Goal: Communication & Community: Answer question/provide support

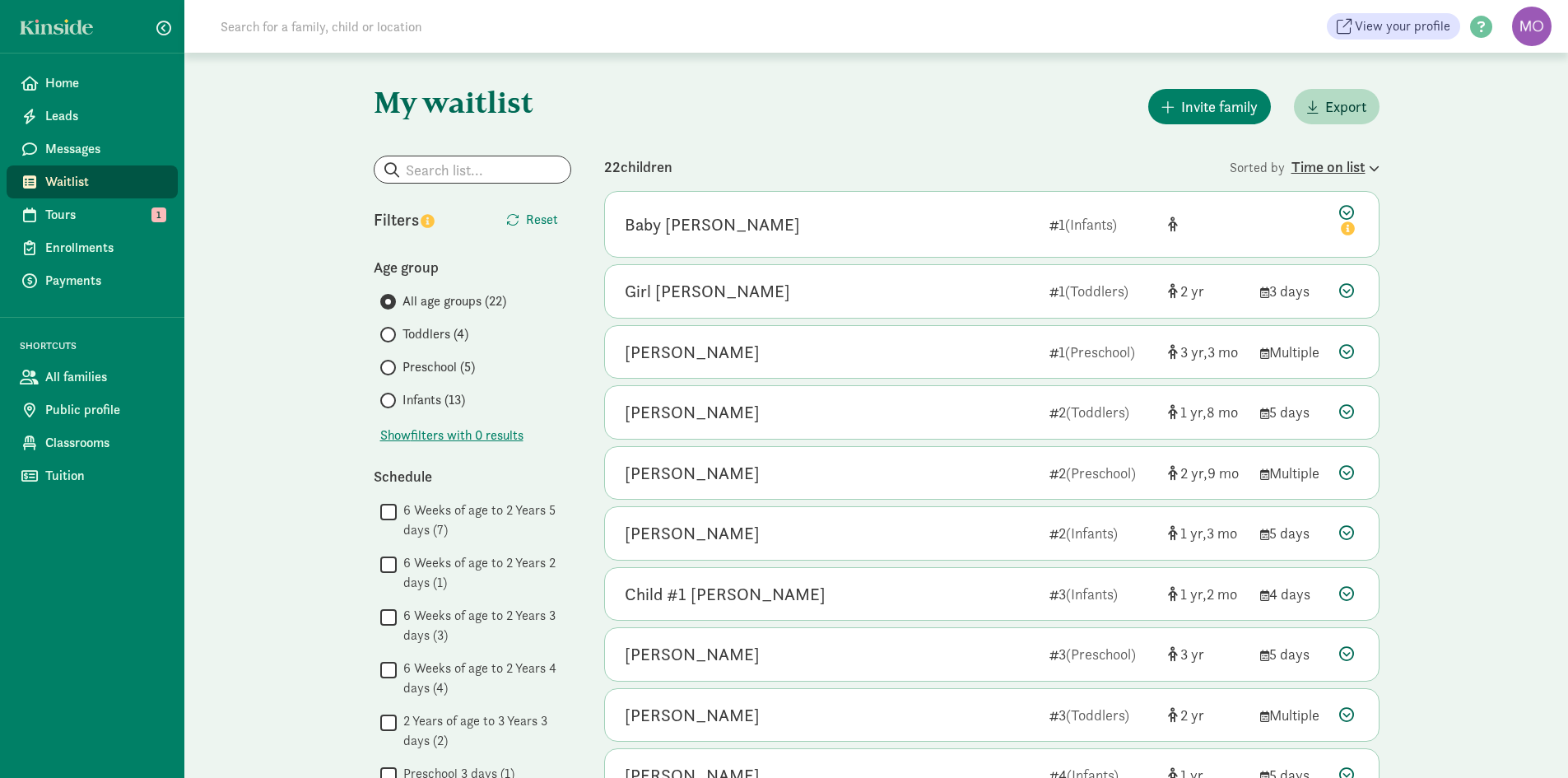
click at [1341, 160] on div "Time on list" at bounding box center [1335, 167] width 88 height 22
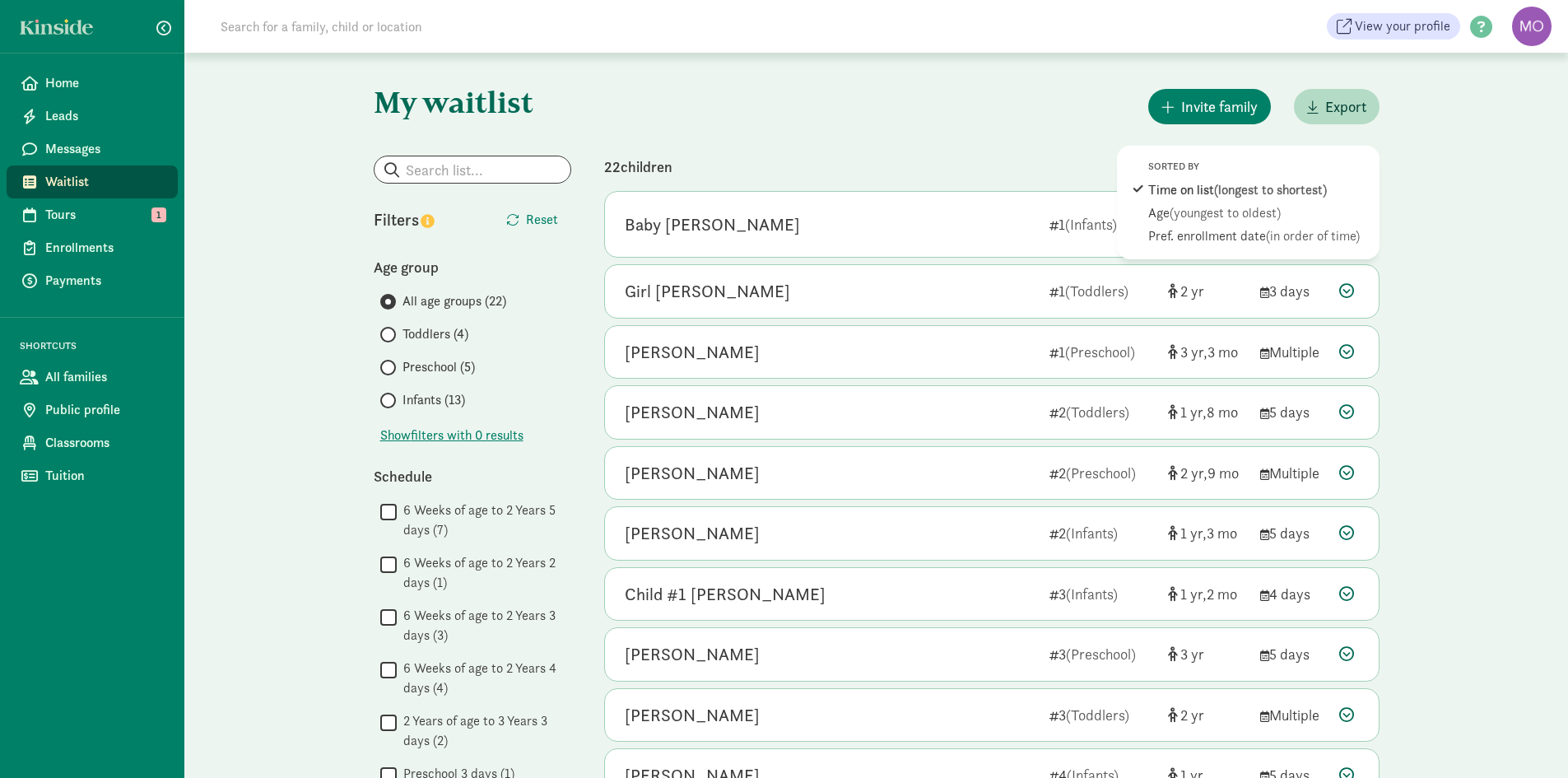
click at [1465, 192] on div "My waitlist Invite family Export Show filters Filters Reset Age group All age g…" at bounding box center [876, 763] width 1383 height 1421
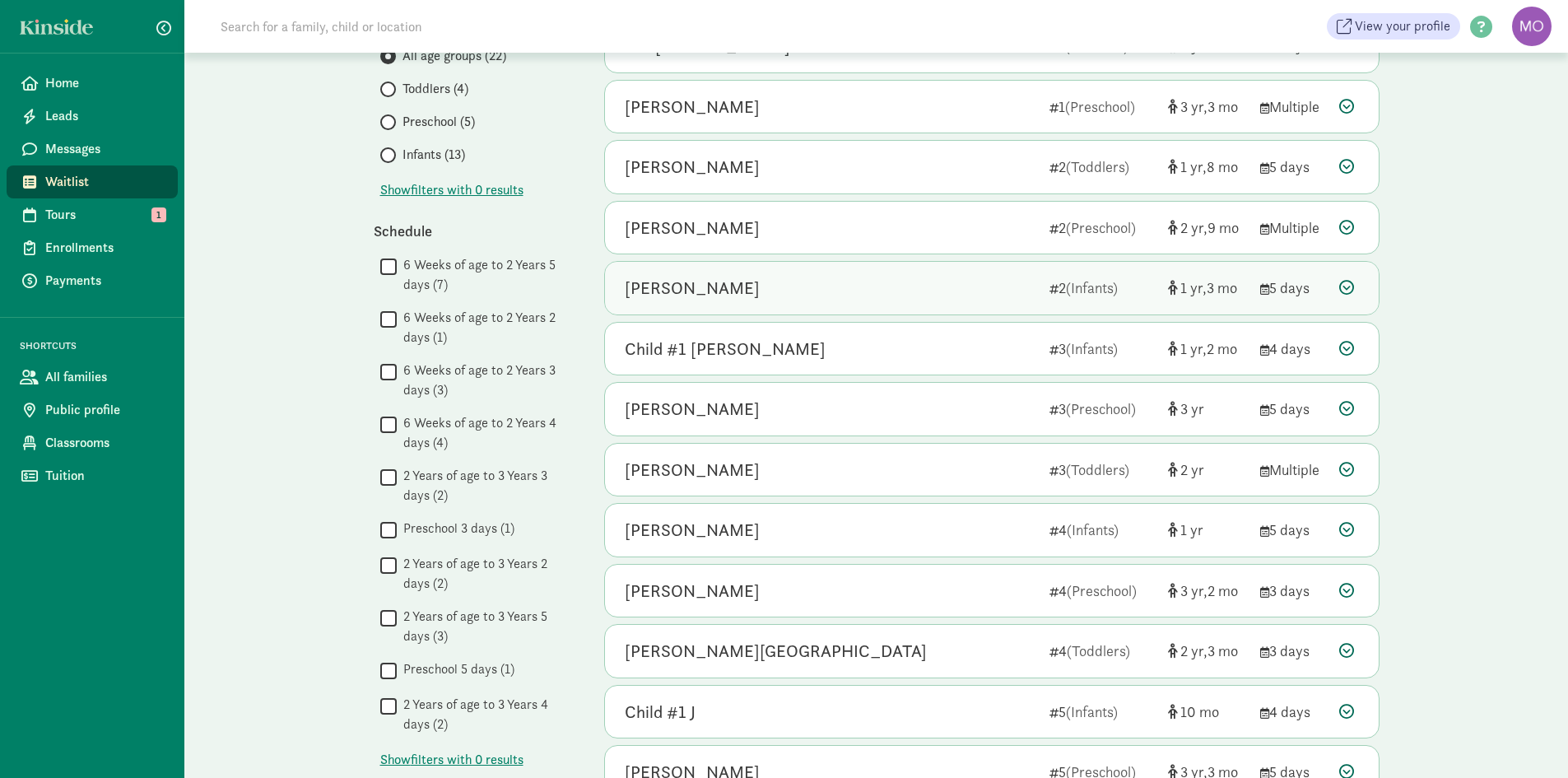
scroll to position [247, 0]
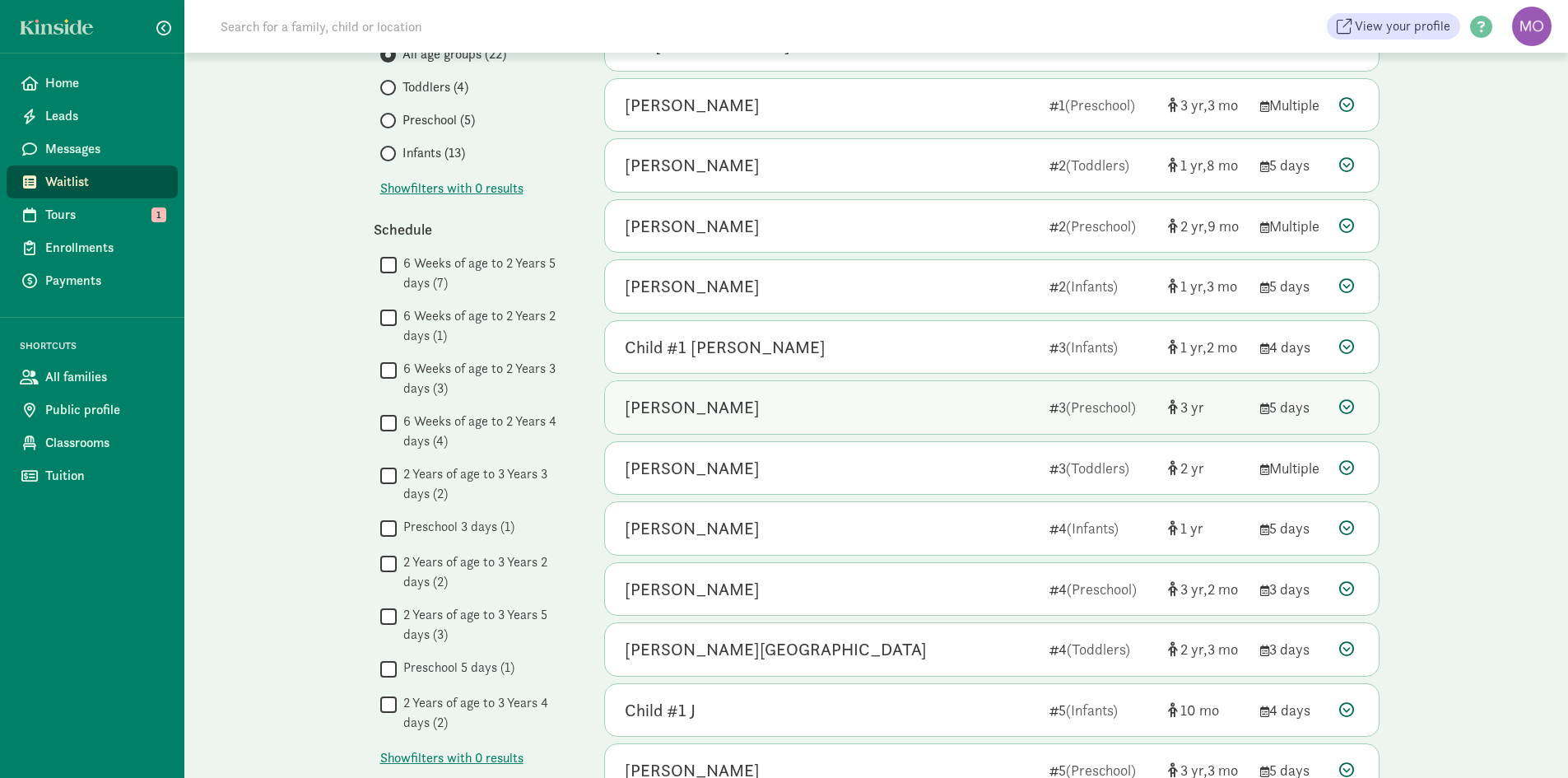
click at [963, 412] on div "[PERSON_NAME]" at bounding box center [831, 407] width 412 height 27
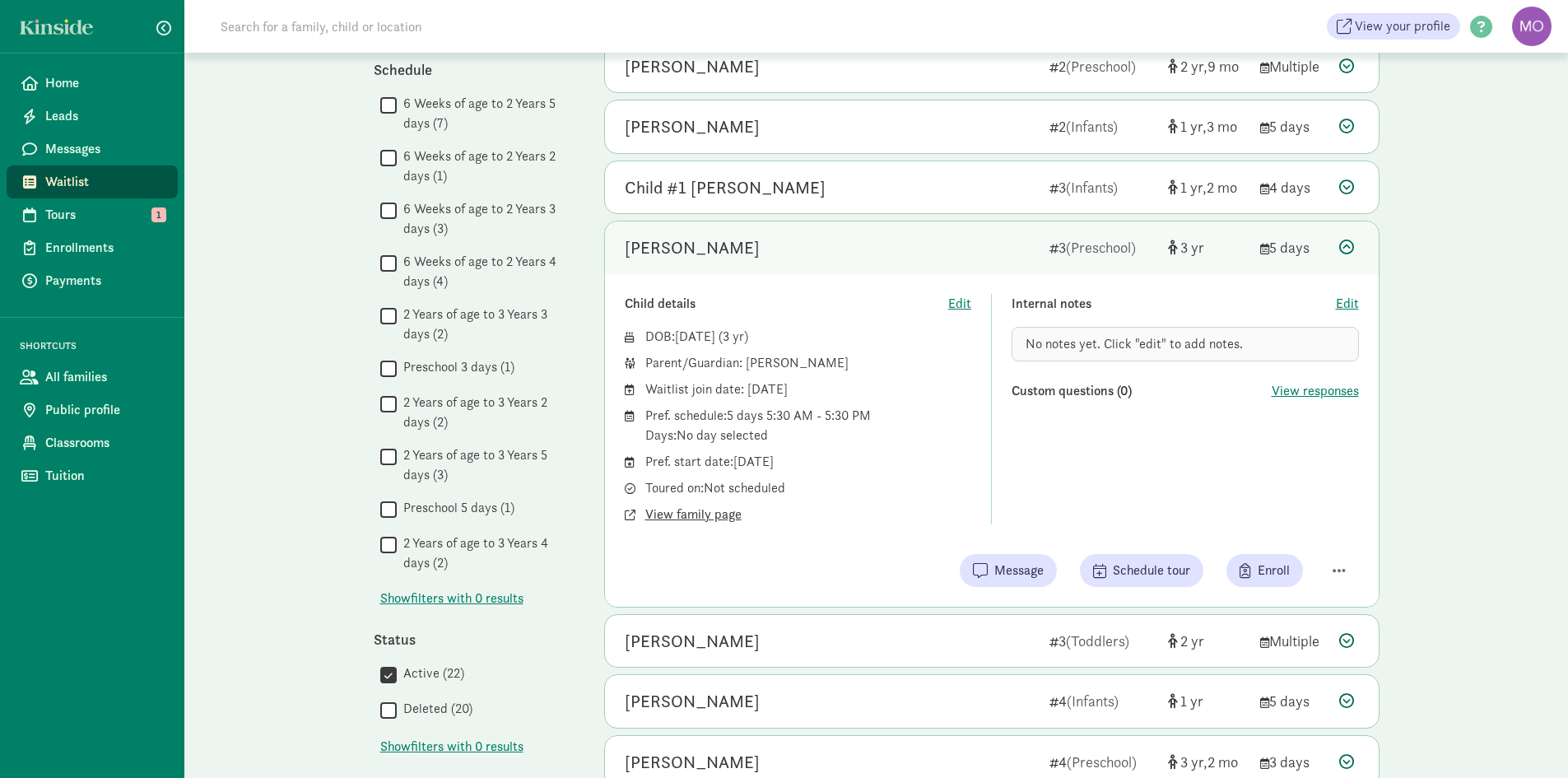
scroll to position [412, 0]
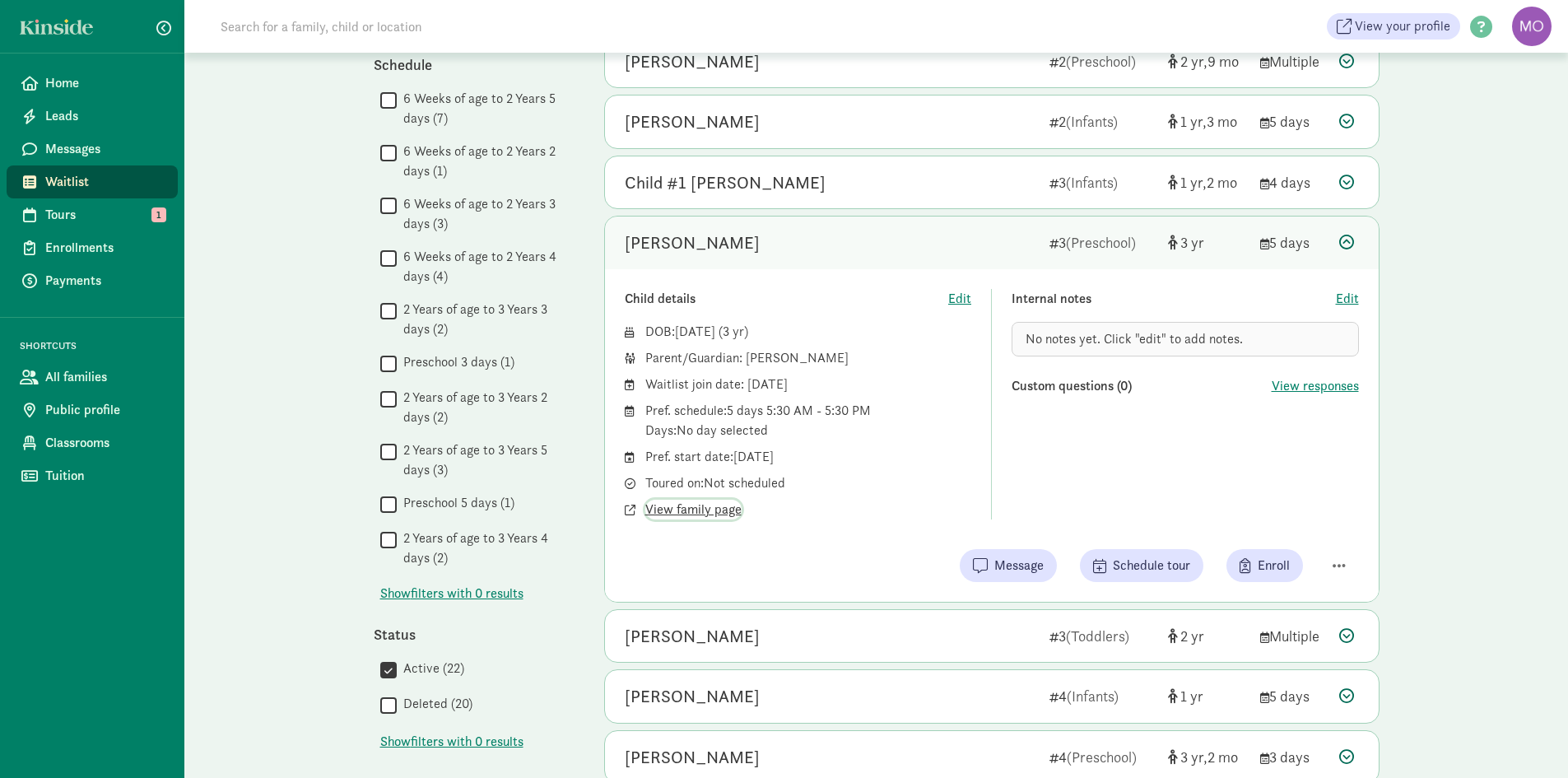
click at [696, 503] on span "View family page" at bounding box center [694, 510] width 96 height 20
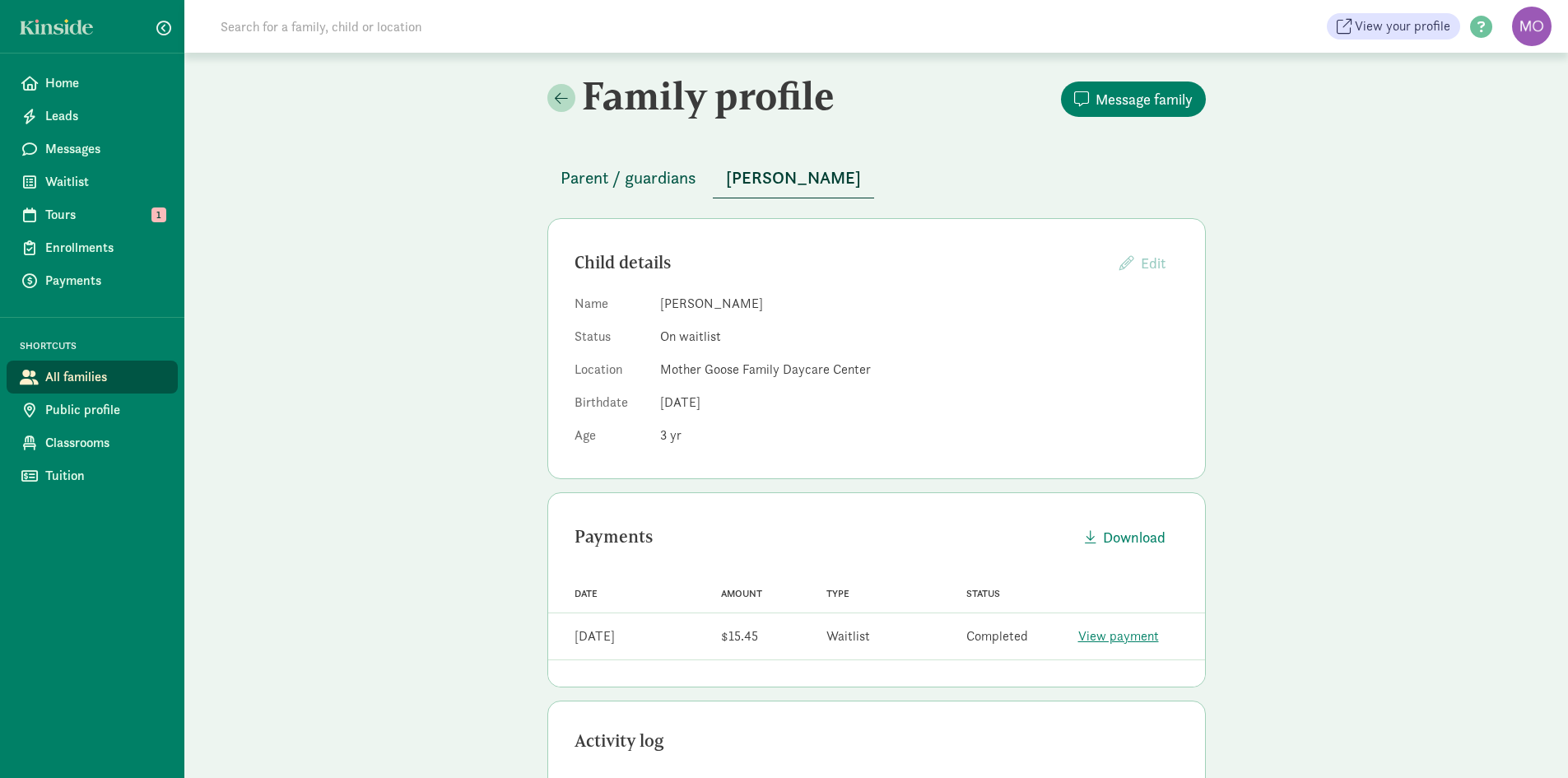
click at [647, 171] on span "Parent / guardians" at bounding box center [628, 178] width 135 height 27
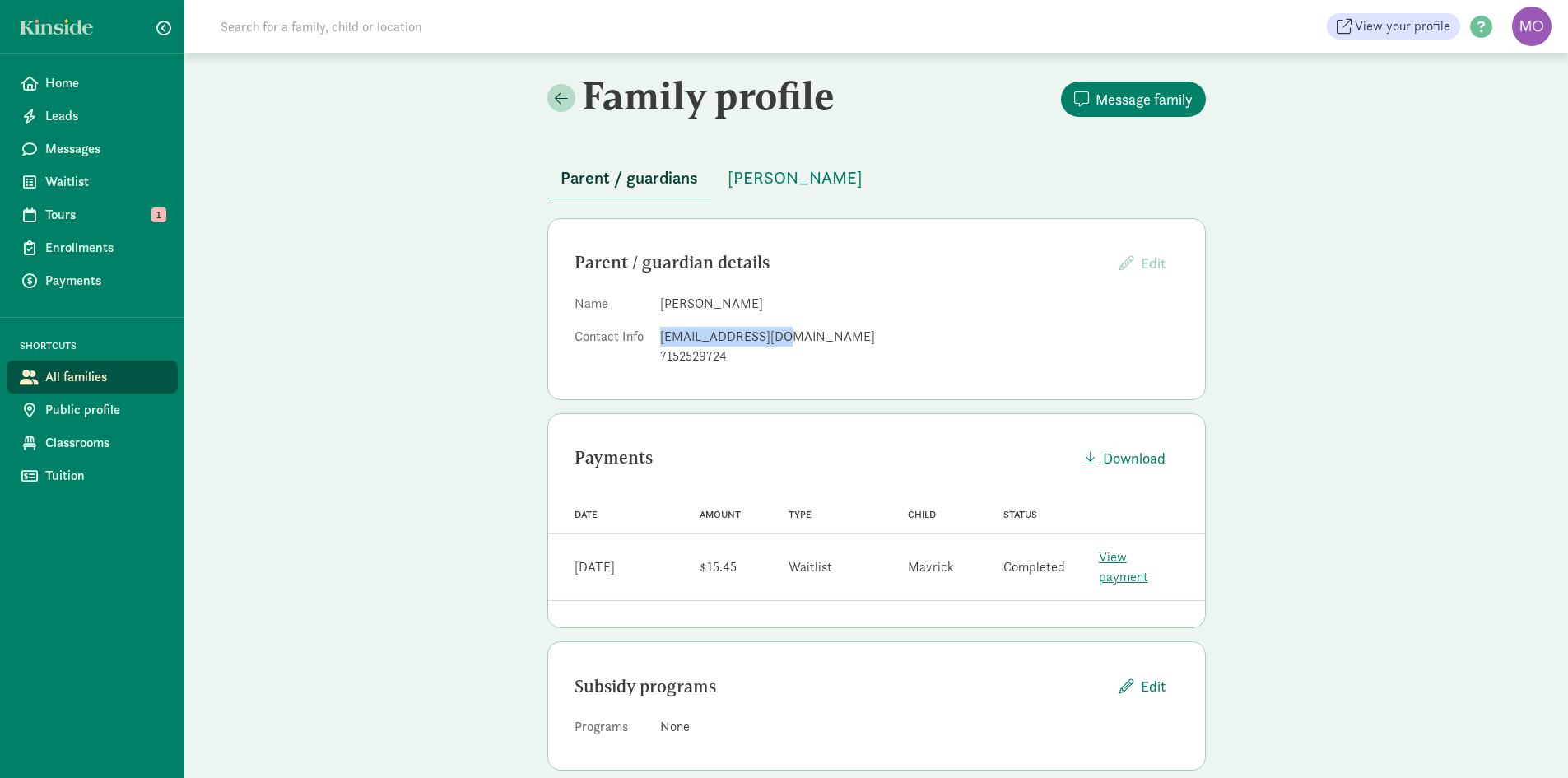
drag, startPoint x: 786, startPoint y: 339, endPoint x: 661, endPoint y: 338, distance: 125.0
click at [661, 338] on div "lpopp372@gmail.com" at bounding box center [920, 337] width 519 height 20
copy div "lpopp372@gmail.com"
click at [60, 217] on span "Tours" at bounding box center [105, 215] width 119 height 20
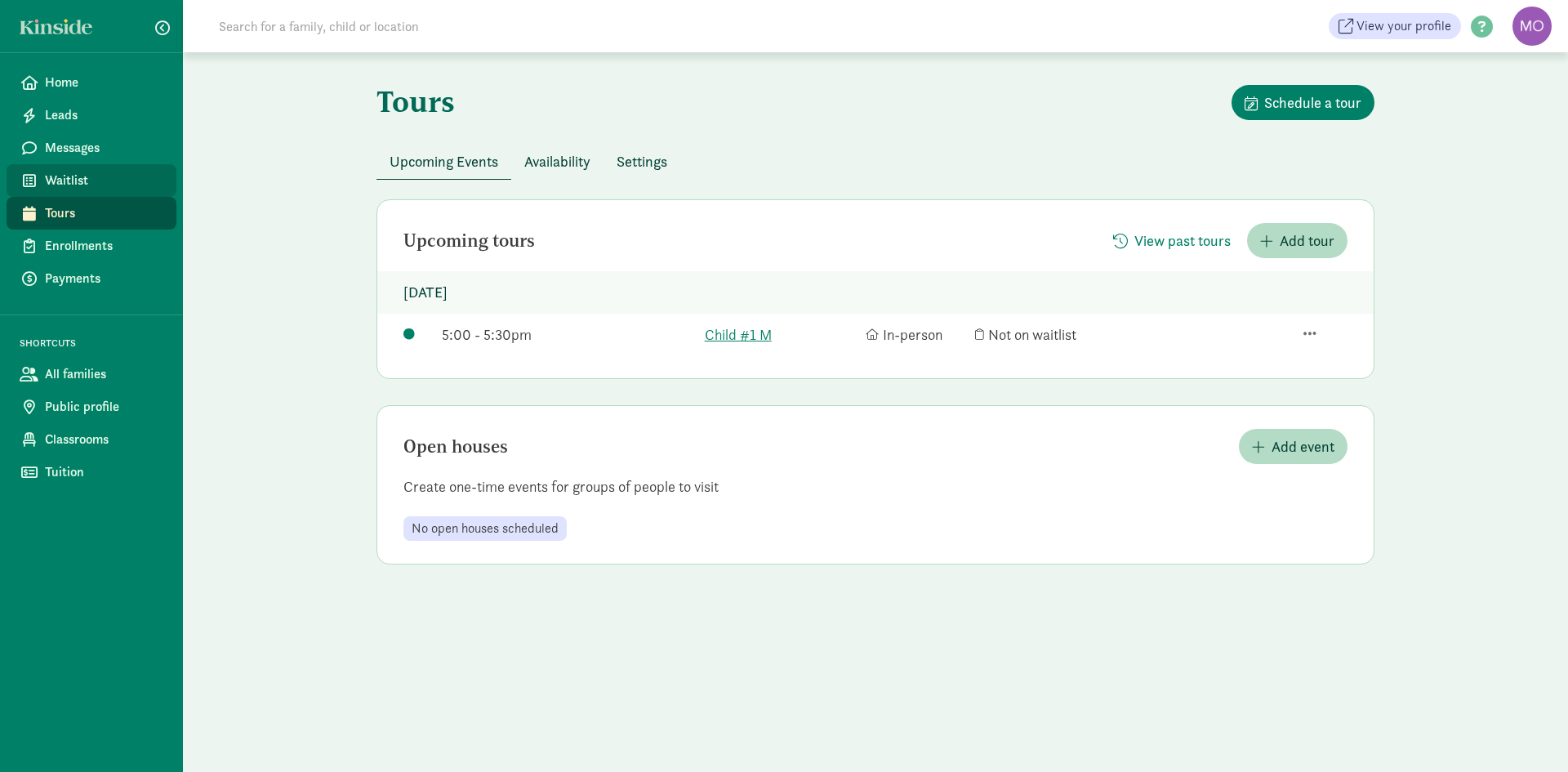
click at [73, 181] on span "Waitlist" at bounding box center [104, 180] width 119 height 19
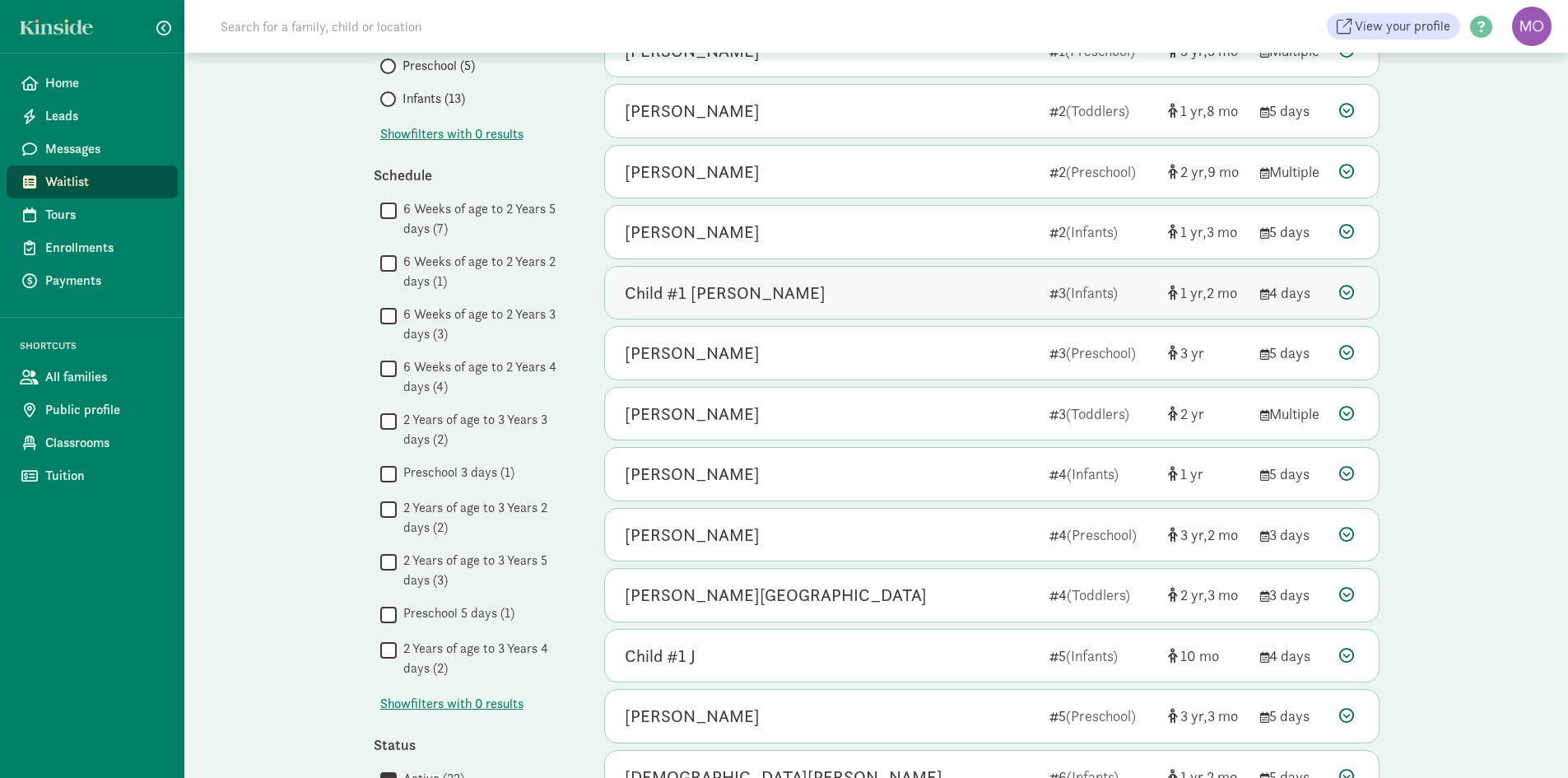
scroll to position [329, 0]
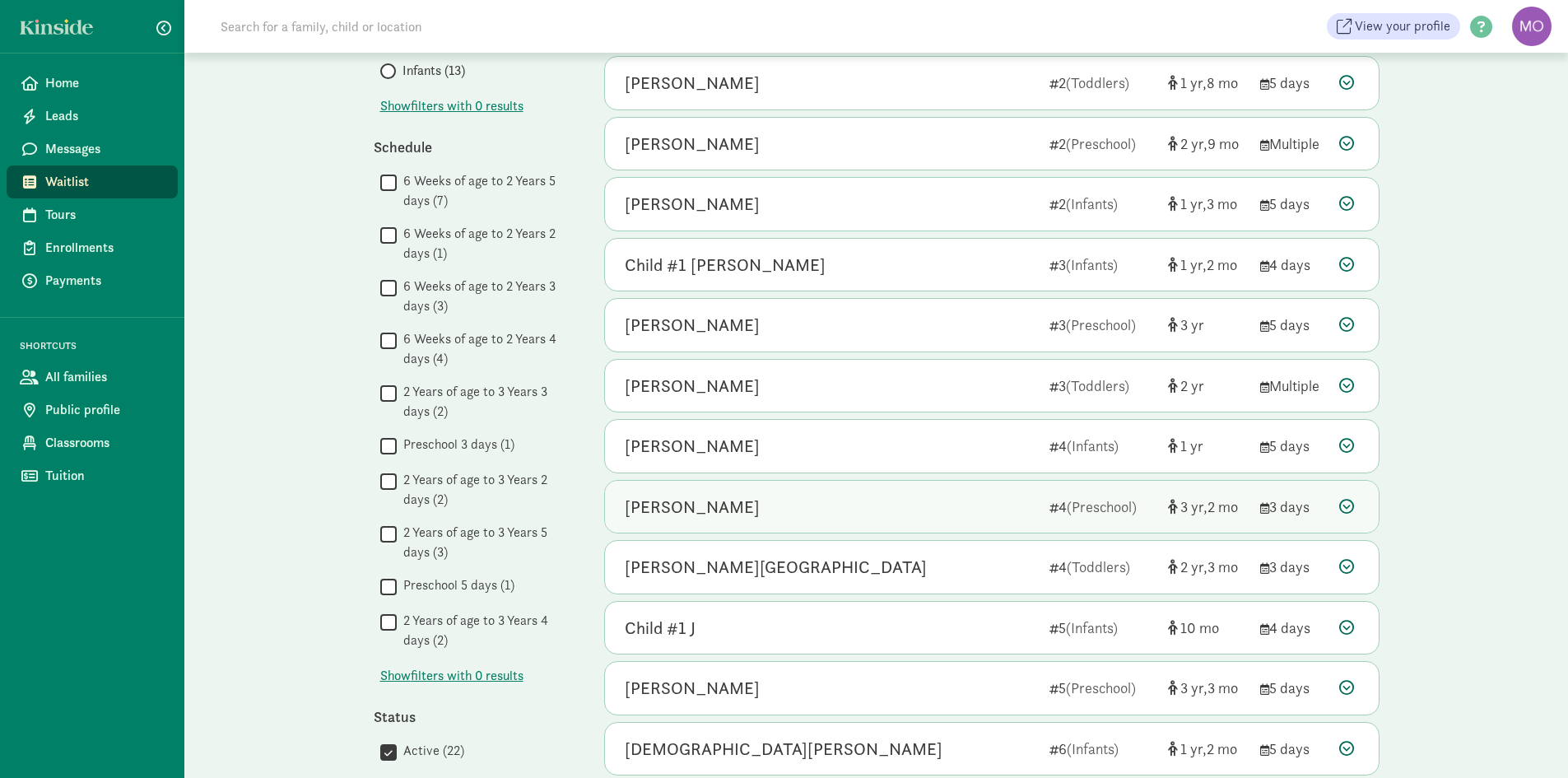
click at [818, 494] on div "[PERSON_NAME]" at bounding box center [831, 507] width 412 height 27
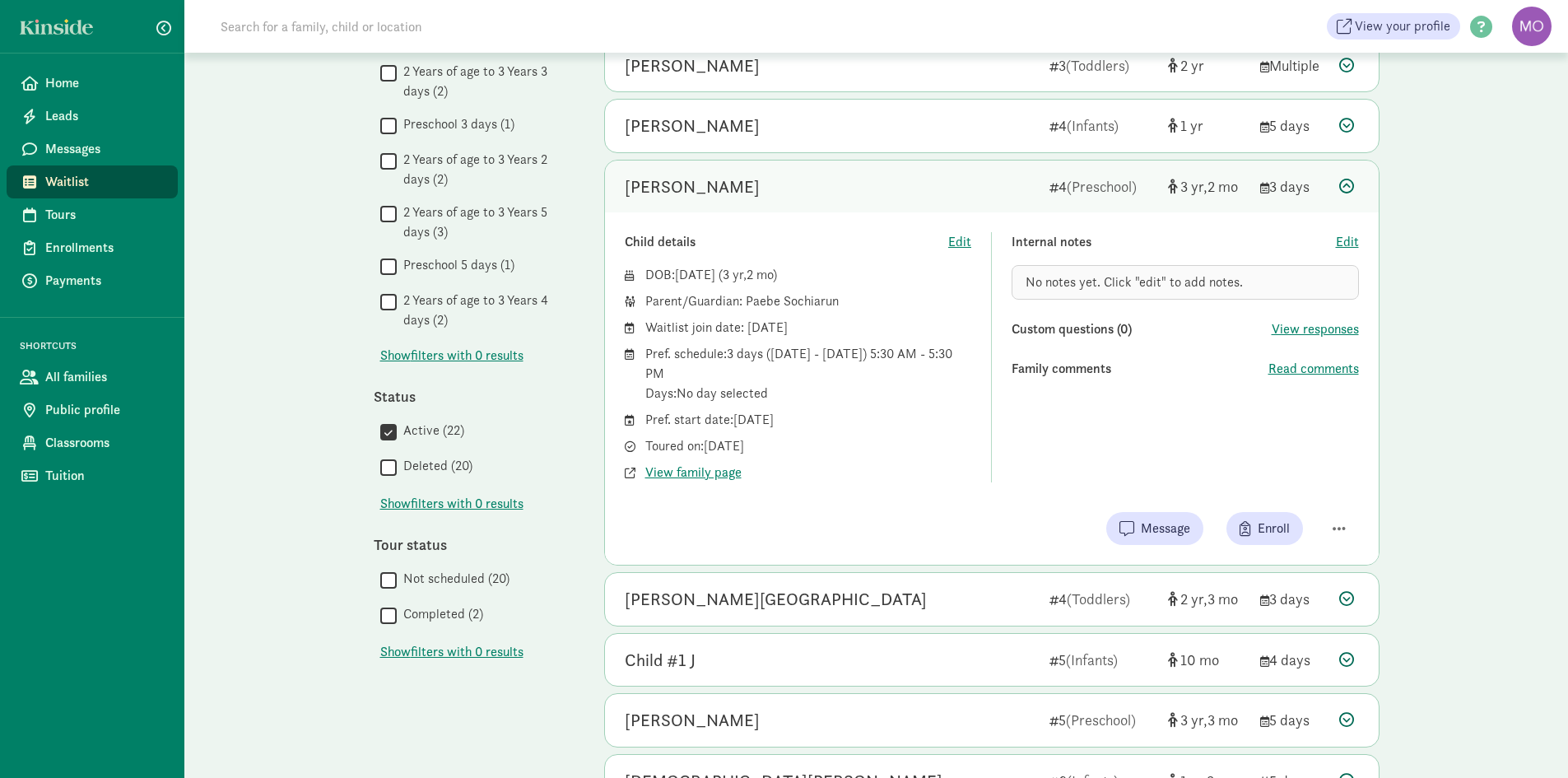
scroll to position [659, 0]
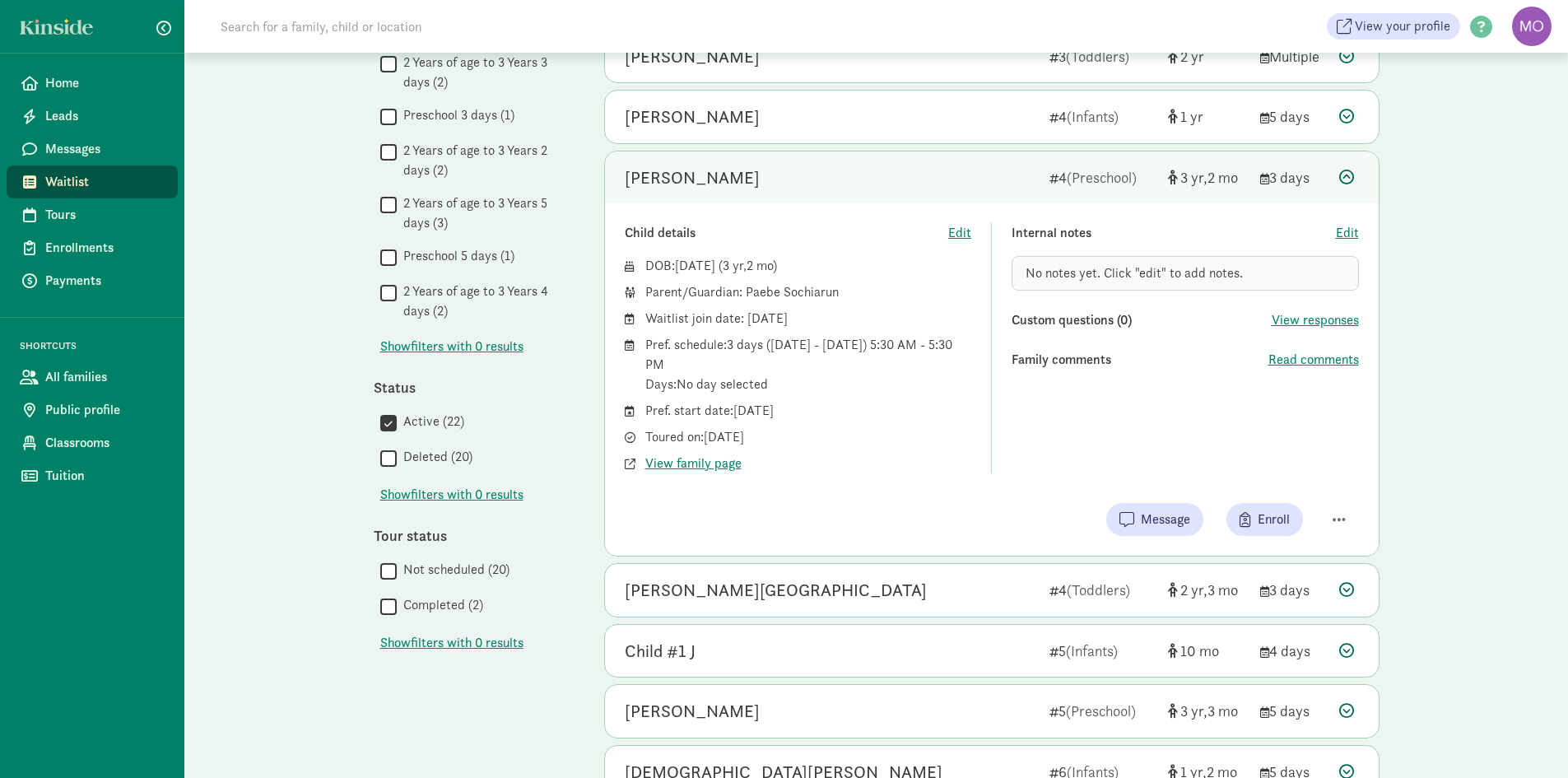
click at [766, 197] on div "[PERSON_NAME] 4 (Preschool) 3 2 3 days" at bounding box center [992, 177] width 774 height 53
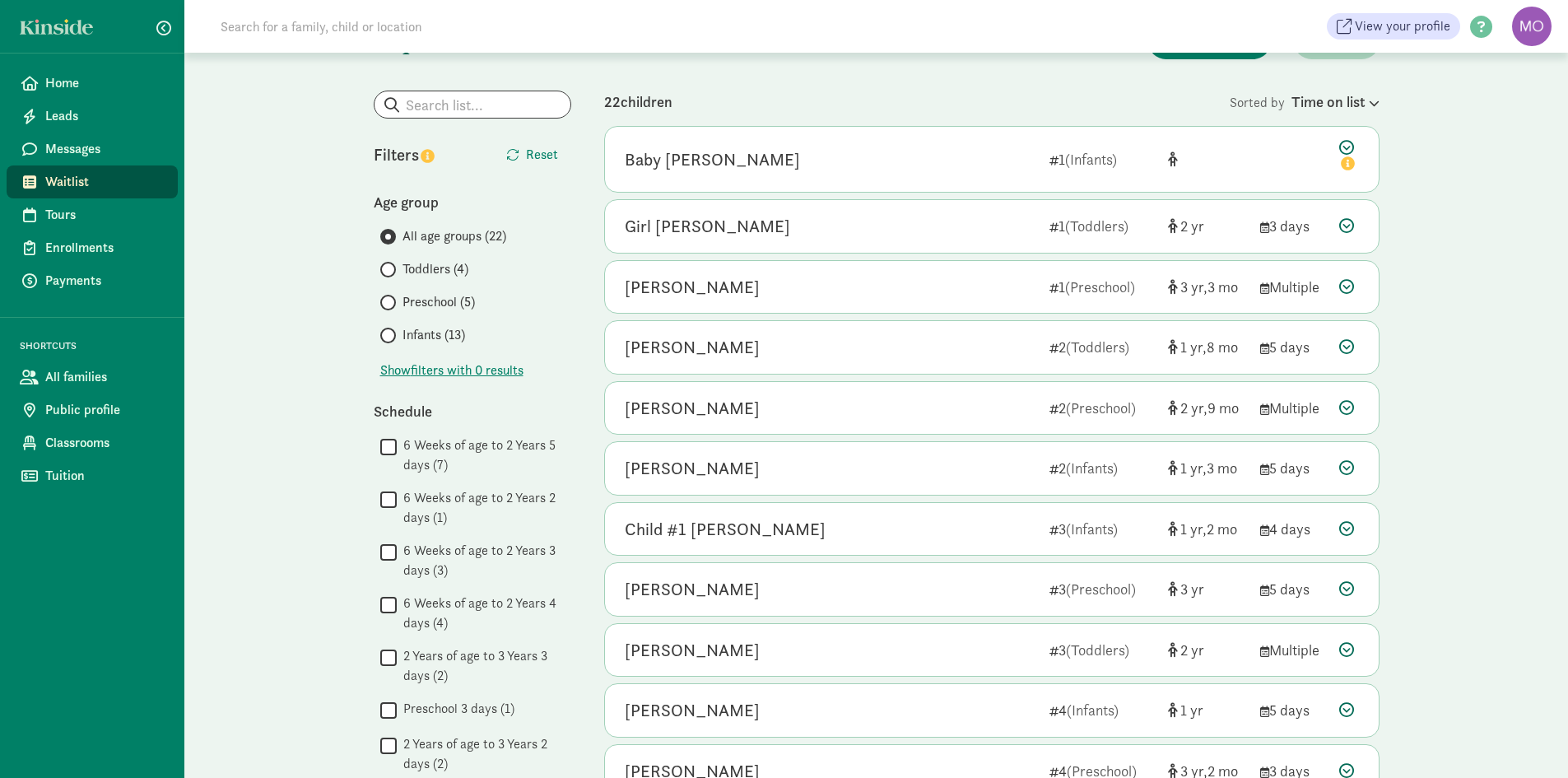
scroll to position [37, 0]
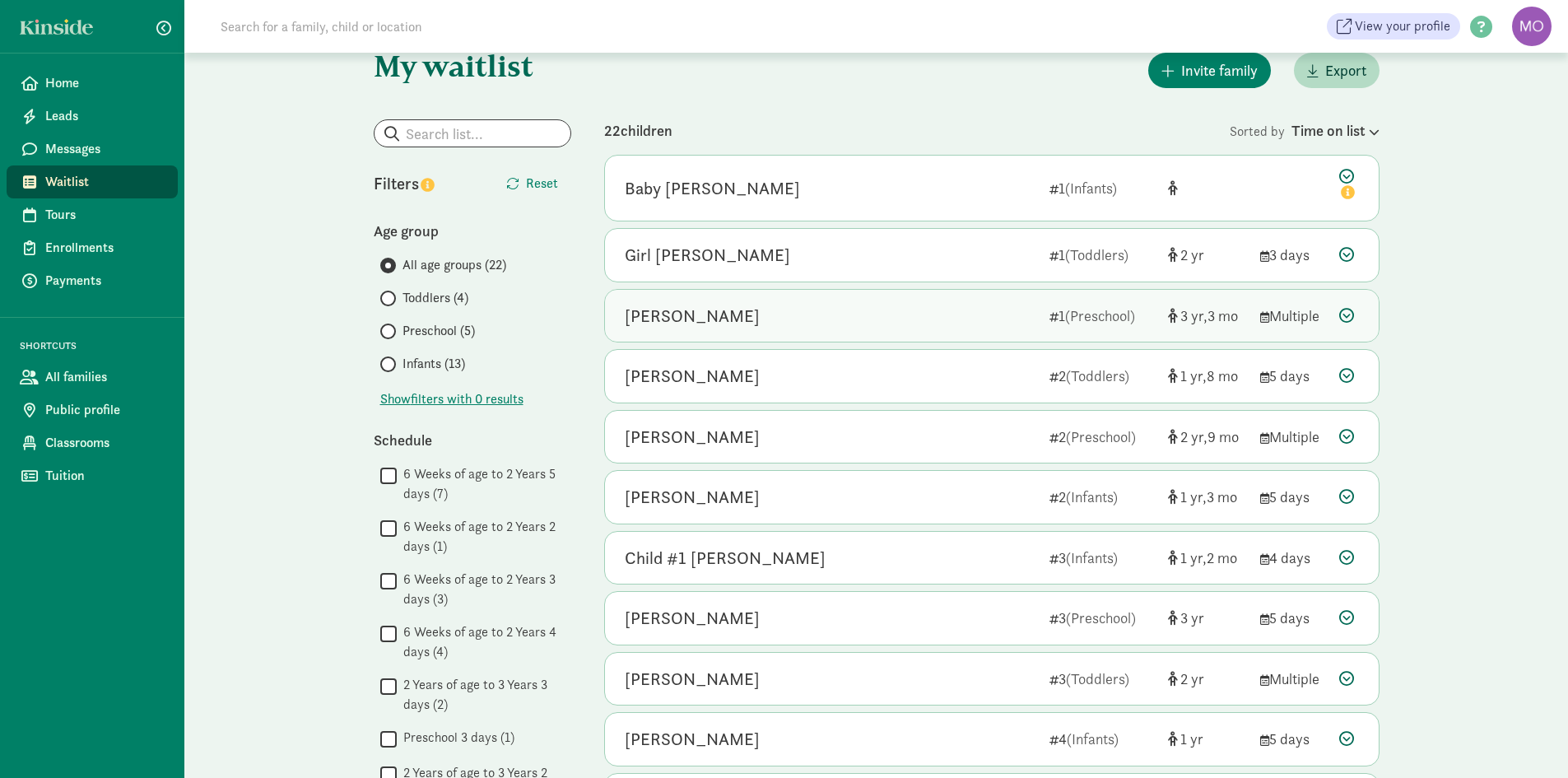
click at [789, 321] on div "Ainsley Kunschke" at bounding box center [831, 316] width 412 height 27
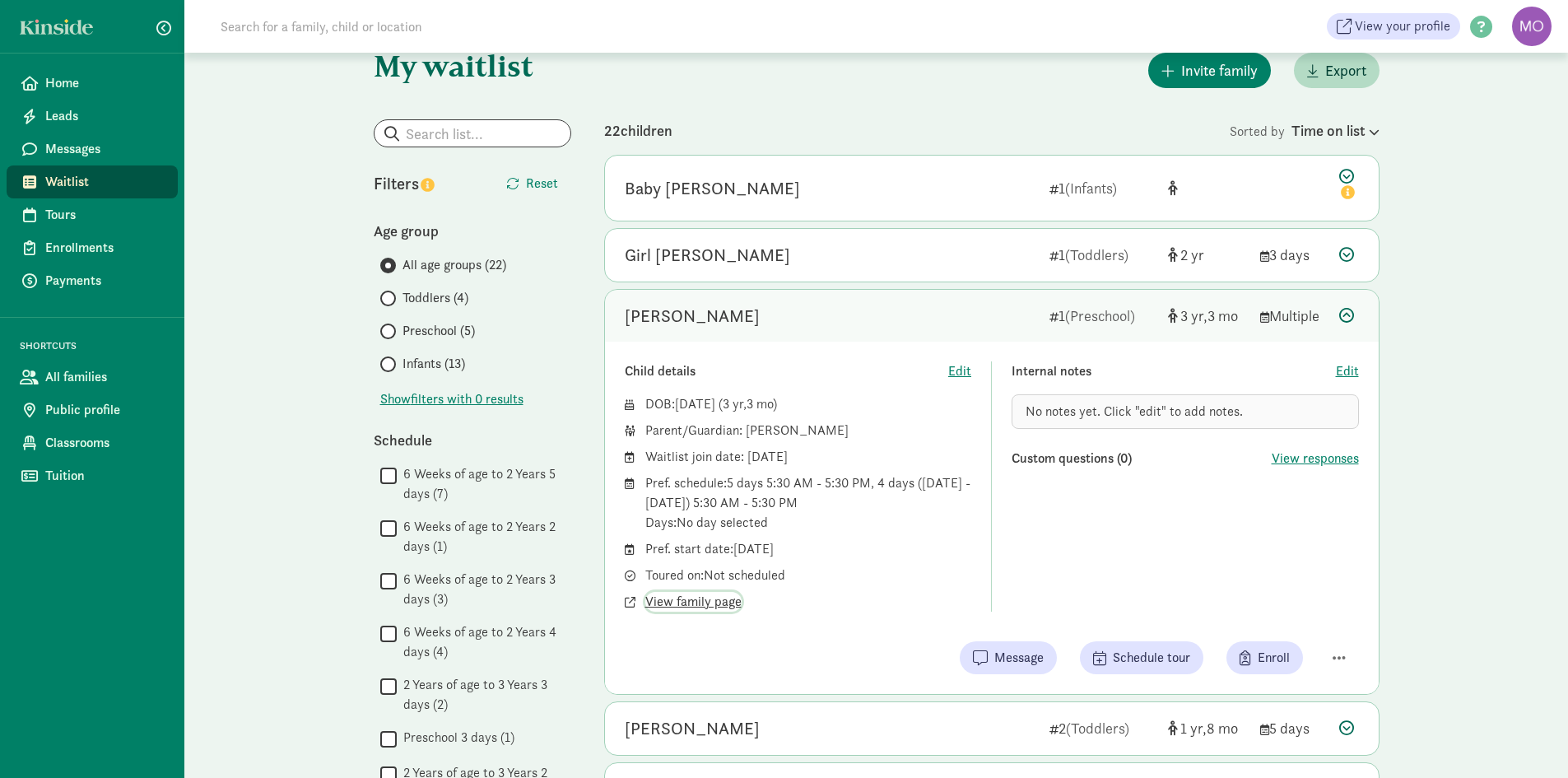
click at [708, 594] on span "View family page" at bounding box center [694, 602] width 96 height 20
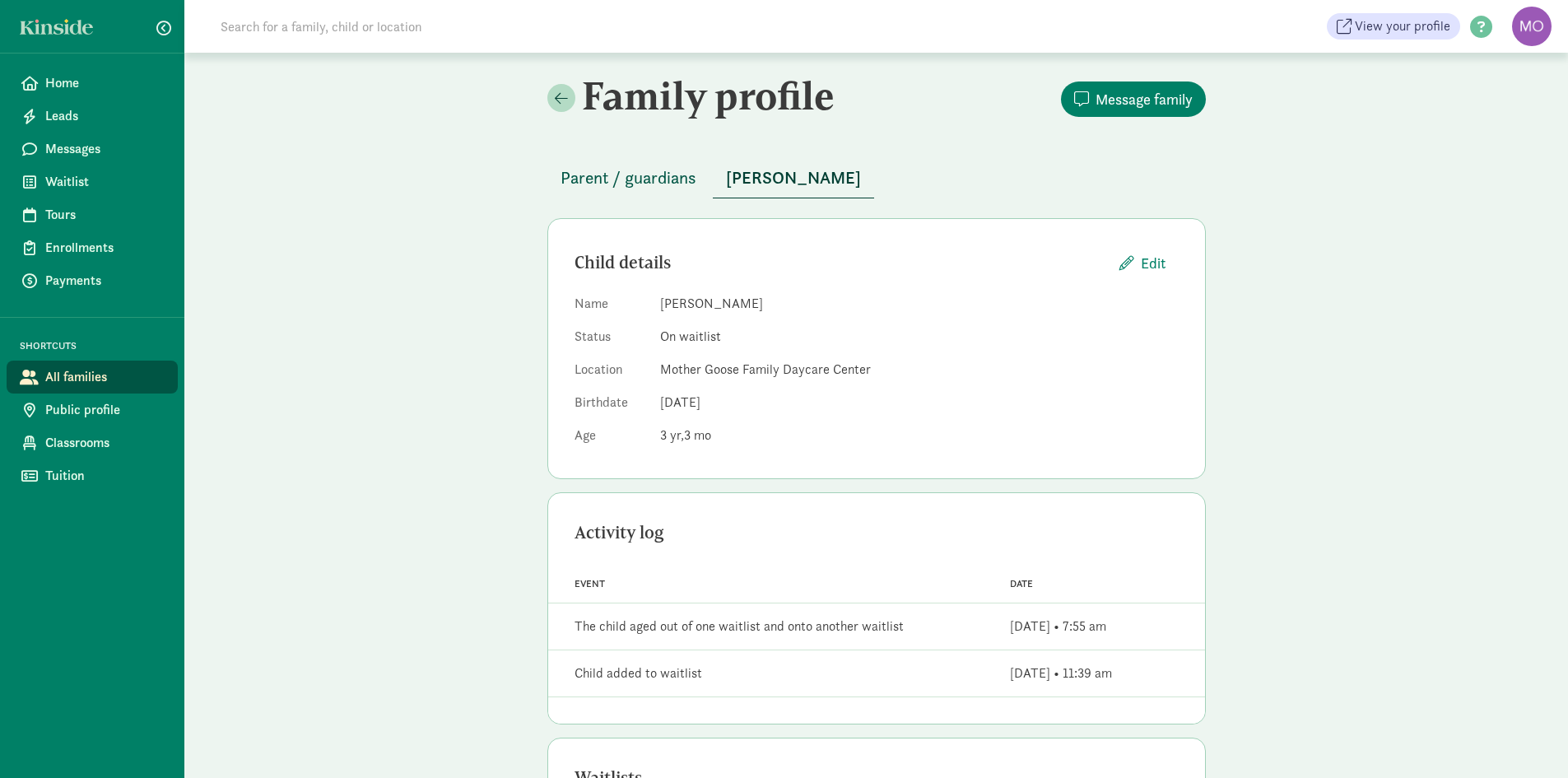
click at [606, 171] on span "Parent / guardians" at bounding box center [628, 178] width 135 height 27
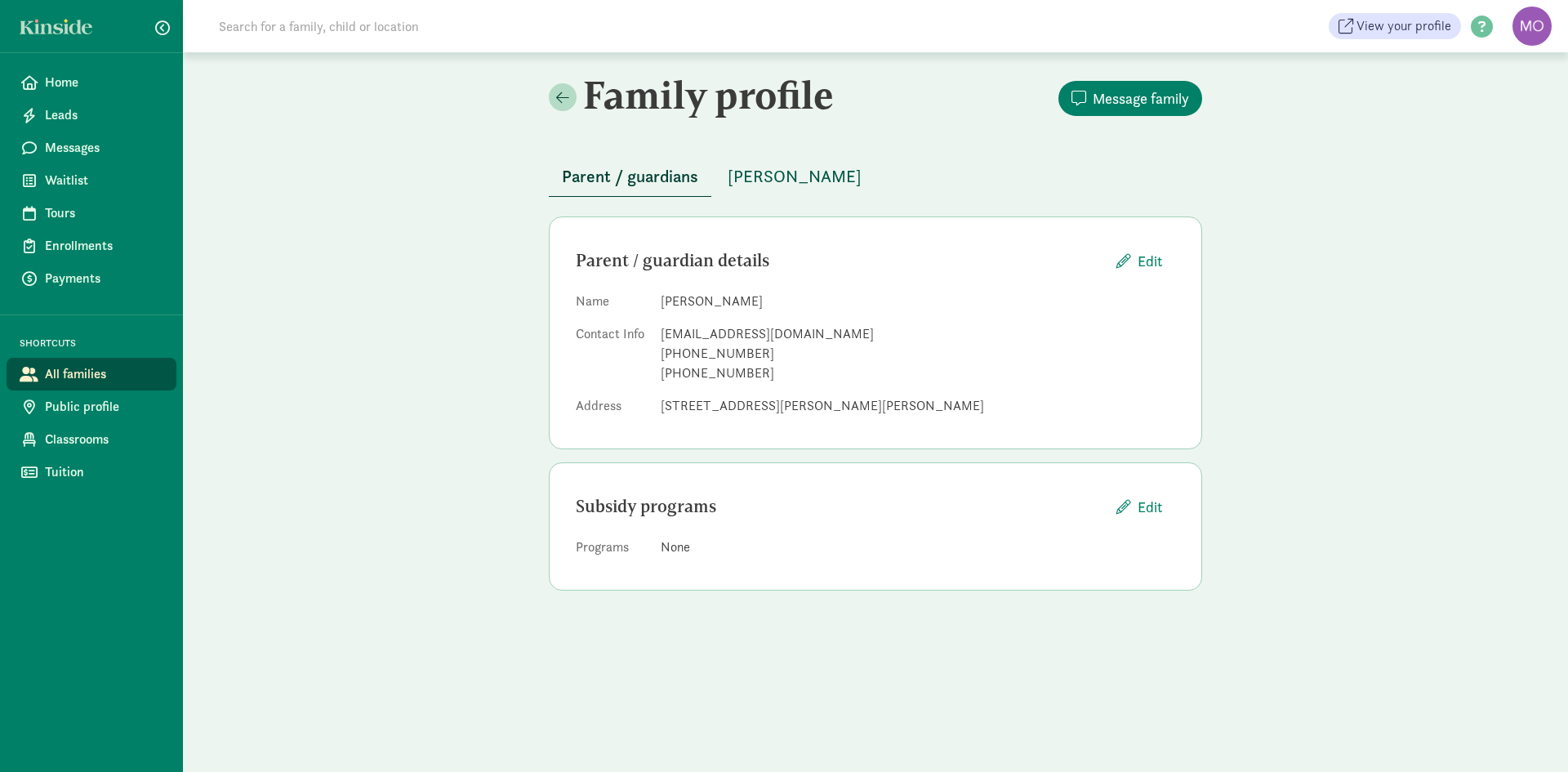
click at [789, 185] on span "[PERSON_NAME]" at bounding box center [794, 177] width 134 height 27
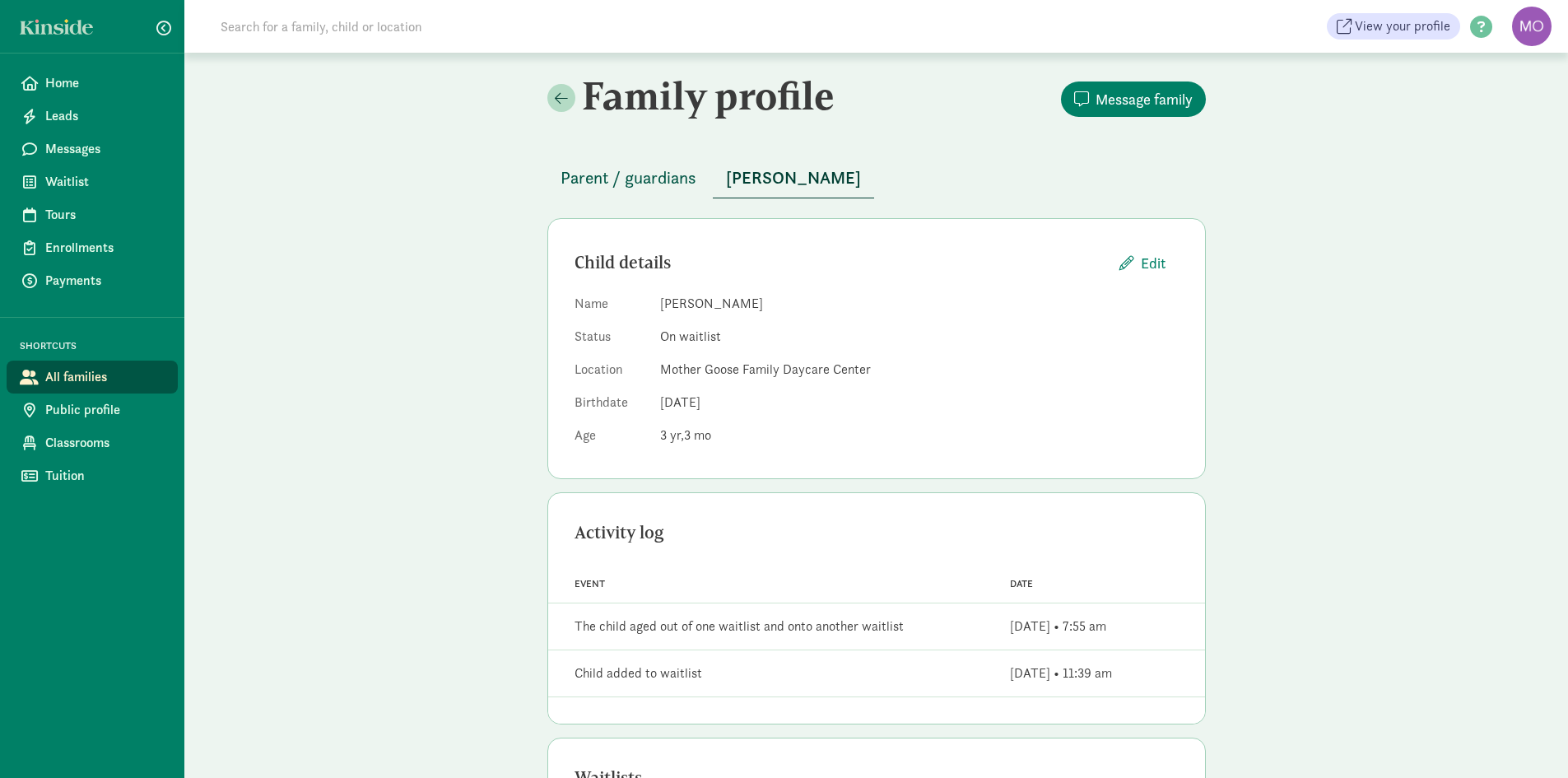
click at [629, 156] on div "Parent / guardians [PERSON_NAME]" at bounding box center [876, 168] width 659 height 60
click at [632, 169] on span "Parent / guardians" at bounding box center [628, 178] width 135 height 27
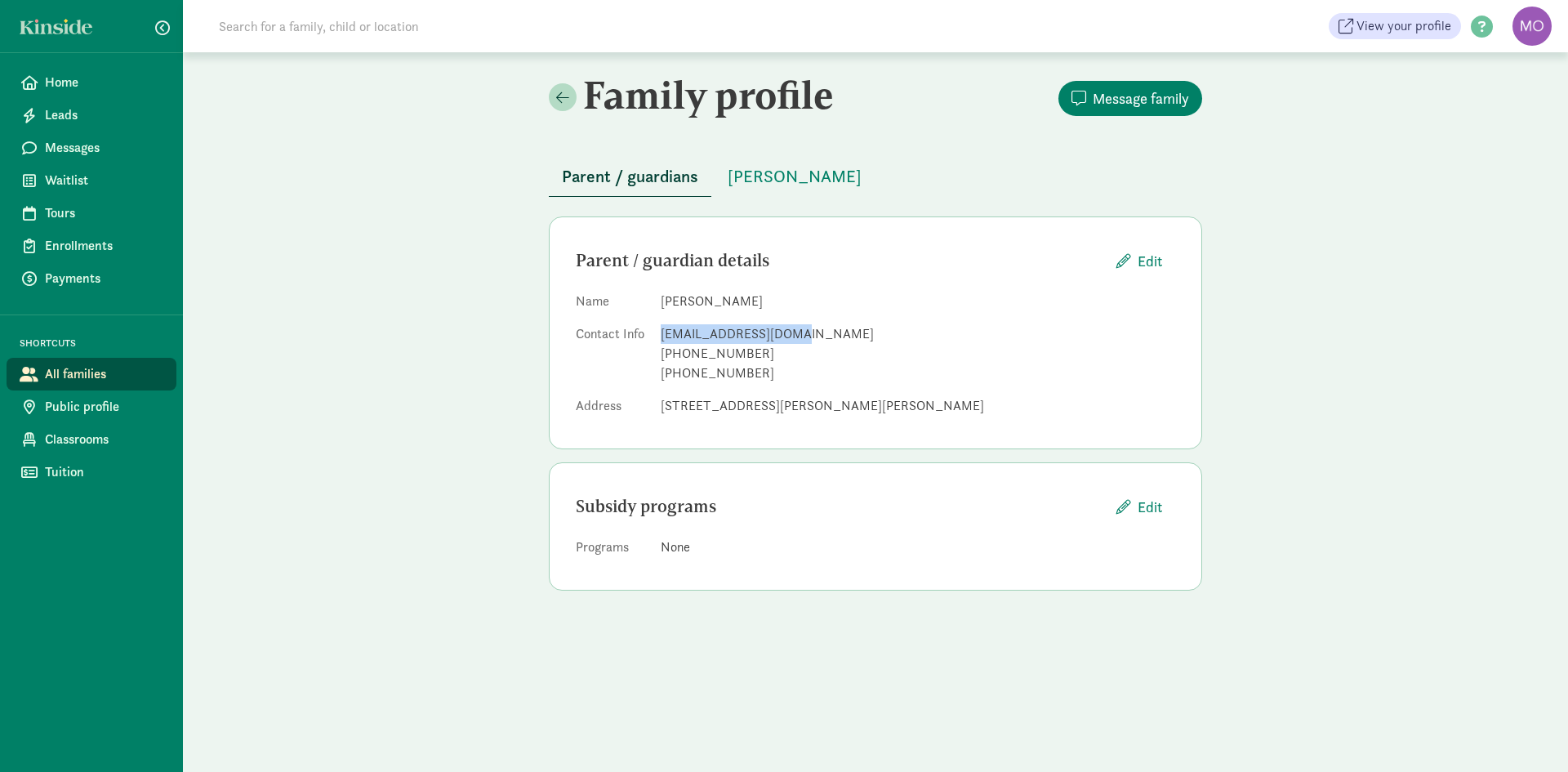
drag, startPoint x: 804, startPoint y: 329, endPoint x: 655, endPoint y: 332, distance: 149.0
click at [655, 332] on dl "Name Katherine Harder Contact Info kmharder21@gmail.com +19204204817 +192042048…" at bounding box center [876, 357] width 600 height 131
copy div "kmharder21@gmail.com"
click at [768, 177] on span "[PERSON_NAME]" at bounding box center [794, 177] width 134 height 27
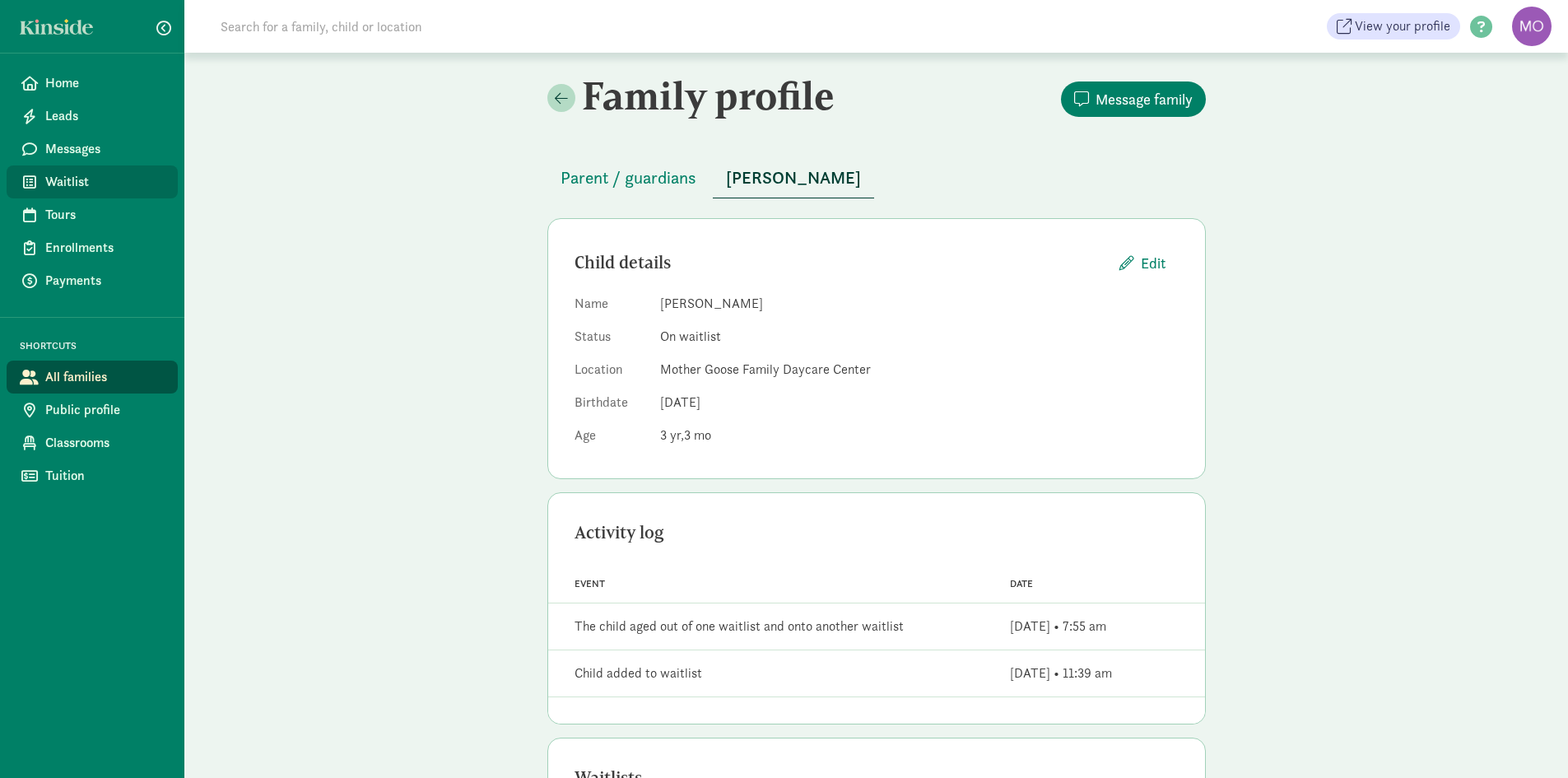
click at [70, 184] on span "Waitlist" at bounding box center [105, 182] width 119 height 20
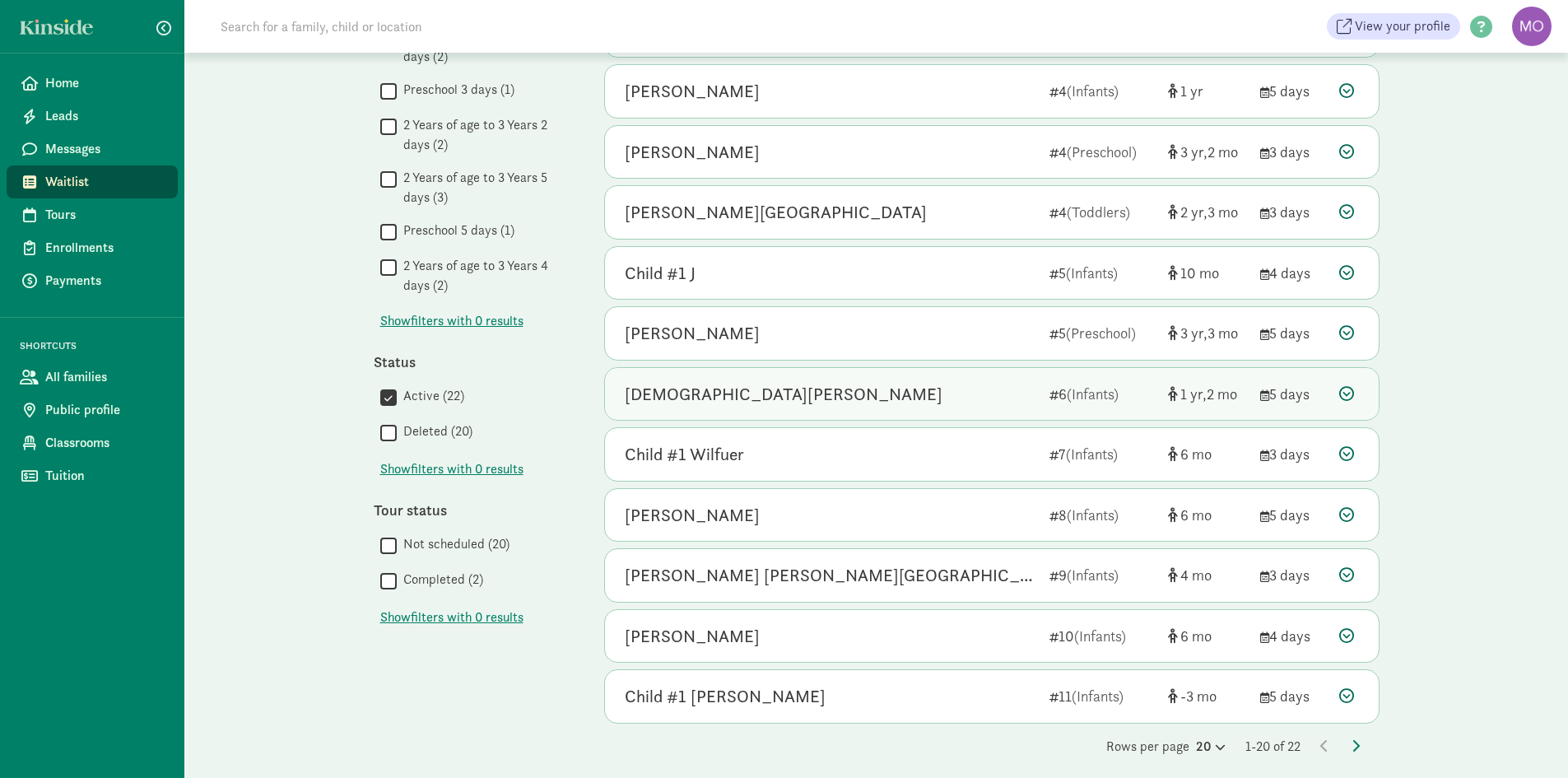
scroll to position [694, 0]
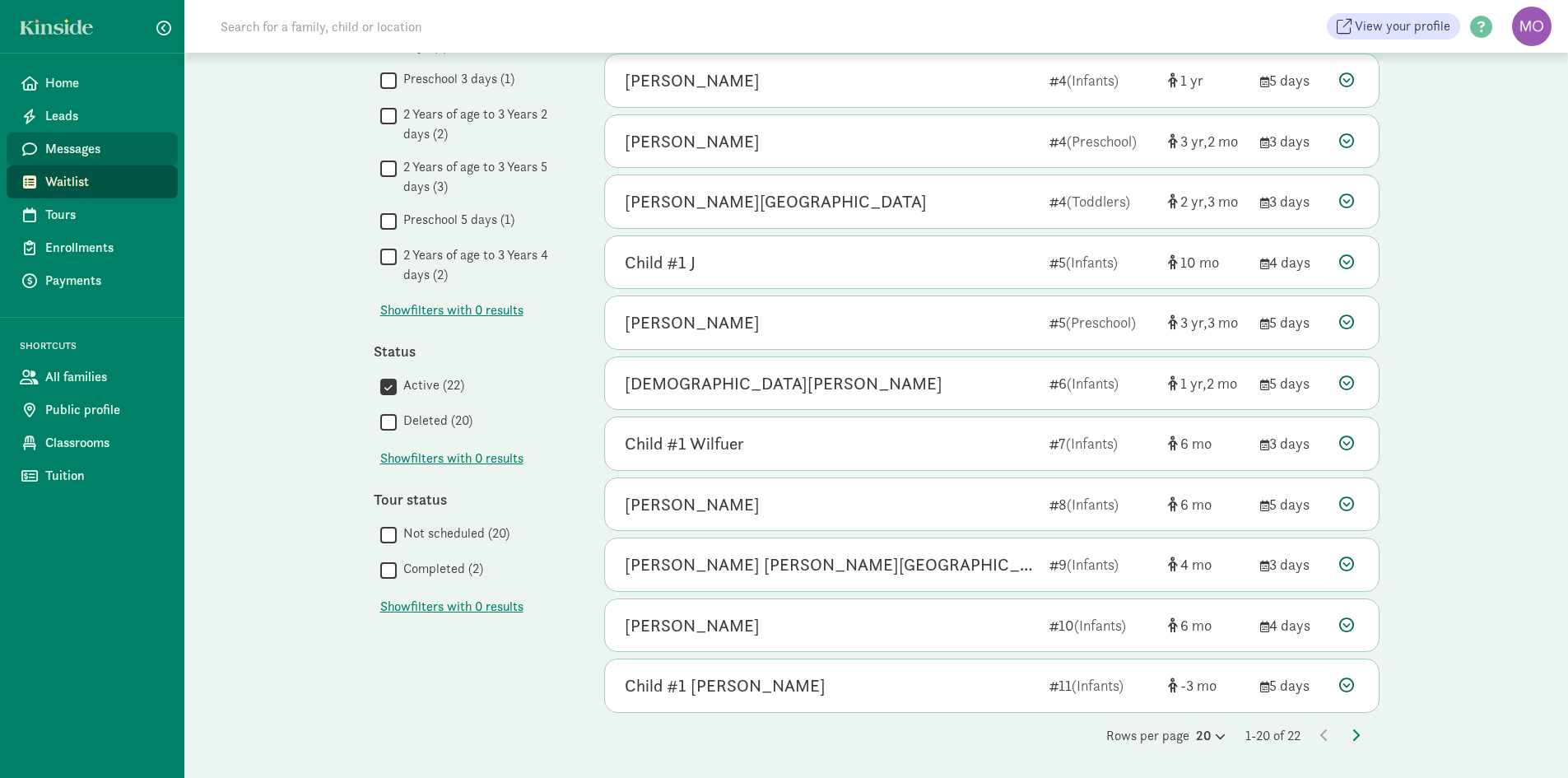
click at [117, 151] on span "Messages" at bounding box center [105, 149] width 119 height 20
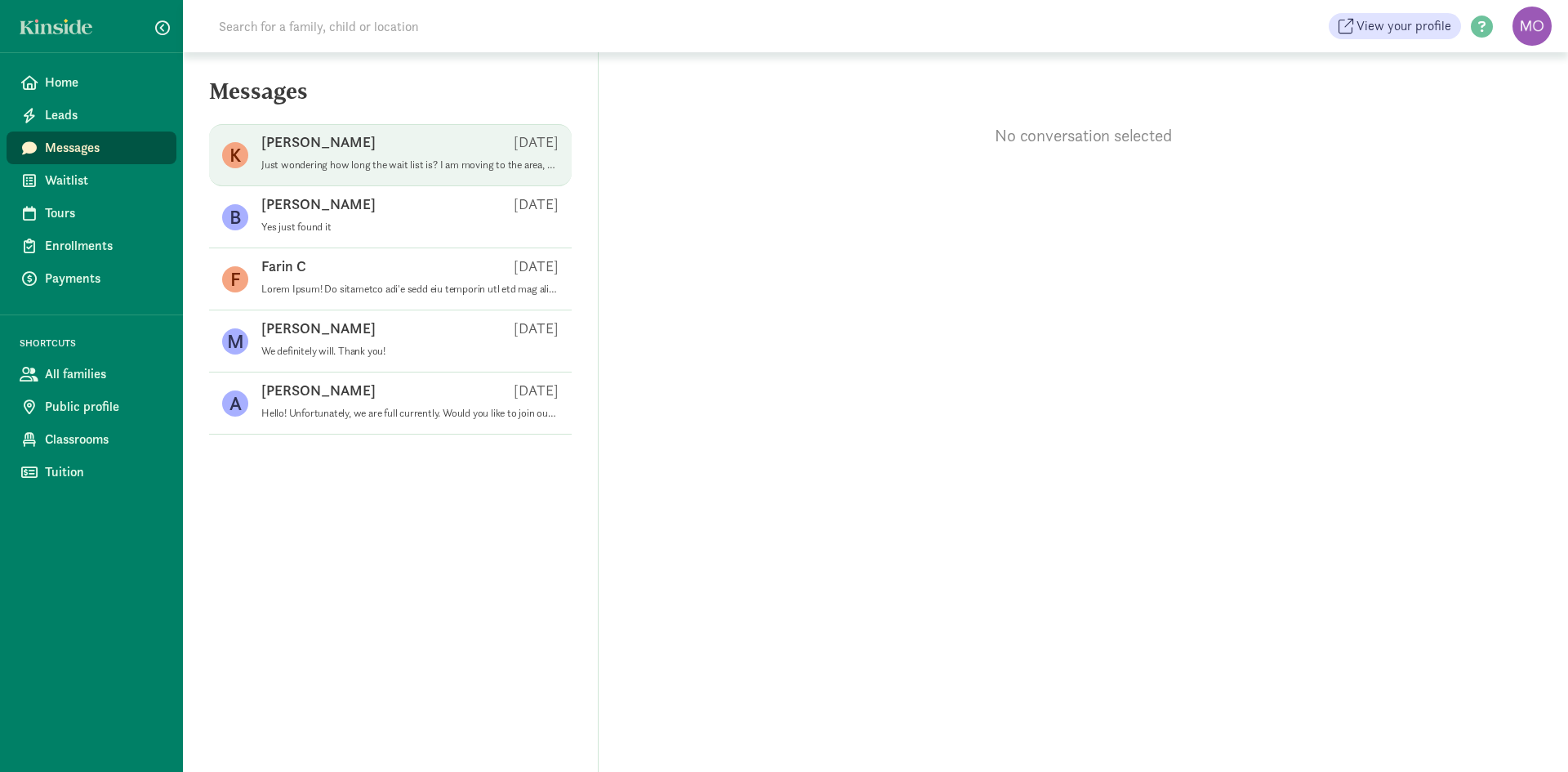
click at [290, 161] on p "Just wondering how long the wait list is? I am moving to the area, and my child…" at bounding box center [409, 164] width 297 height 13
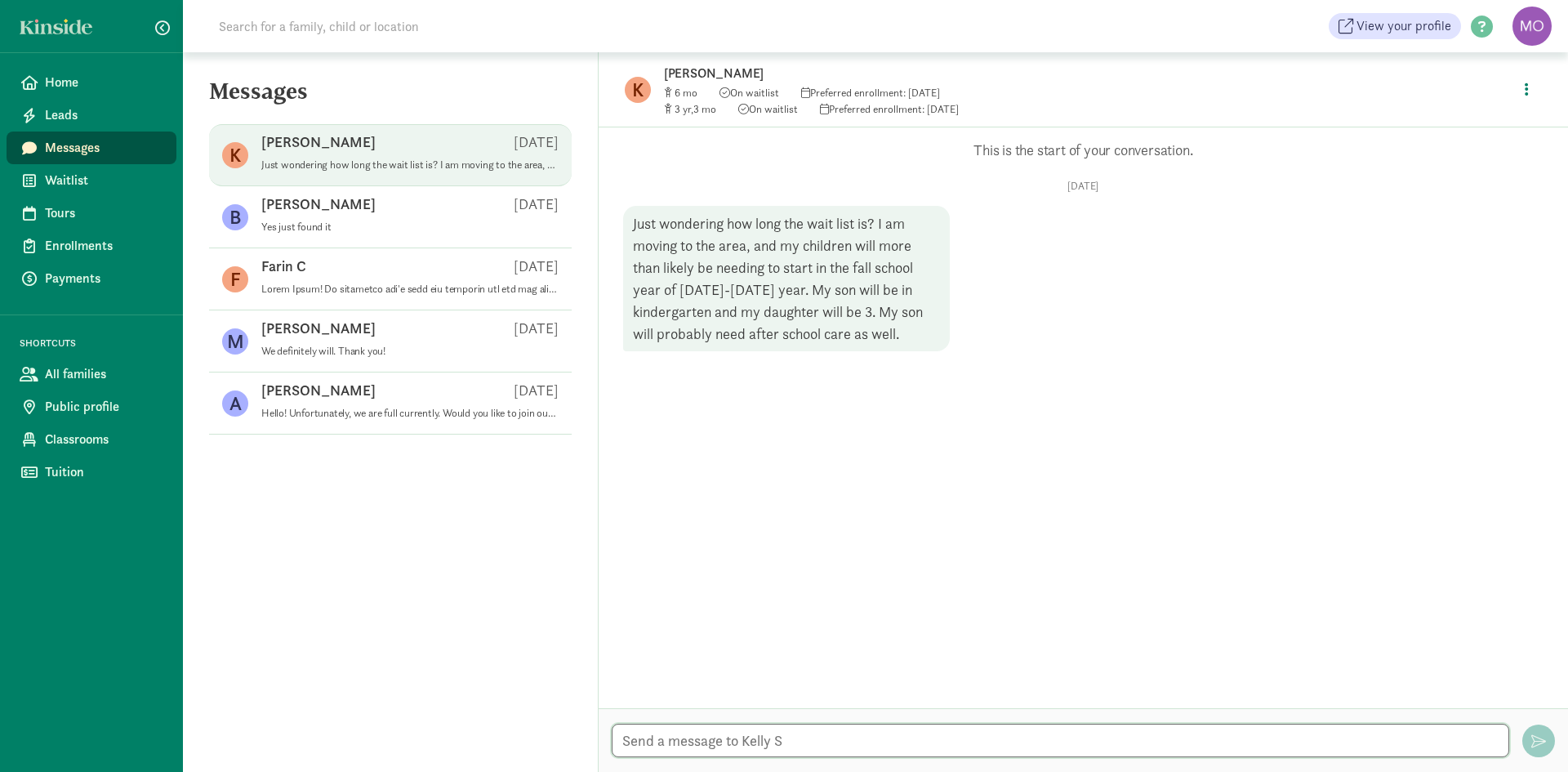
click at [877, 733] on textarea at bounding box center [1060, 740] width 898 height 34
type textarea "Good morning Kelly! I was just wondering if you were still needing care for you…"
click at [1538, 748] on button "button" at bounding box center [1538, 740] width 33 height 33
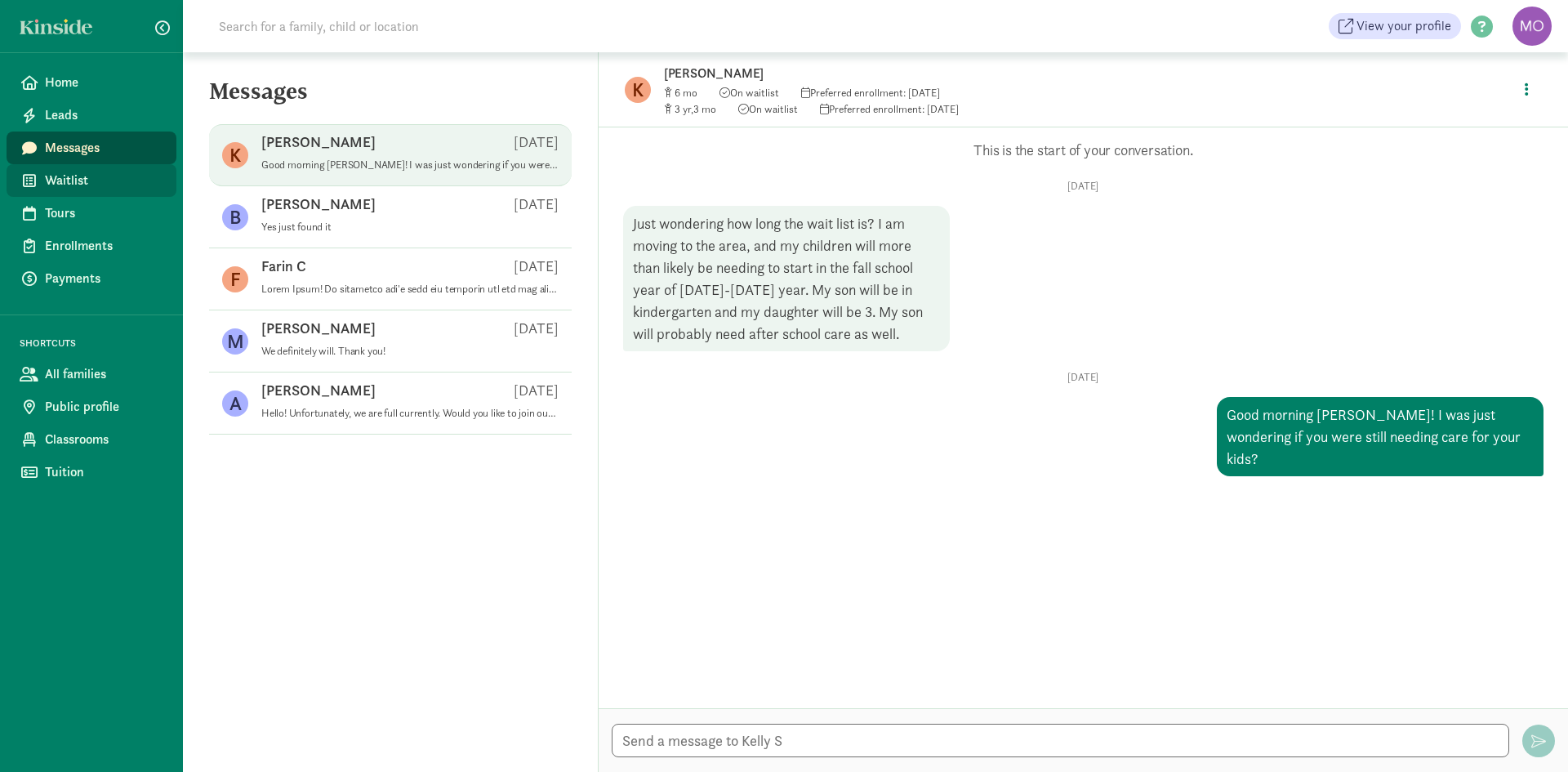
click at [96, 180] on span "Waitlist" at bounding box center [104, 180] width 119 height 19
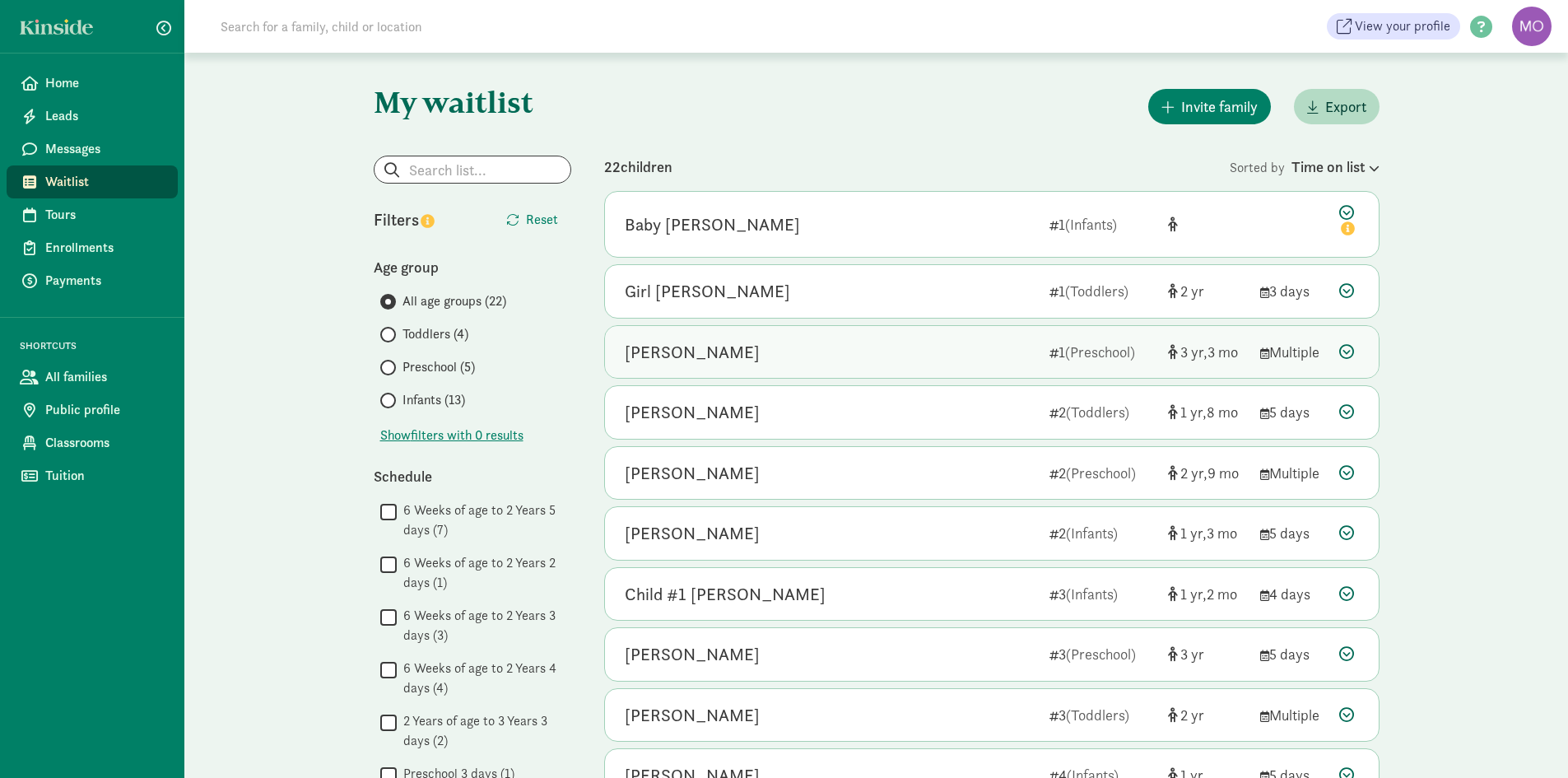
click at [943, 355] on div "[PERSON_NAME]" at bounding box center [831, 352] width 412 height 27
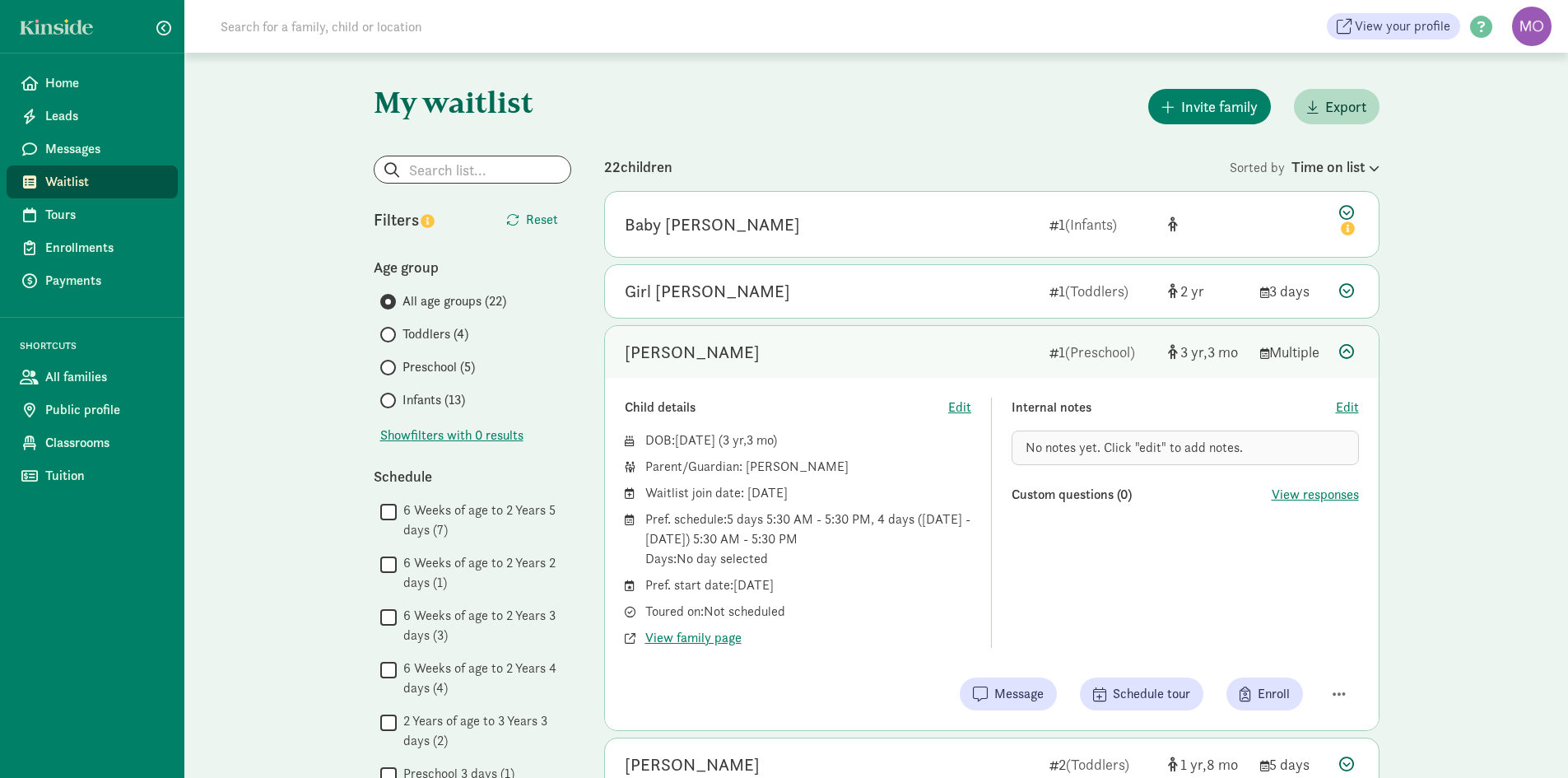
click at [68, 174] on span "Waitlist" at bounding box center [105, 182] width 119 height 20
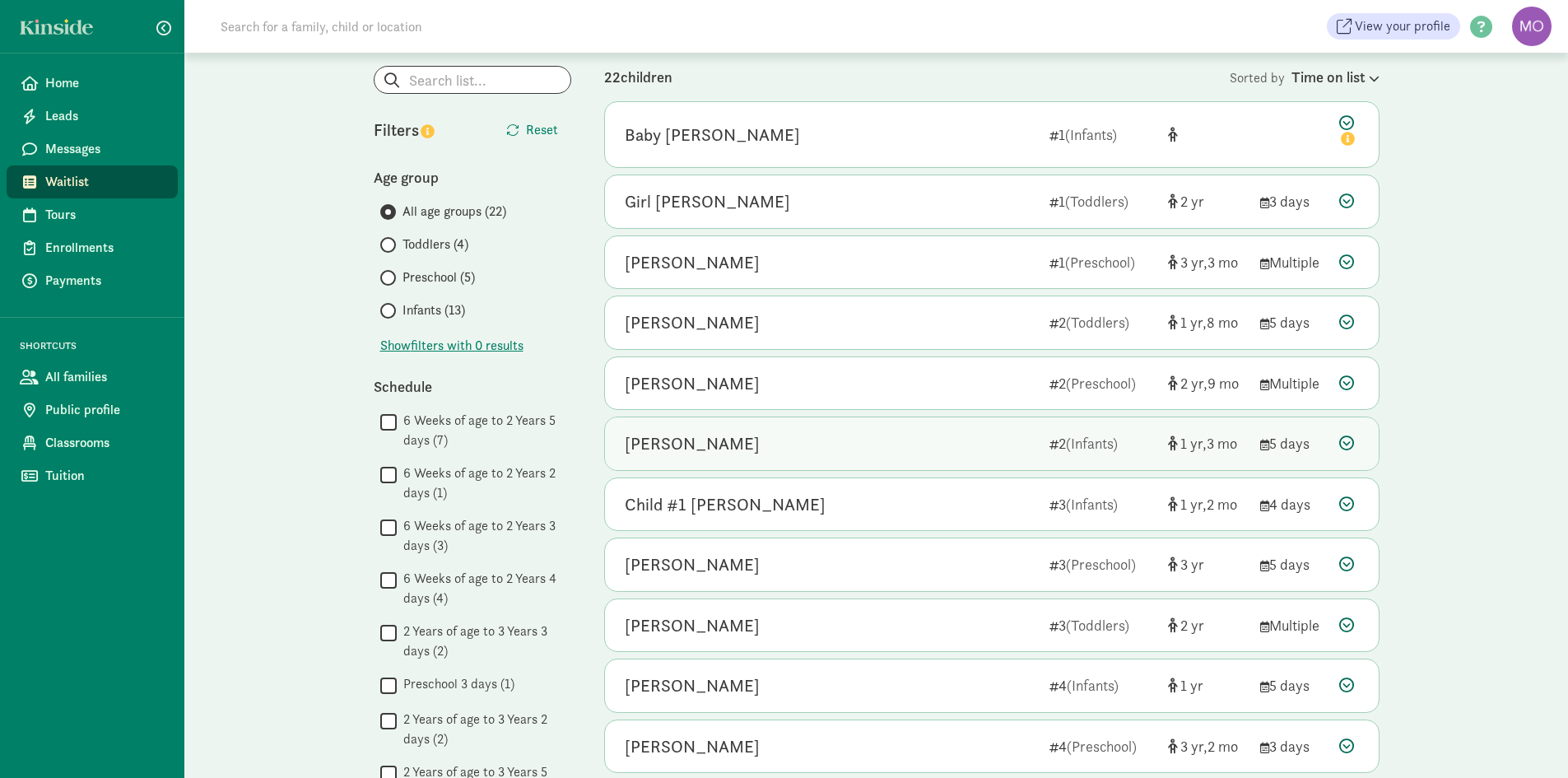
scroll to position [694, 0]
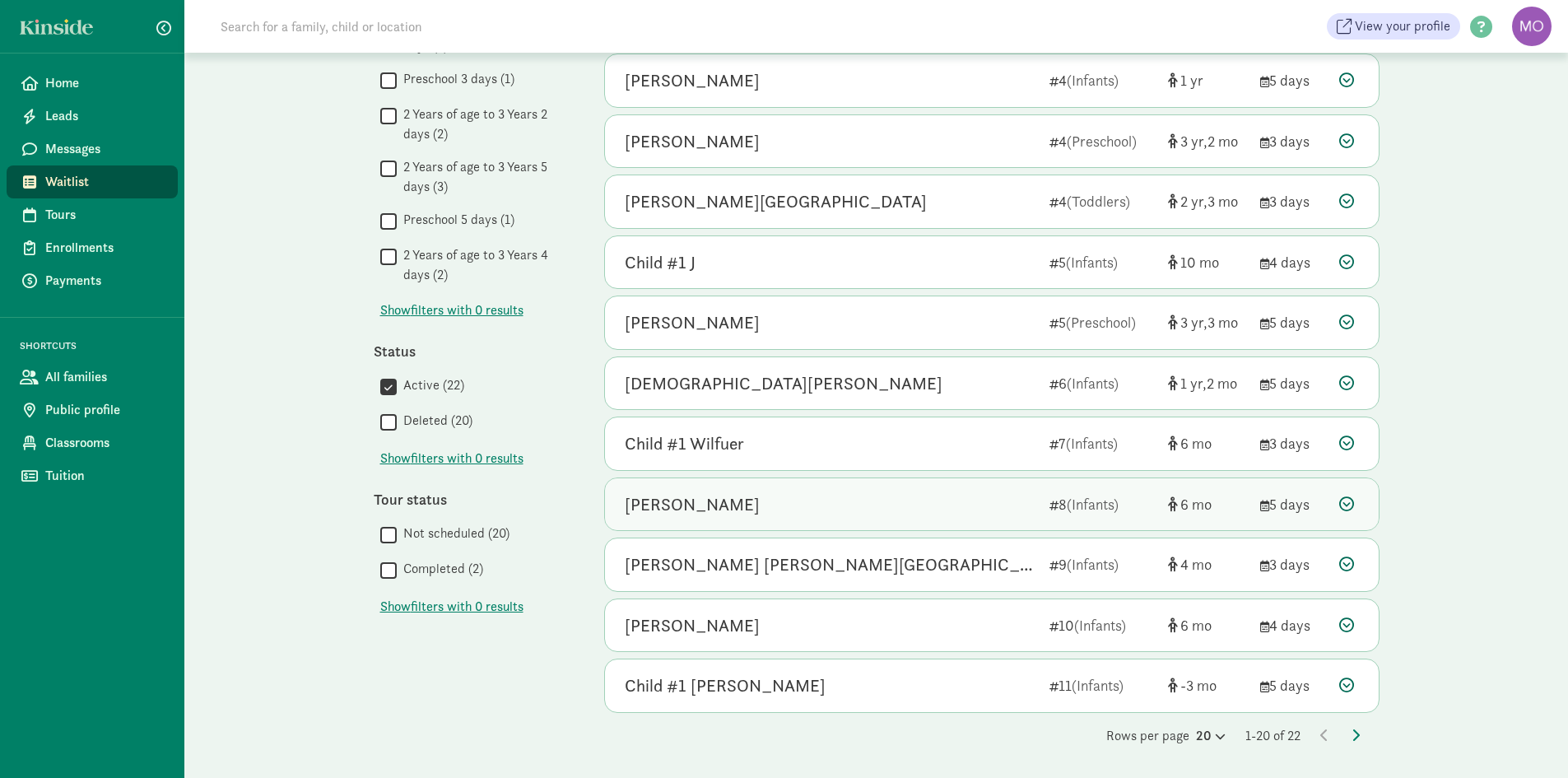
click at [763, 496] on div "[PERSON_NAME]" at bounding box center [831, 504] width 412 height 27
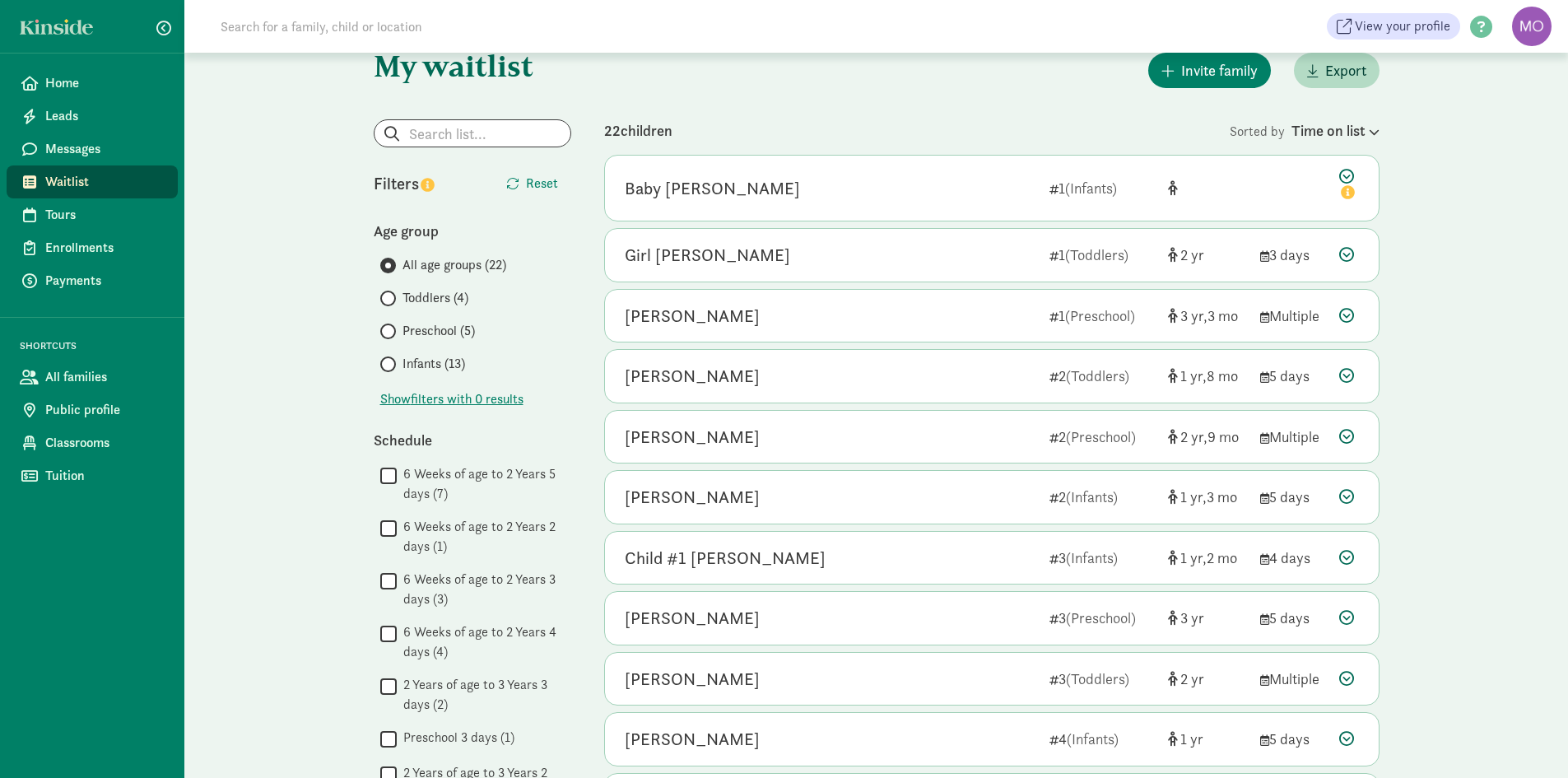
scroll to position [0, 0]
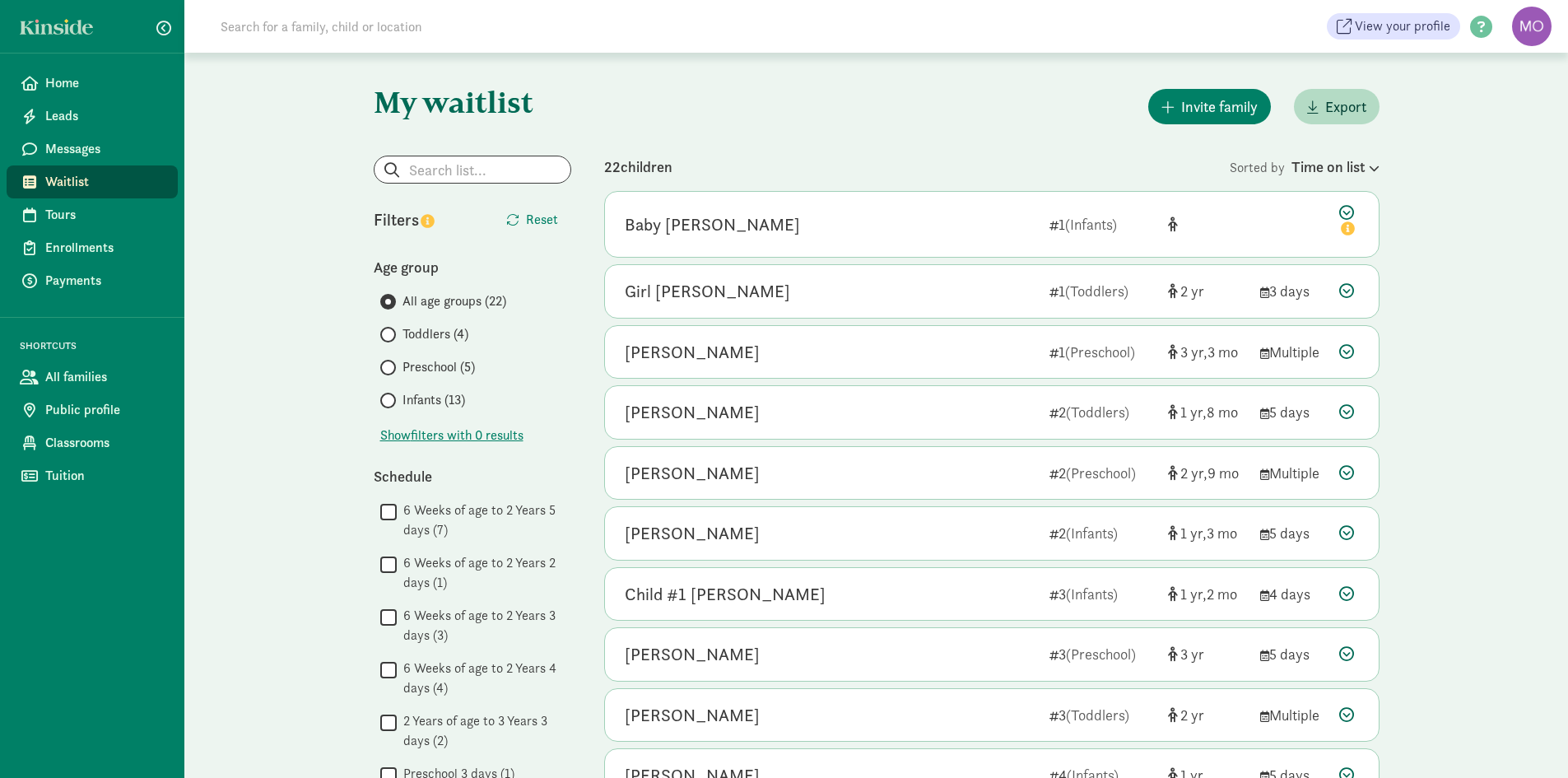
click at [83, 180] on span "Waitlist" at bounding box center [105, 182] width 119 height 20
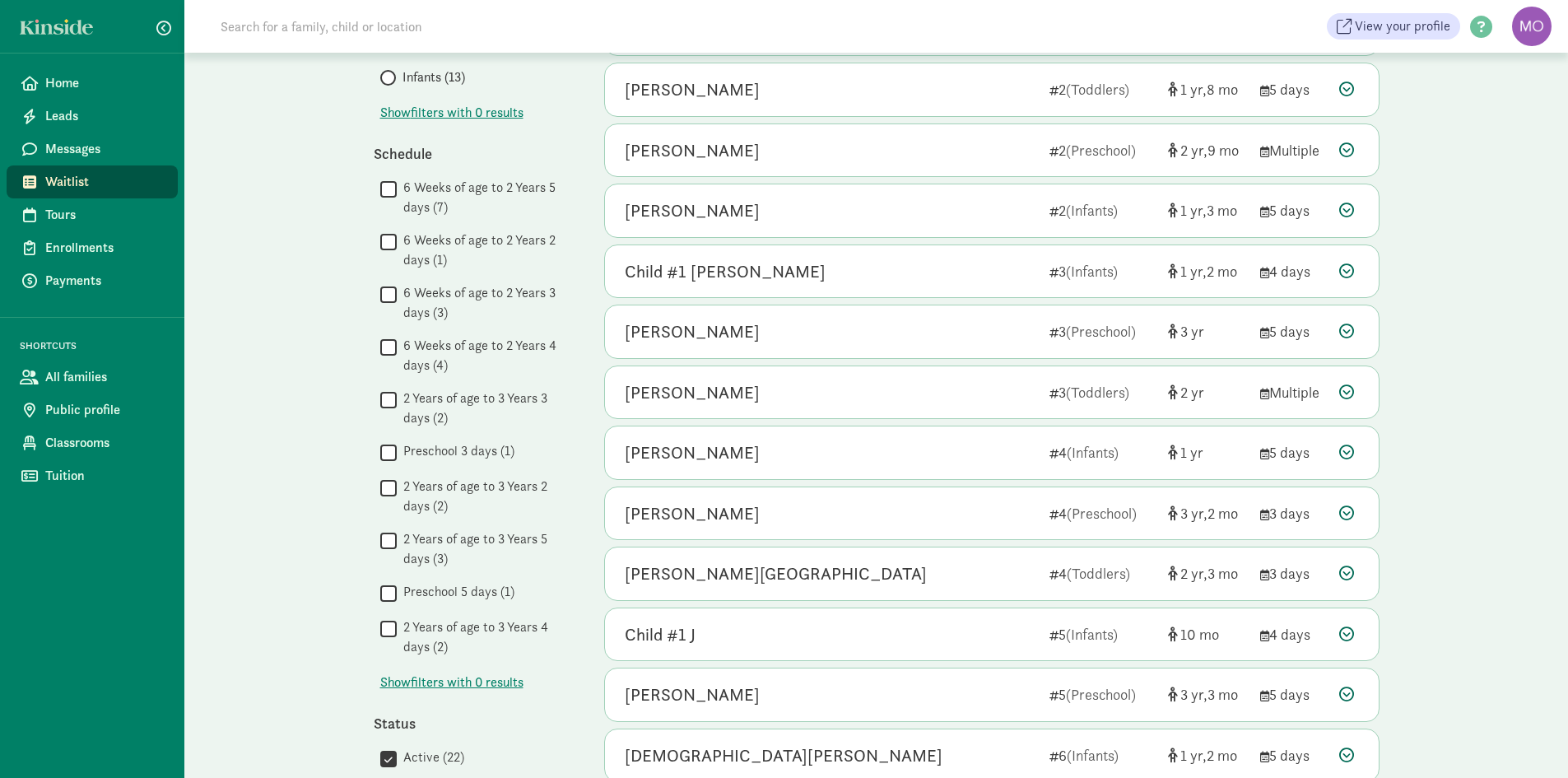
scroll to position [329, 0]
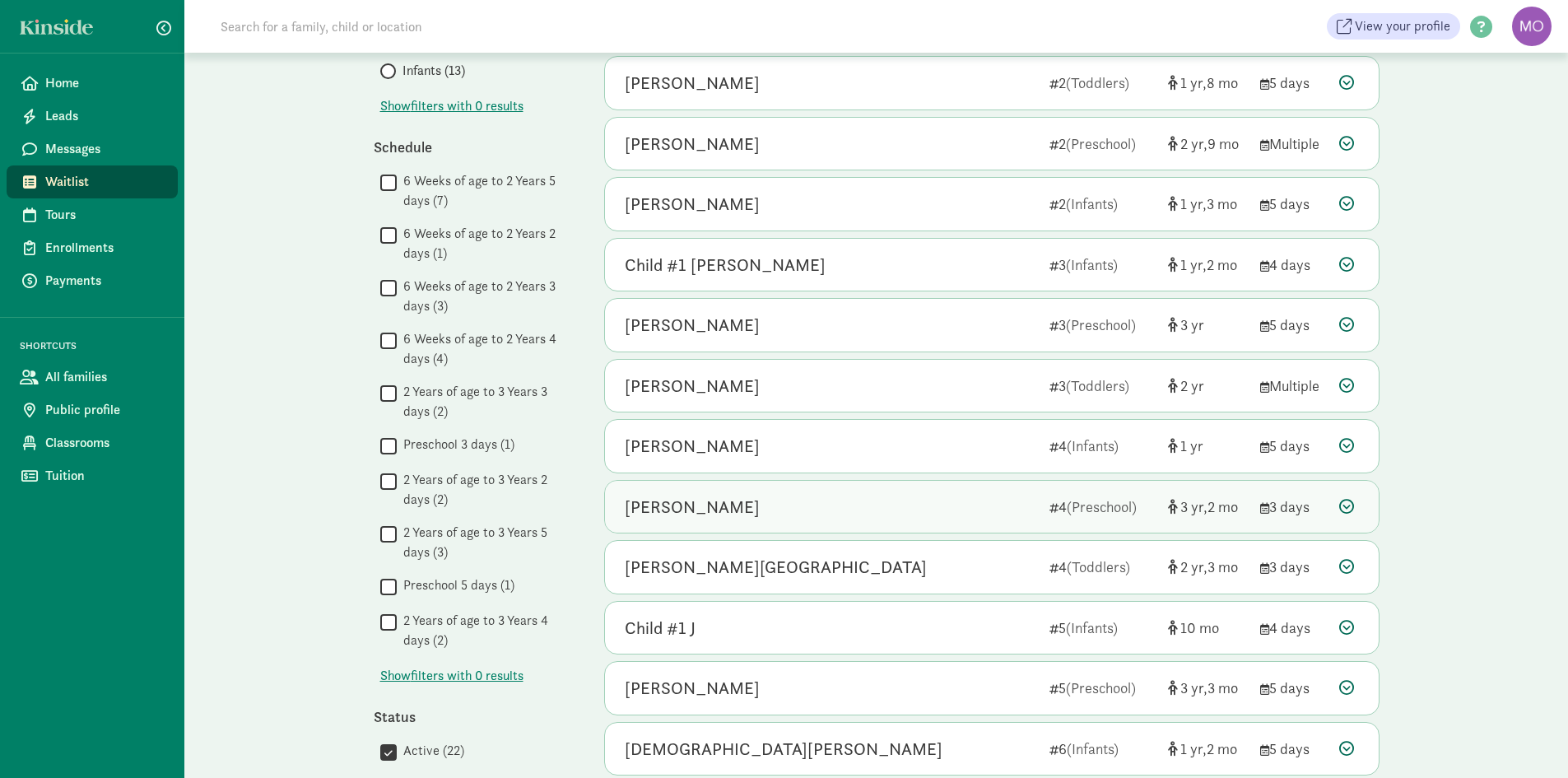
click at [896, 499] on div "[PERSON_NAME]" at bounding box center [831, 507] width 412 height 27
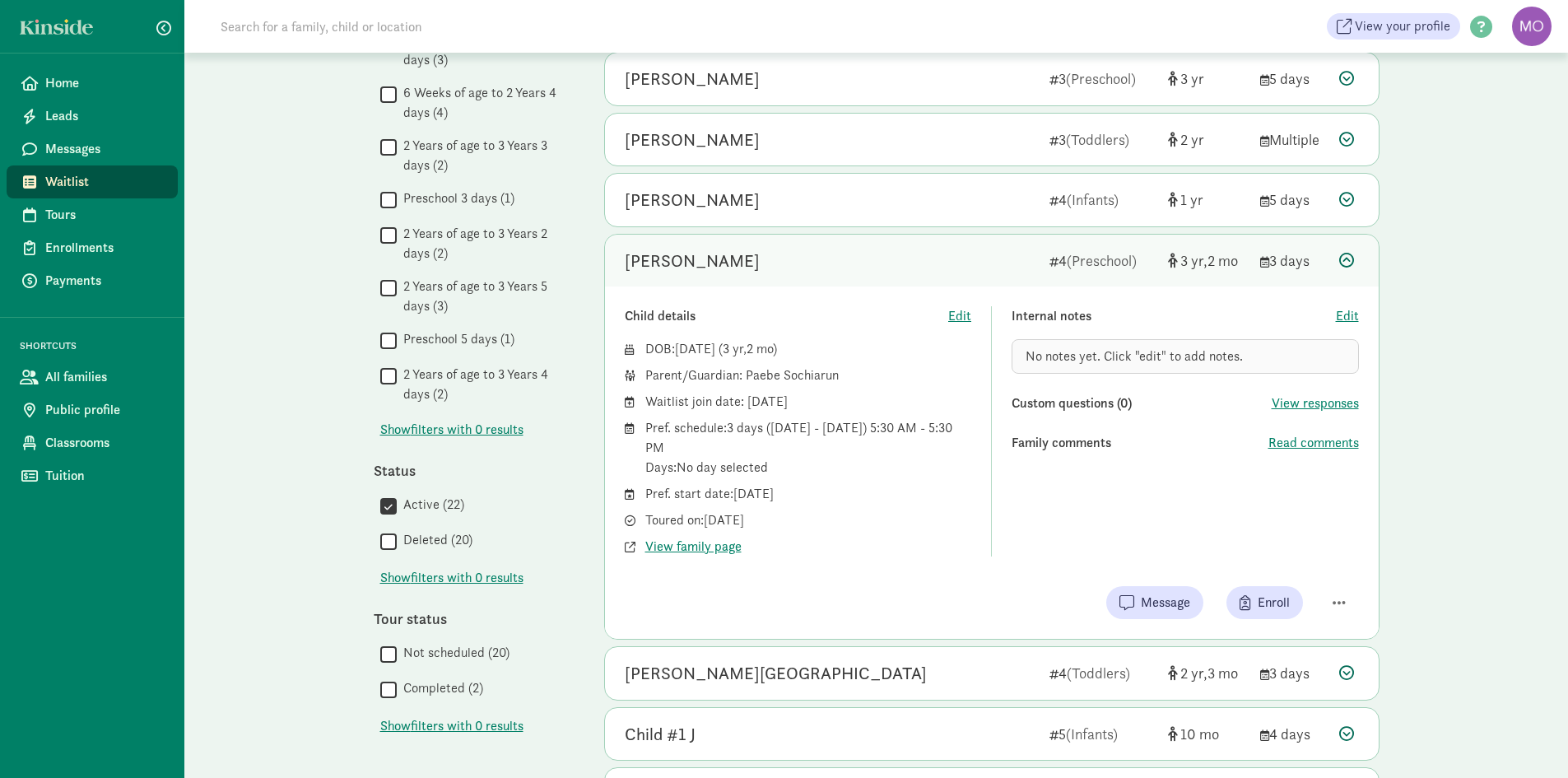
scroll to position [576, 0]
click at [1112, 598] on button "Message" at bounding box center [1154, 602] width 97 height 33
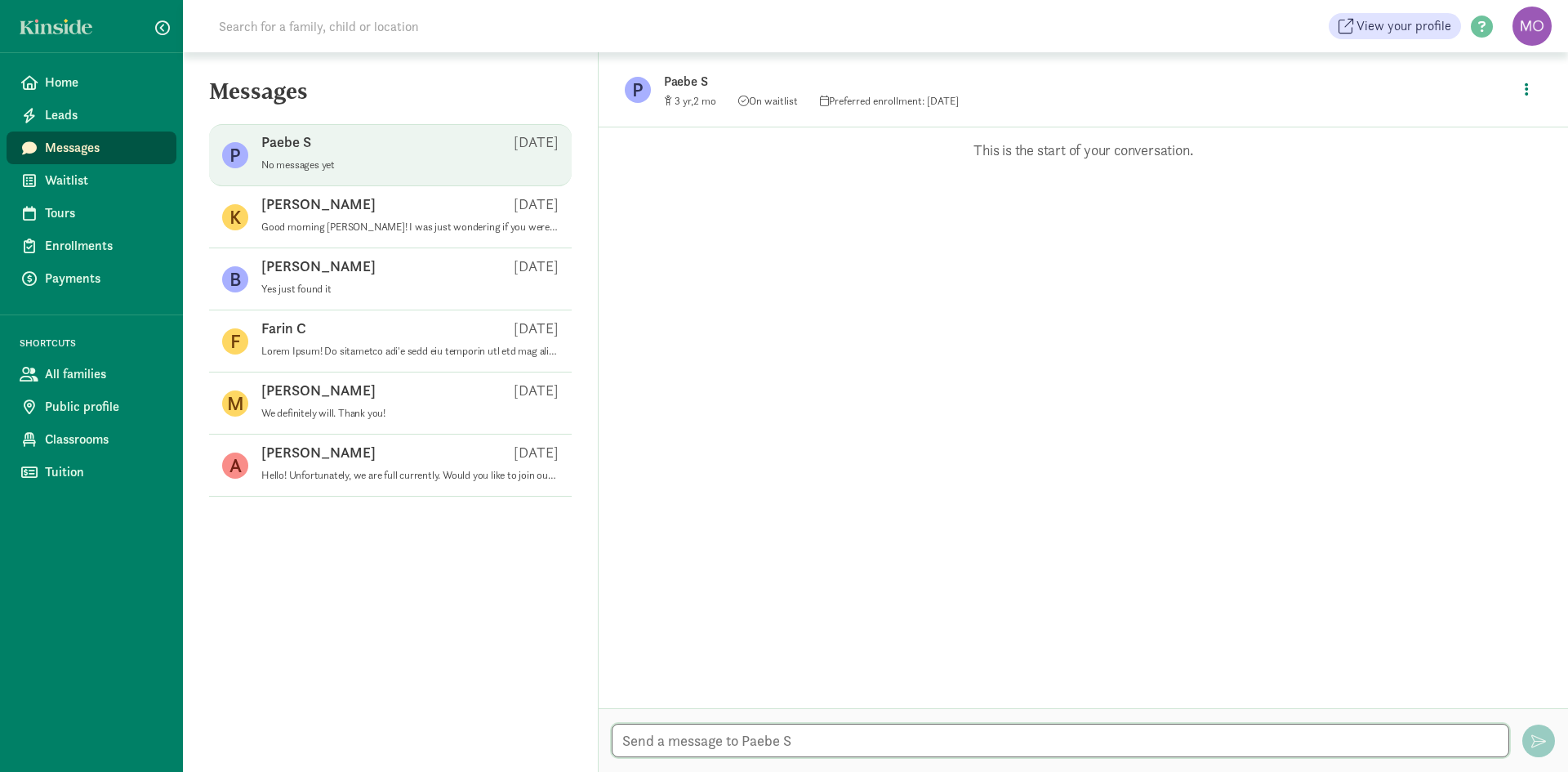
click at [844, 738] on textarea at bounding box center [1060, 740] width 898 height 34
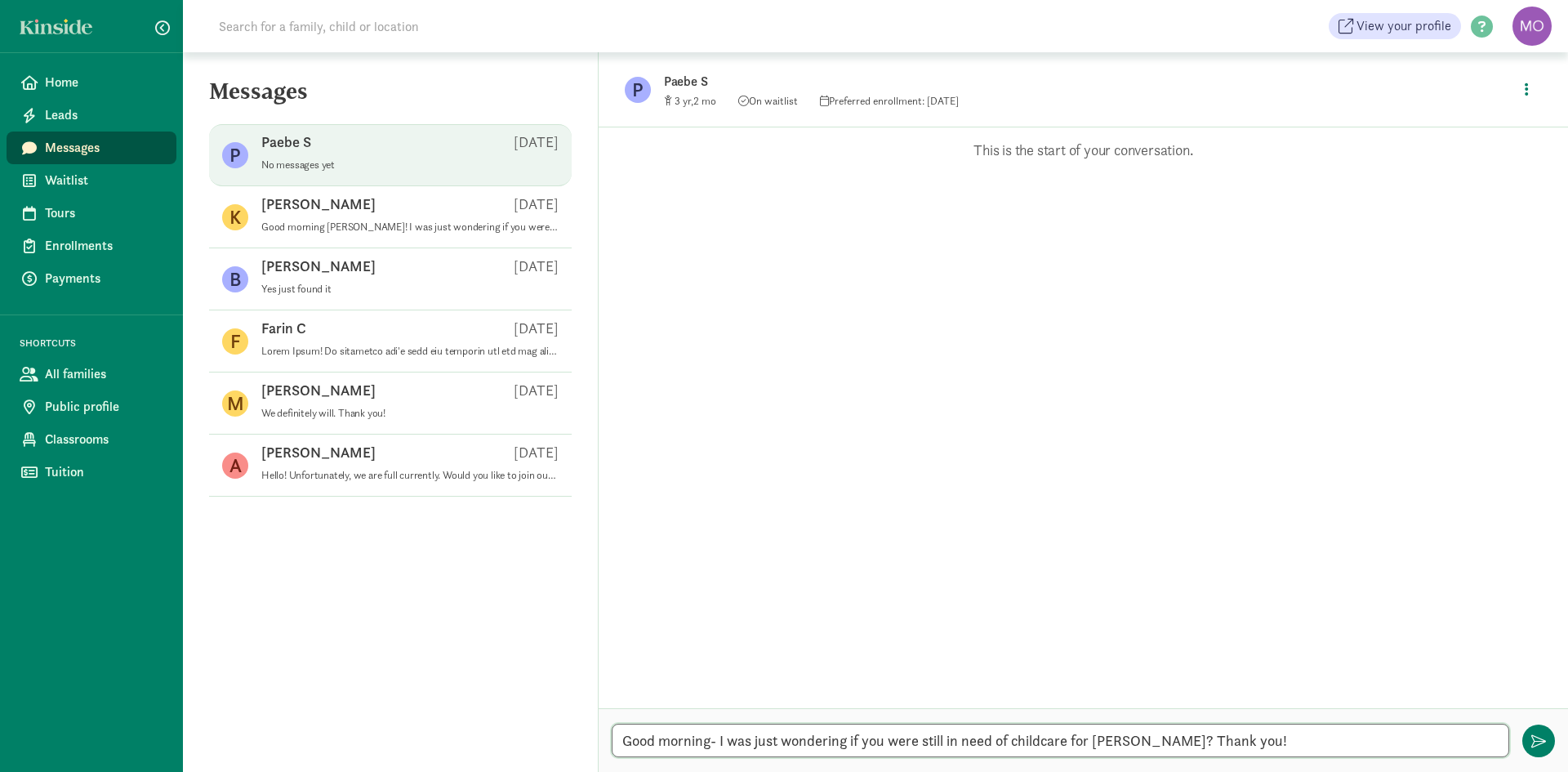
type textarea "Good morning- I was just wondering if you were still in need of childcare for C…"
click at [65, 173] on span "Waitlist" at bounding box center [104, 180] width 119 height 19
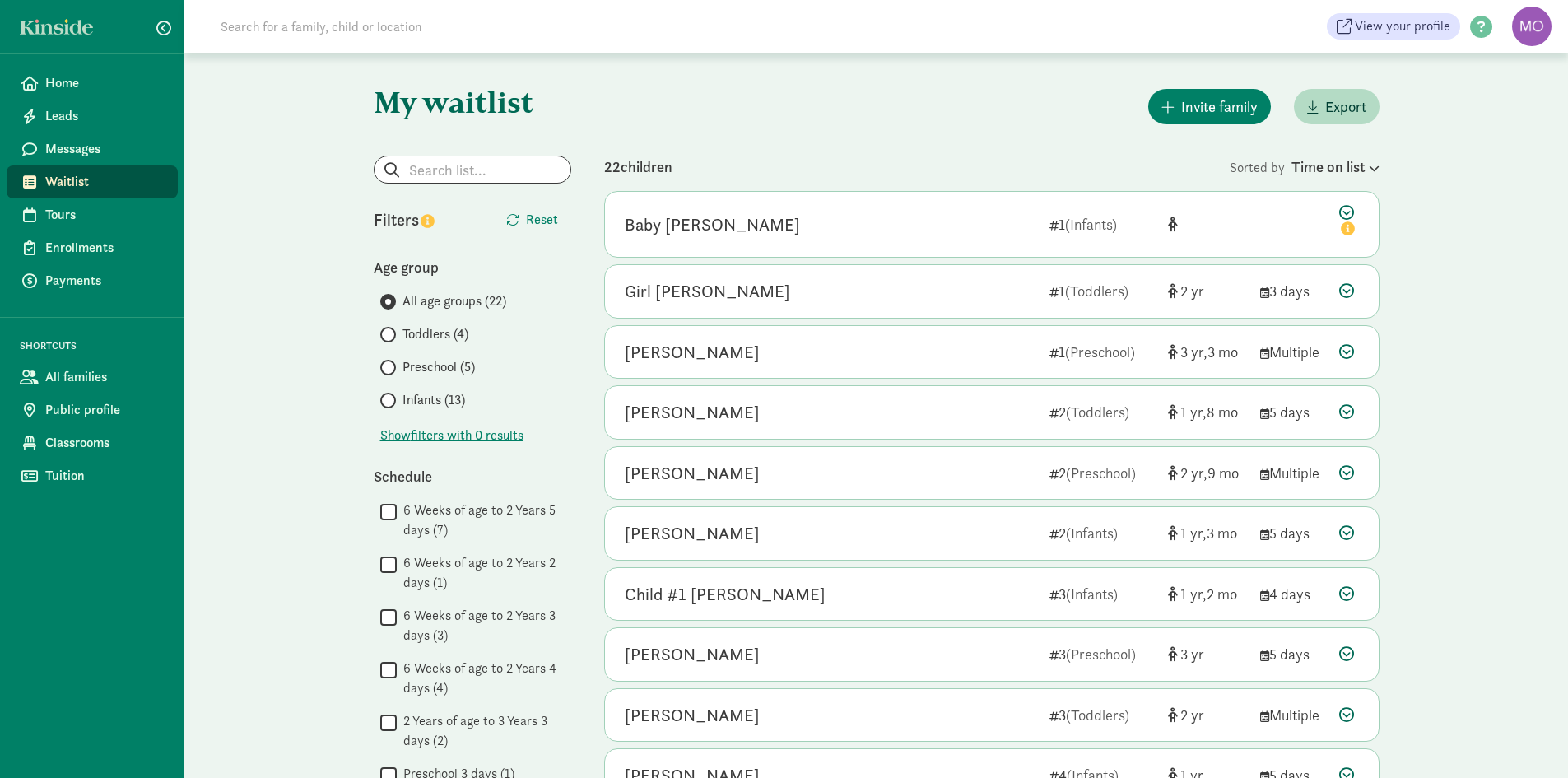
click at [102, 180] on span "Waitlist" at bounding box center [105, 182] width 119 height 20
click at [953, 172] on div "22 children" at bounding box center [917, 167] width 626 height 22
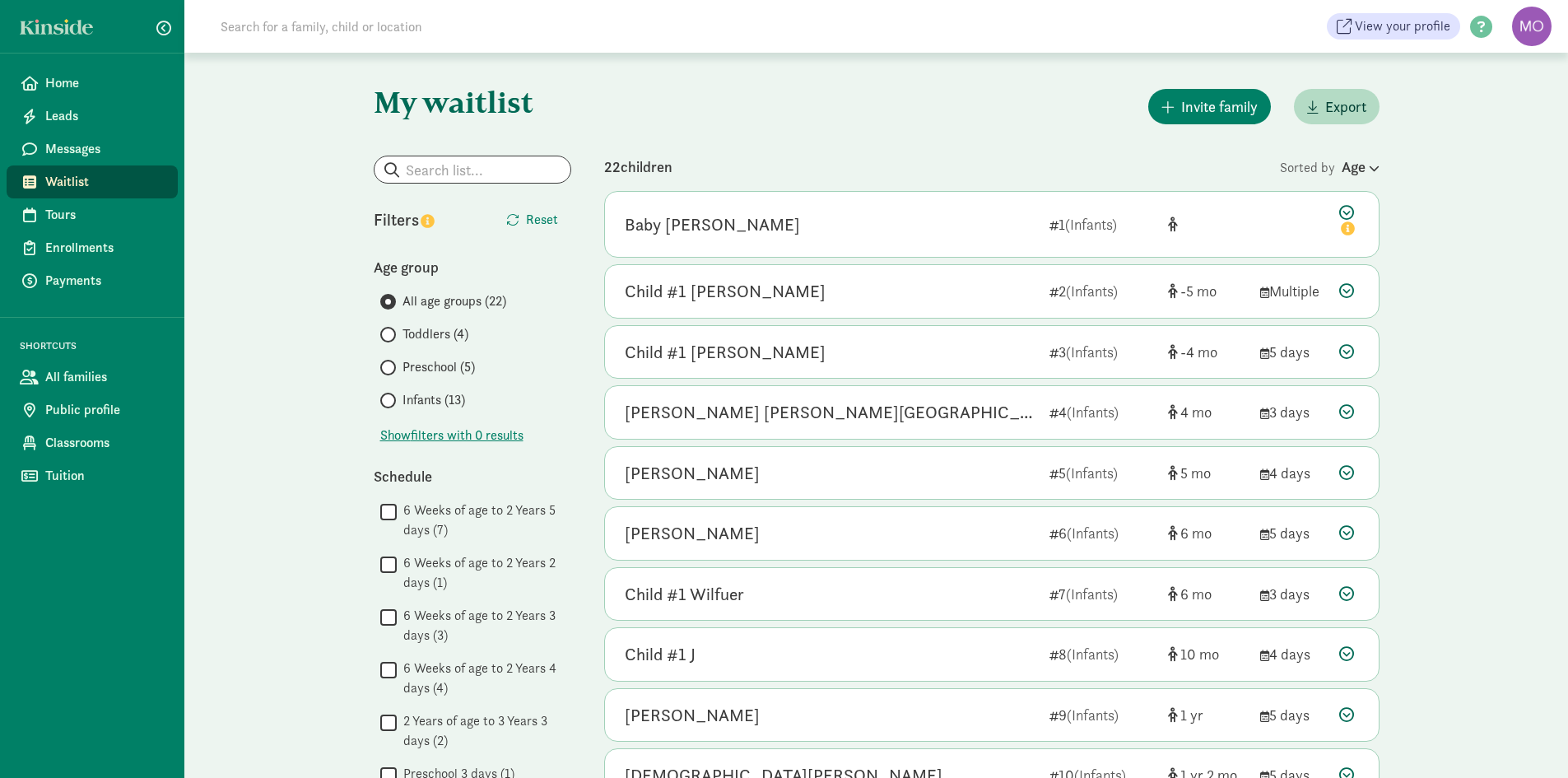
scroll to position [941, 0]
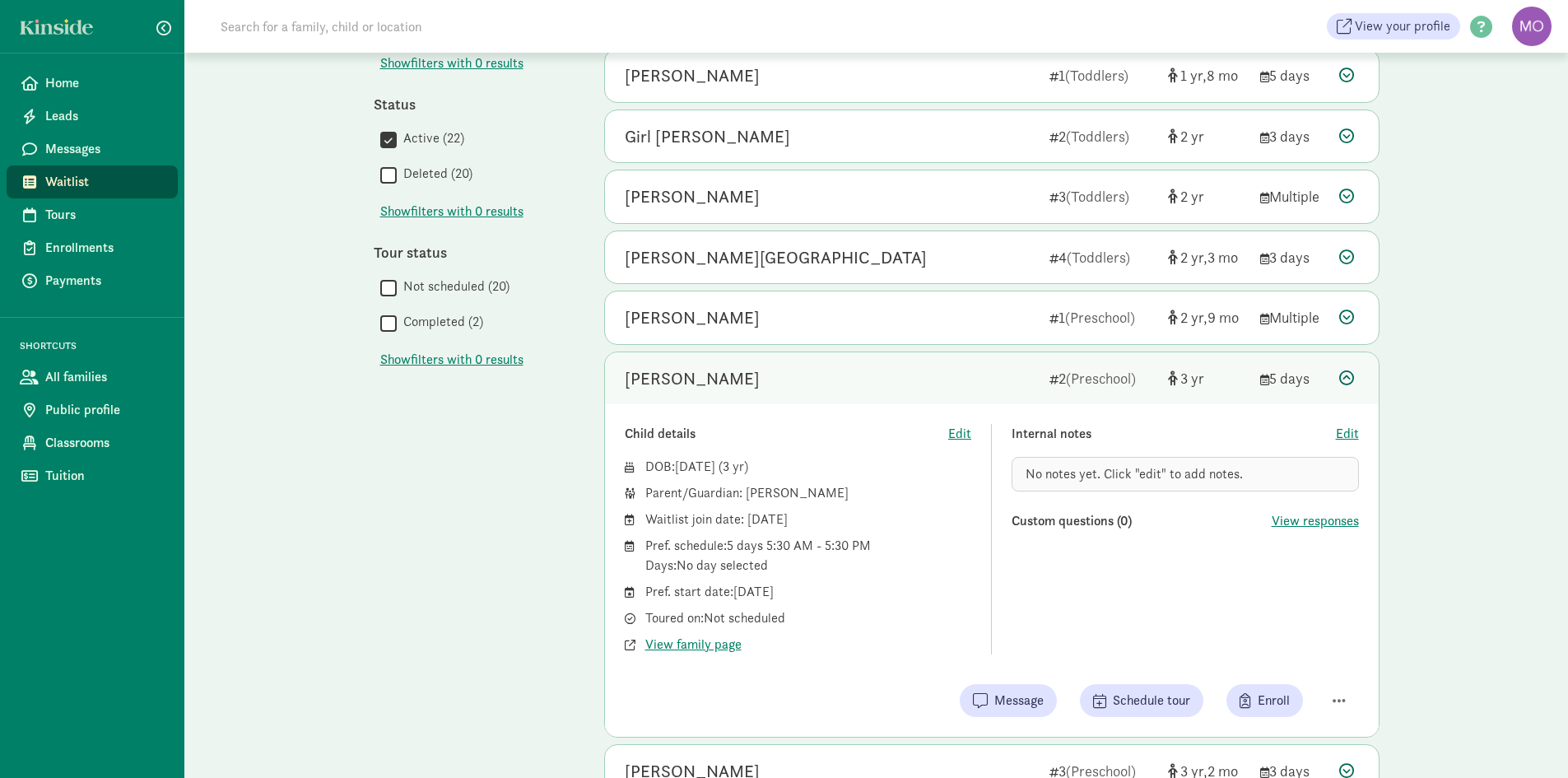
click at [84, 183] on span "Waitlist" at bounding box center [105, 182] width 119 height 20
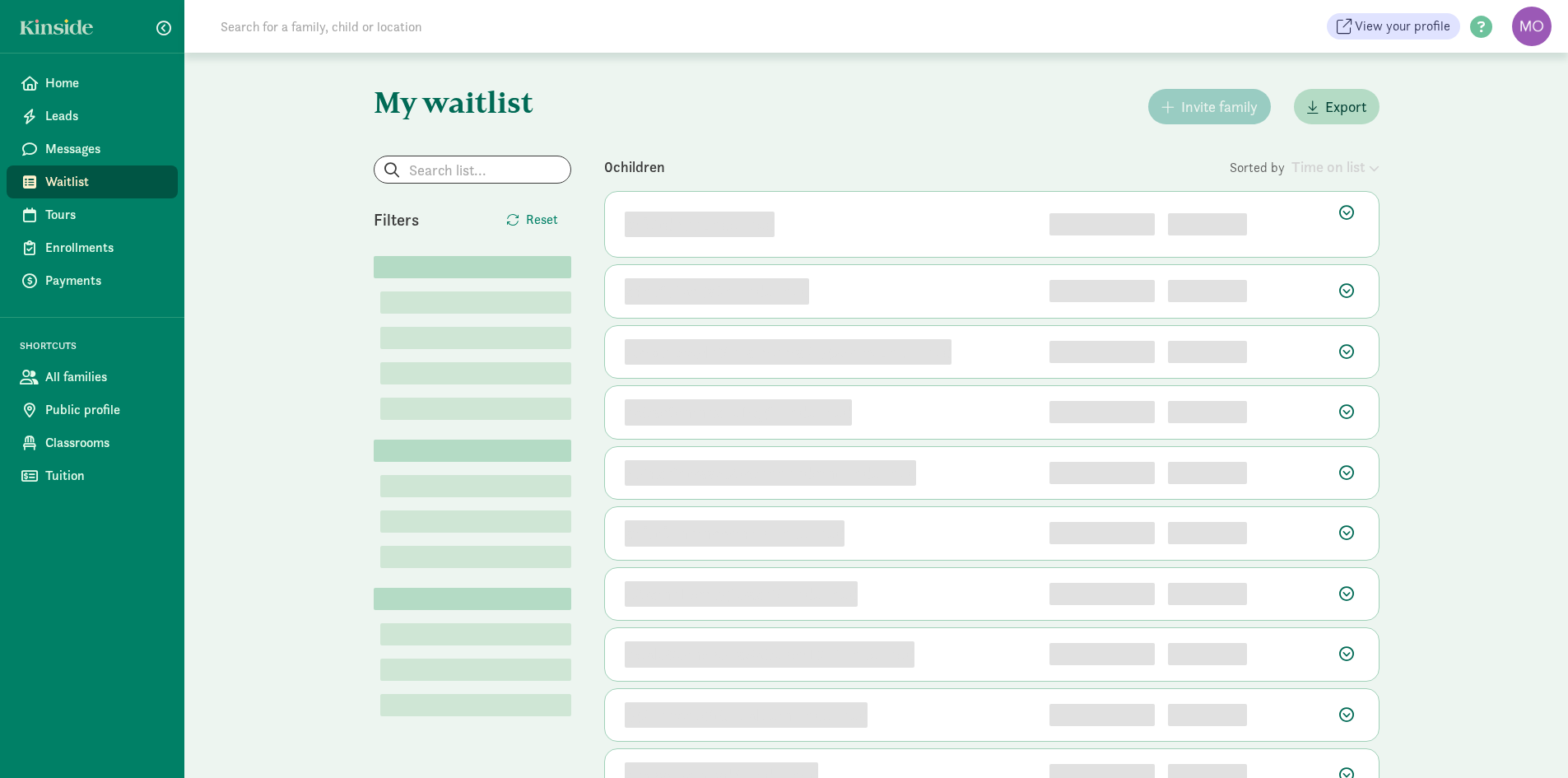
click at [87, 152] on span "Messages" at bounding box center [105, 149] width 119 height 20
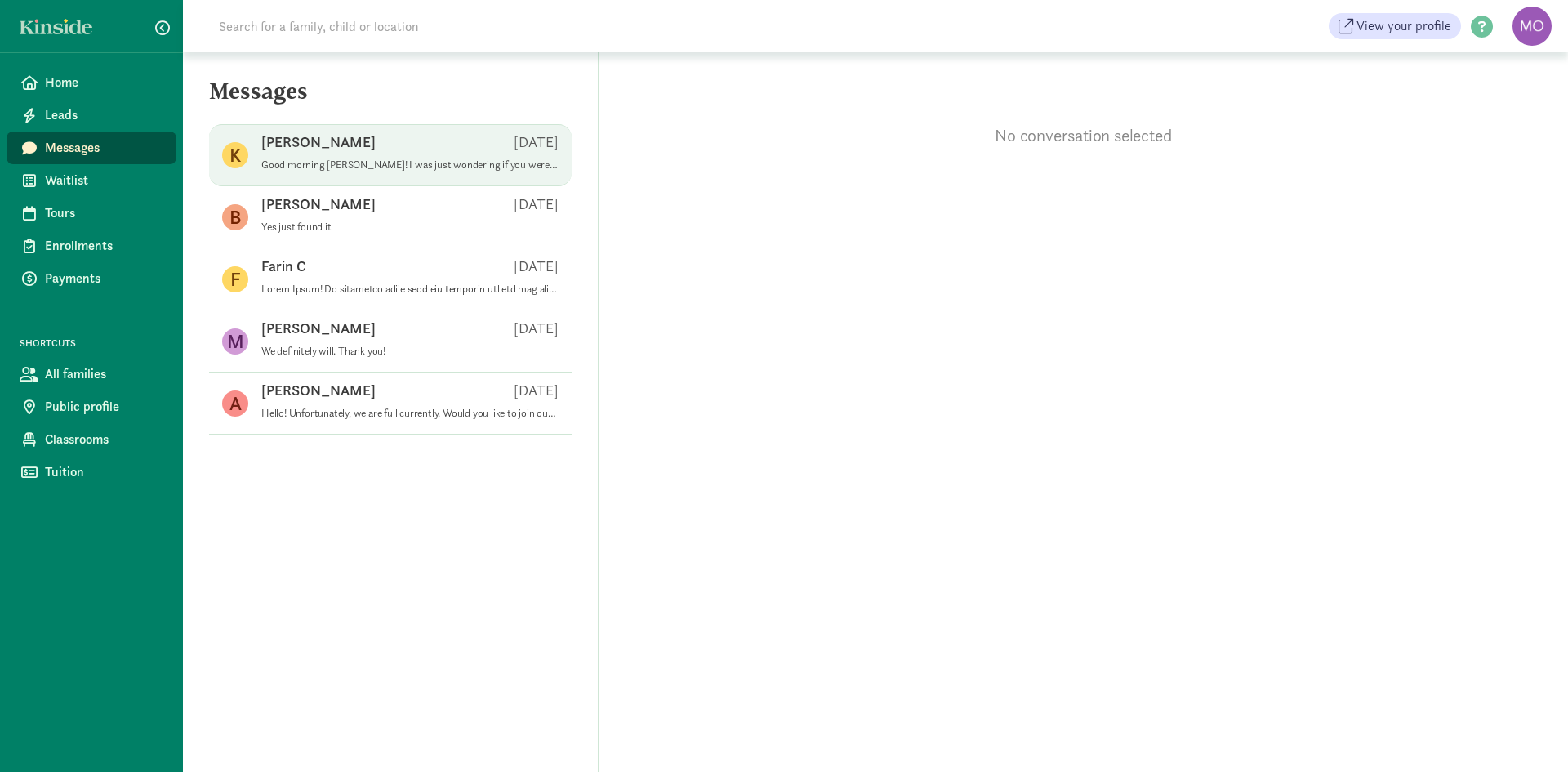
click at [359, 157] on div "[PERSON_NAME] S [DATE]" at bounding box center [409, 146] width 297 height 27
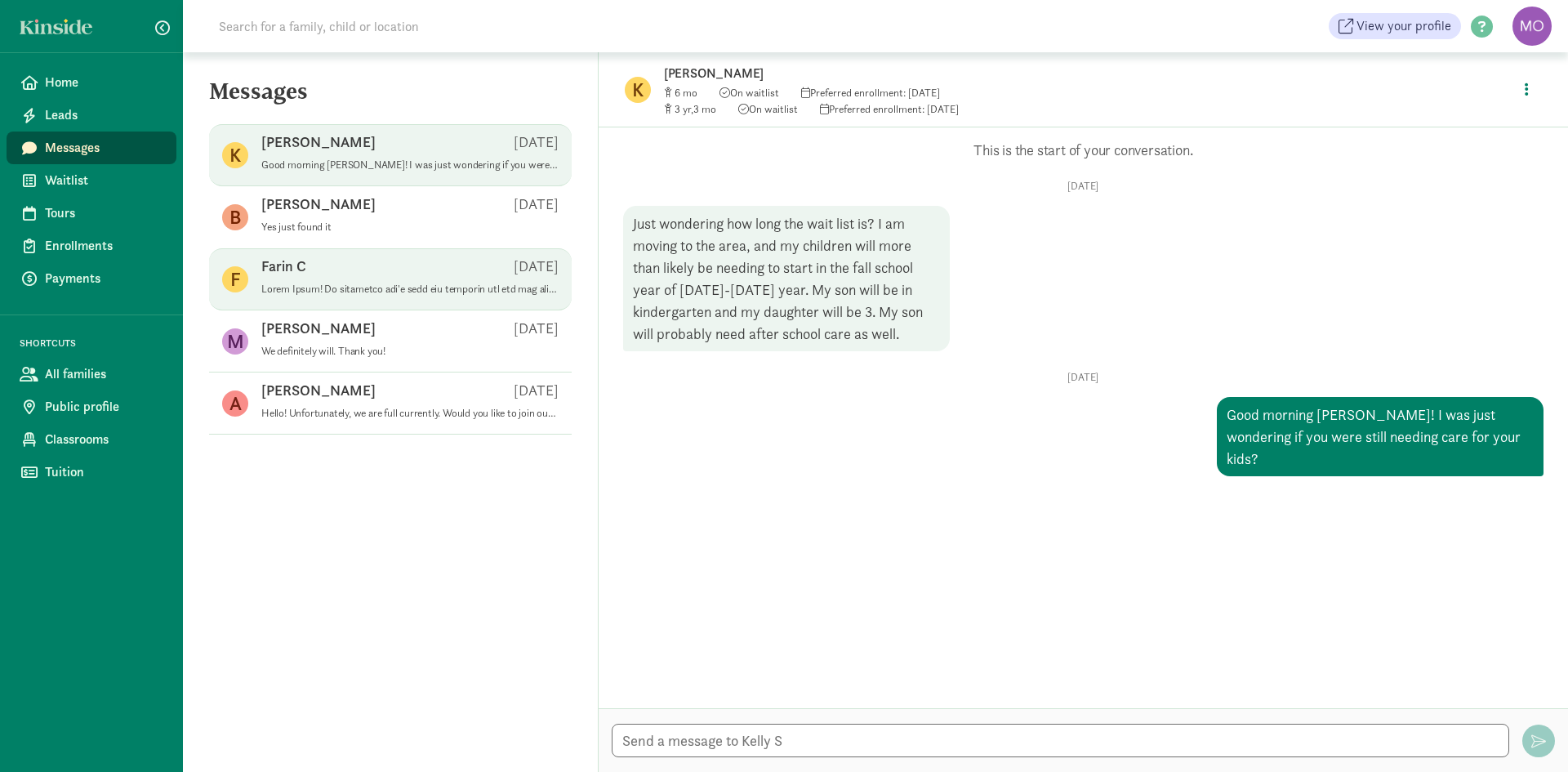
click at [363, 265] on div "Farin C [DATE]" at bounding box center [409, 270] width 297 height 27
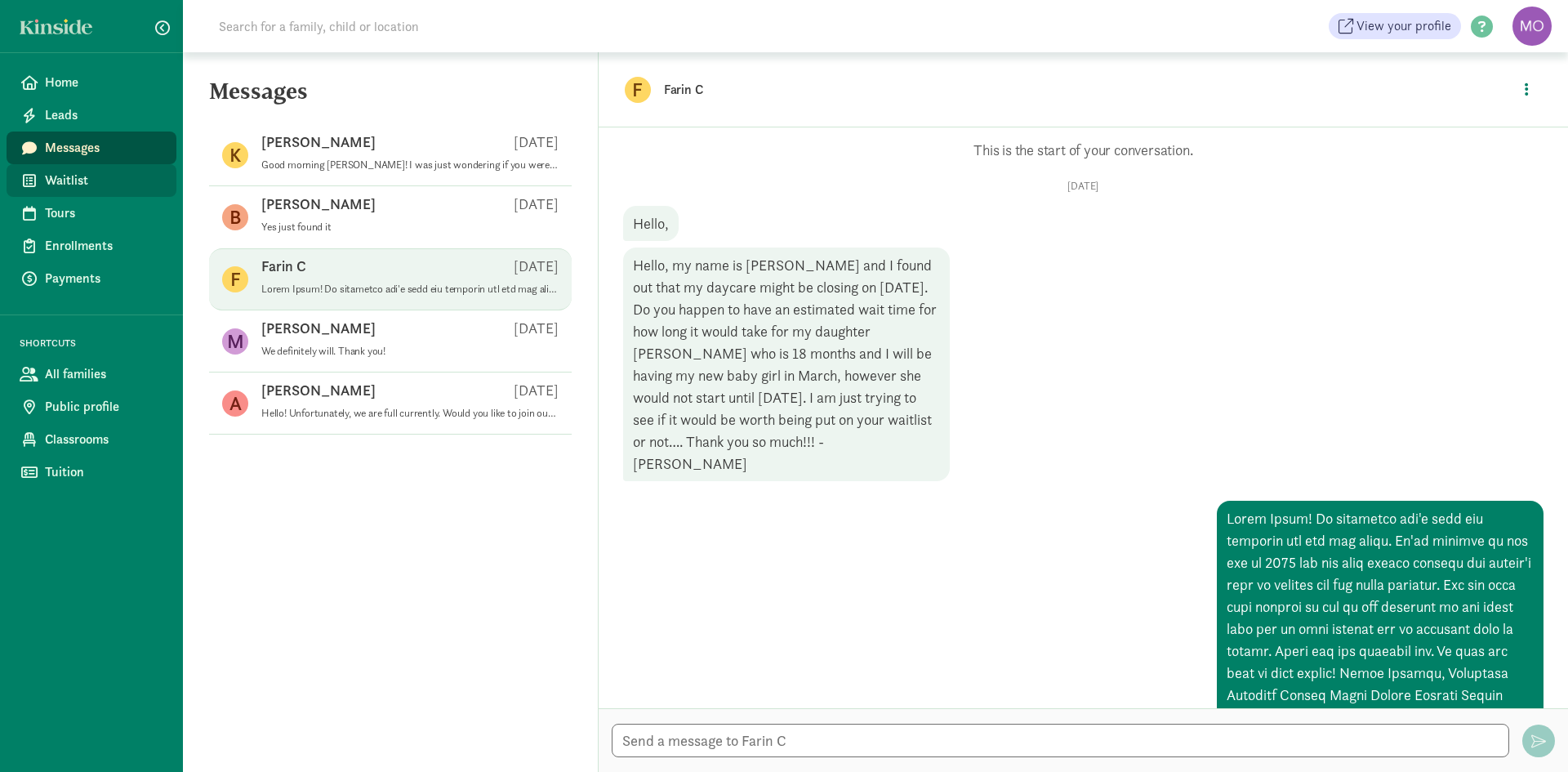
click at [61, 175] on span "Waitlist" at bounding box center [104, 180] width 119 height 19
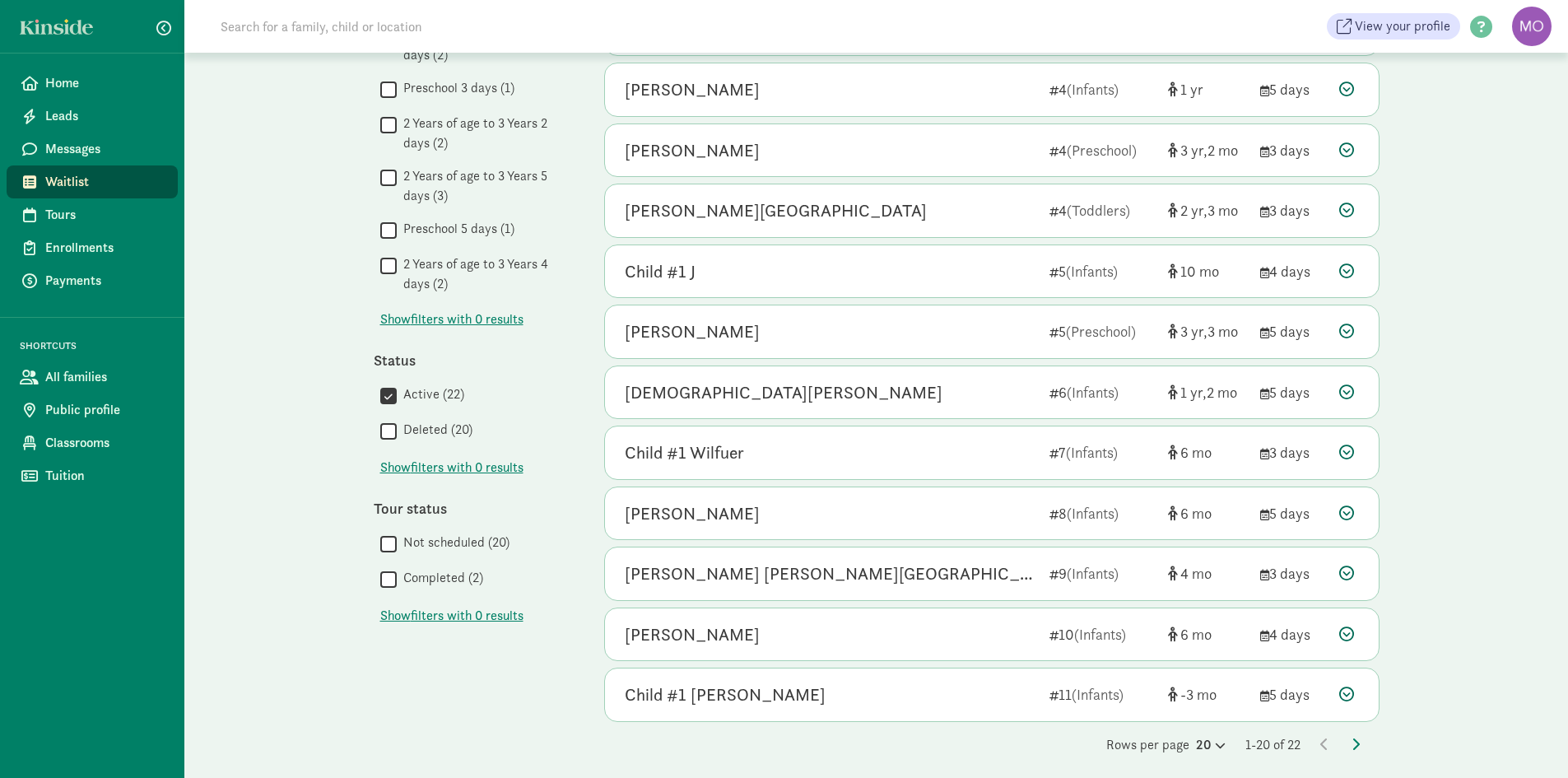
scroll to position [694, 0]
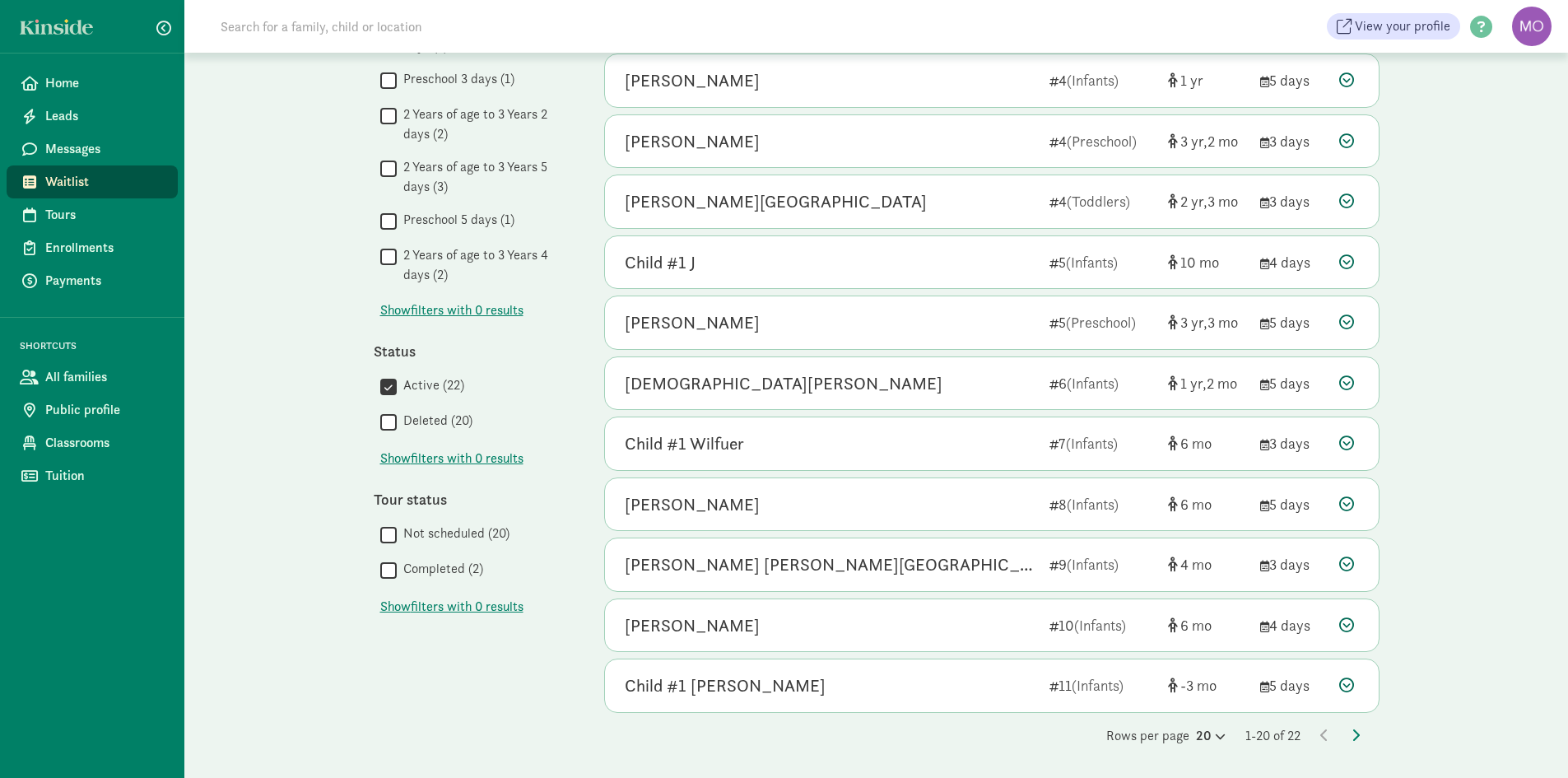
click at [1350, 740] on div "Rows per page 20 1-20 of 22" at bounding box center [992, 735] width 776 height 20
click at [1354, 739] on icon at bounding box center [1355, 734] width 8 height 13
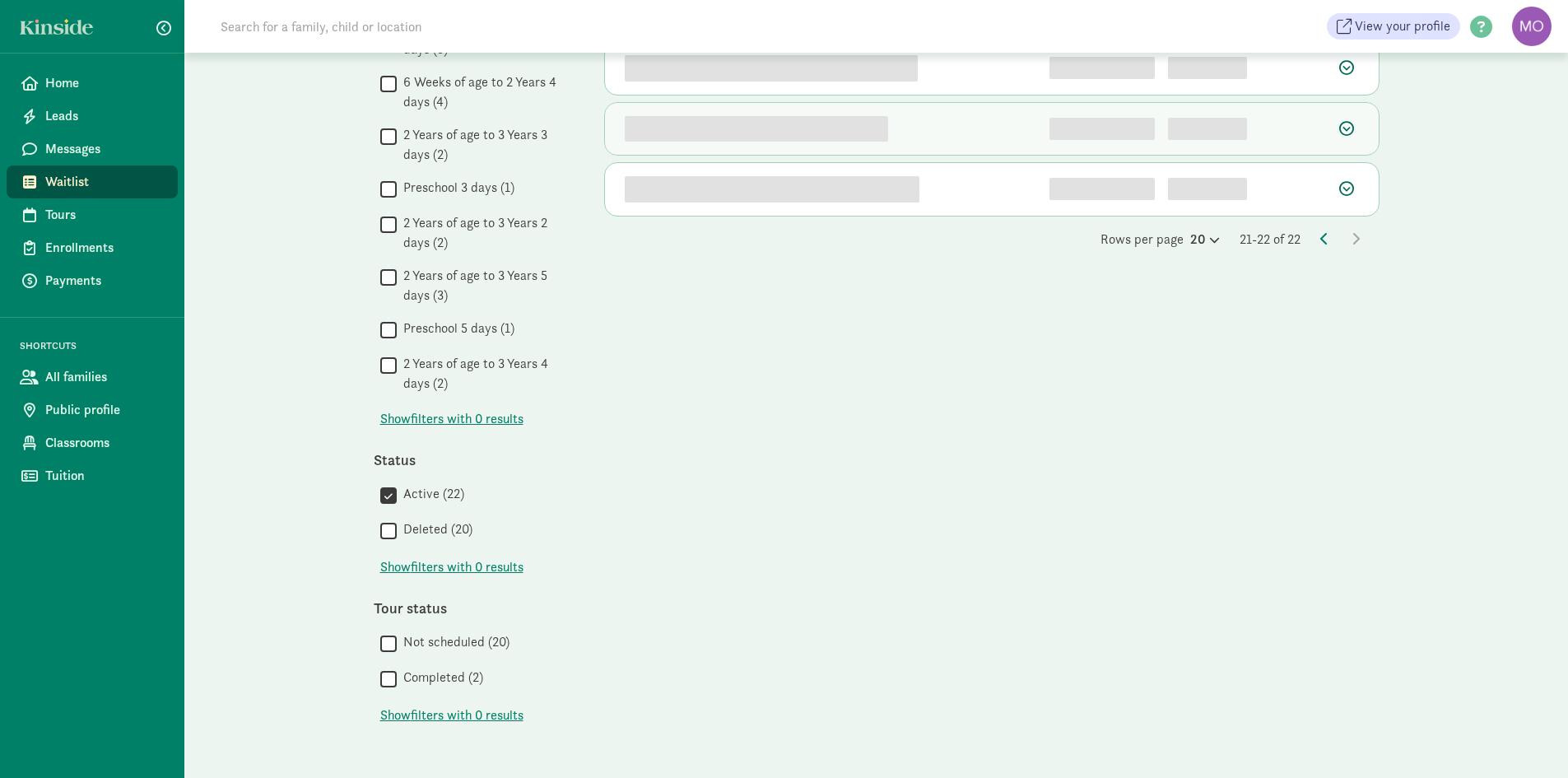
scroll to position [0, 0]
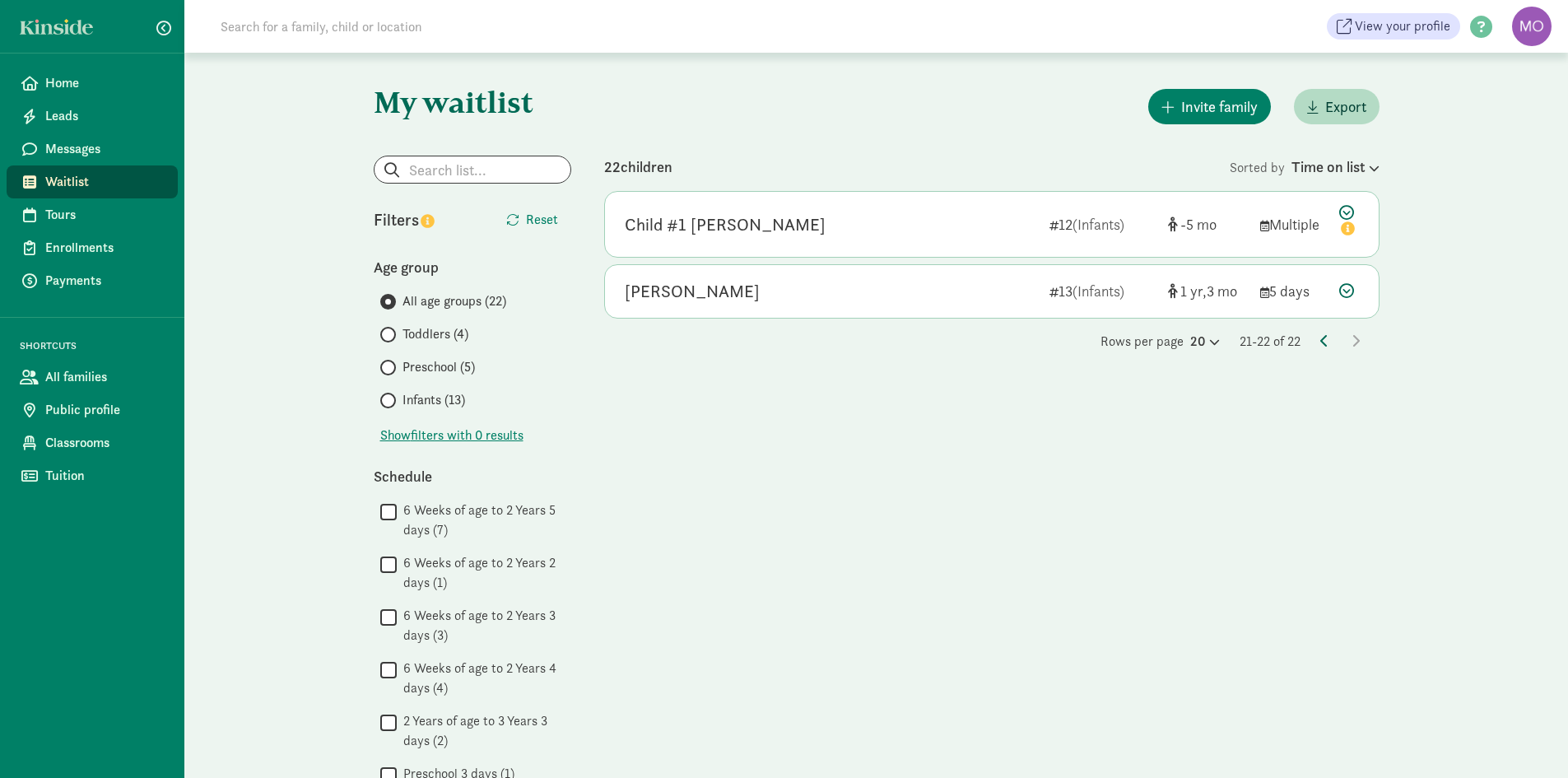
click at [1327, 339] on icon at bounding box center [1324, 340] width 8 height 13
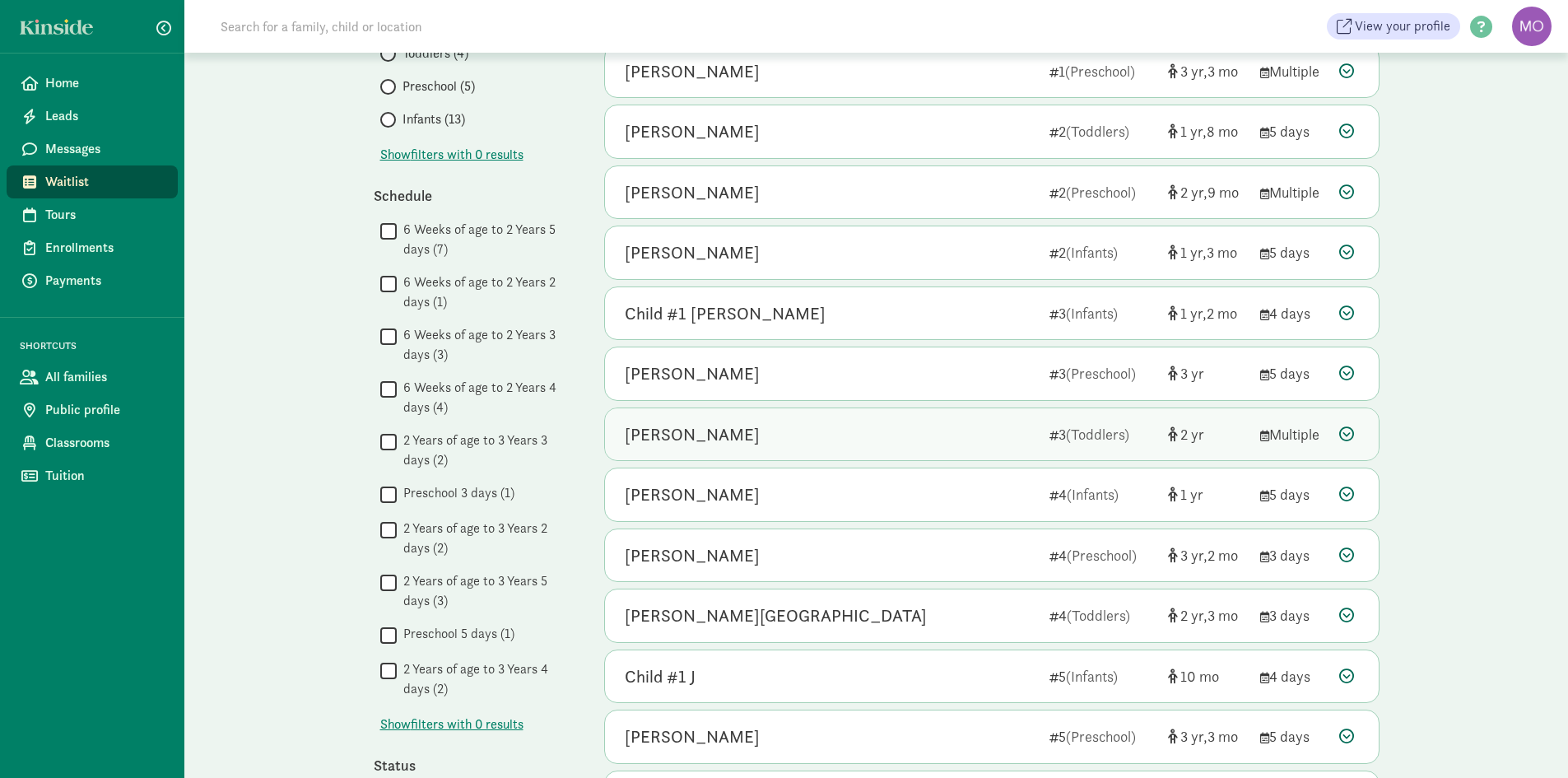
scroll to position [329, 0]
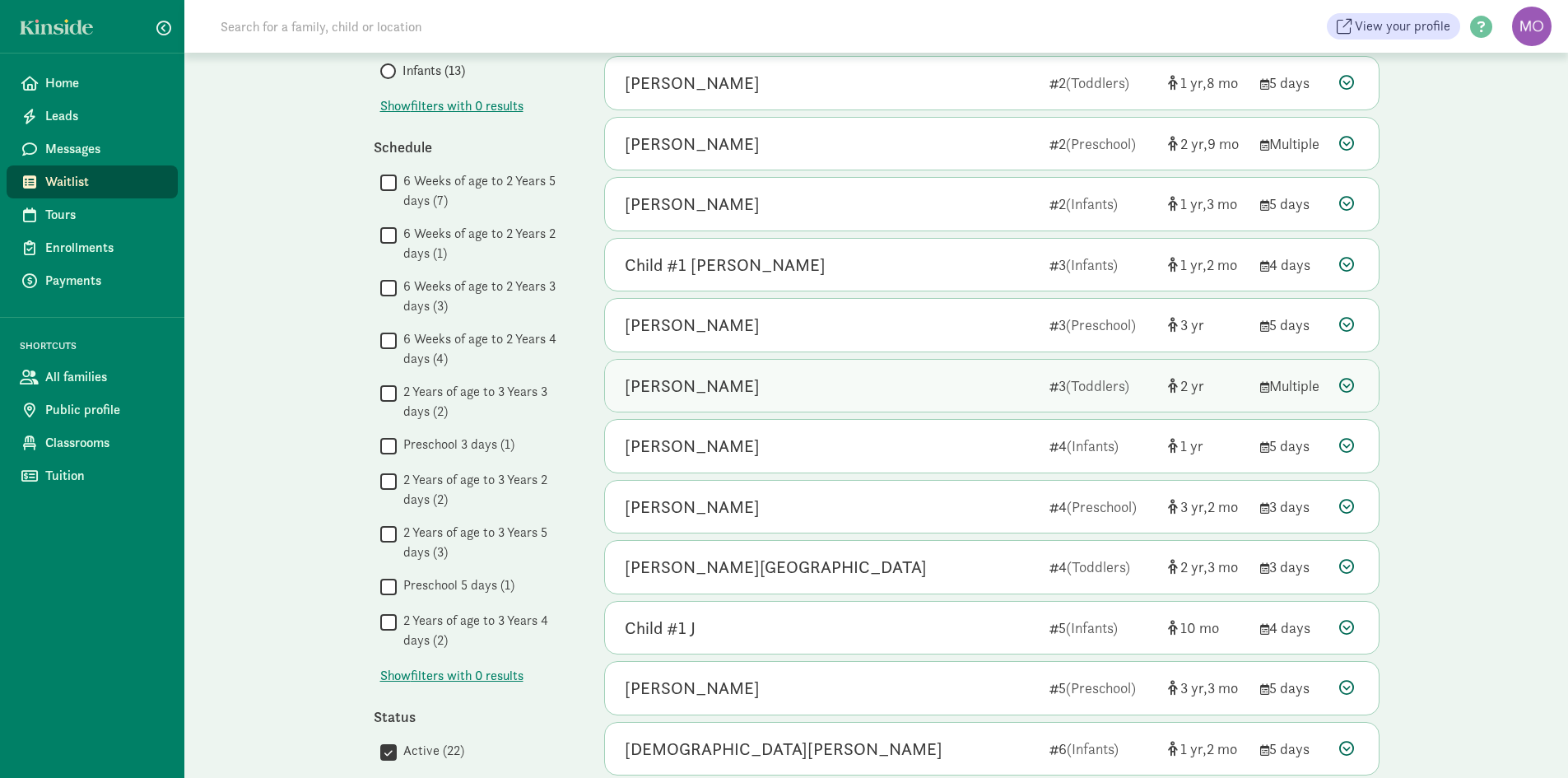
click at [858, 389] on div "Taylee Macht" at bounding box center [831, 386] width 412 height 27
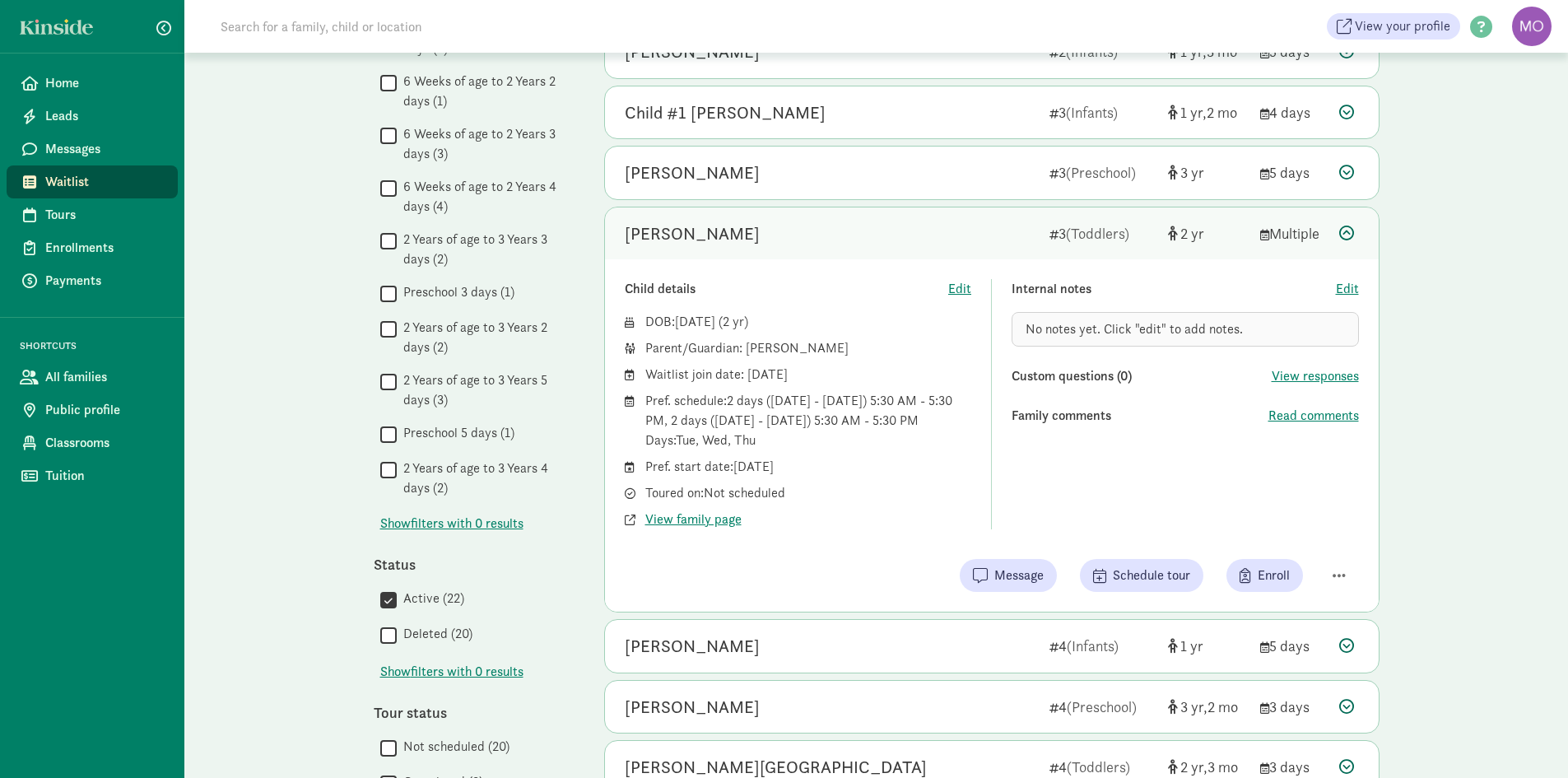
scroll to position [494, 0]
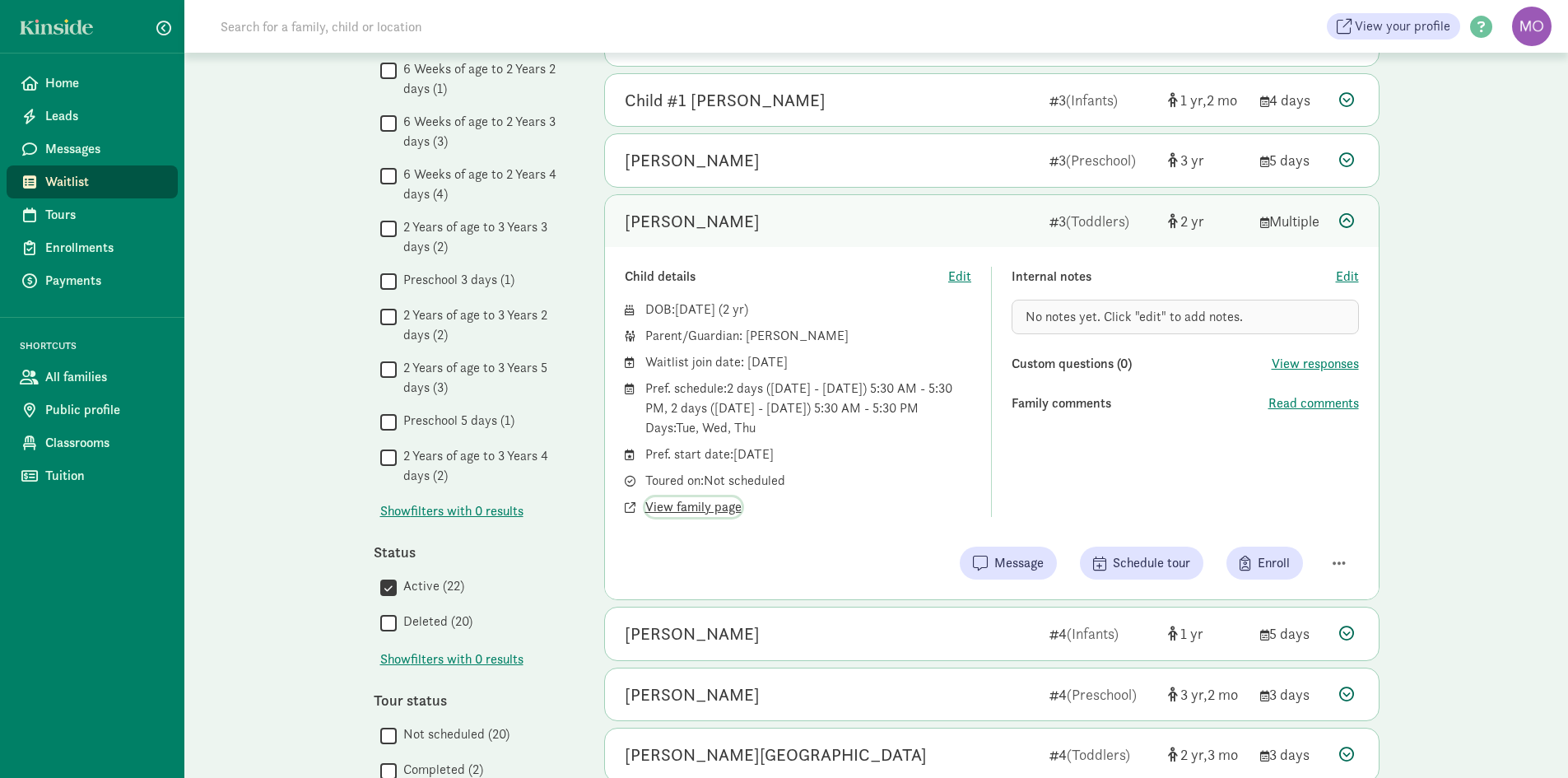
click at [712, 502] on span "View family page" at bounding box center [694, 507] width 96 height 20
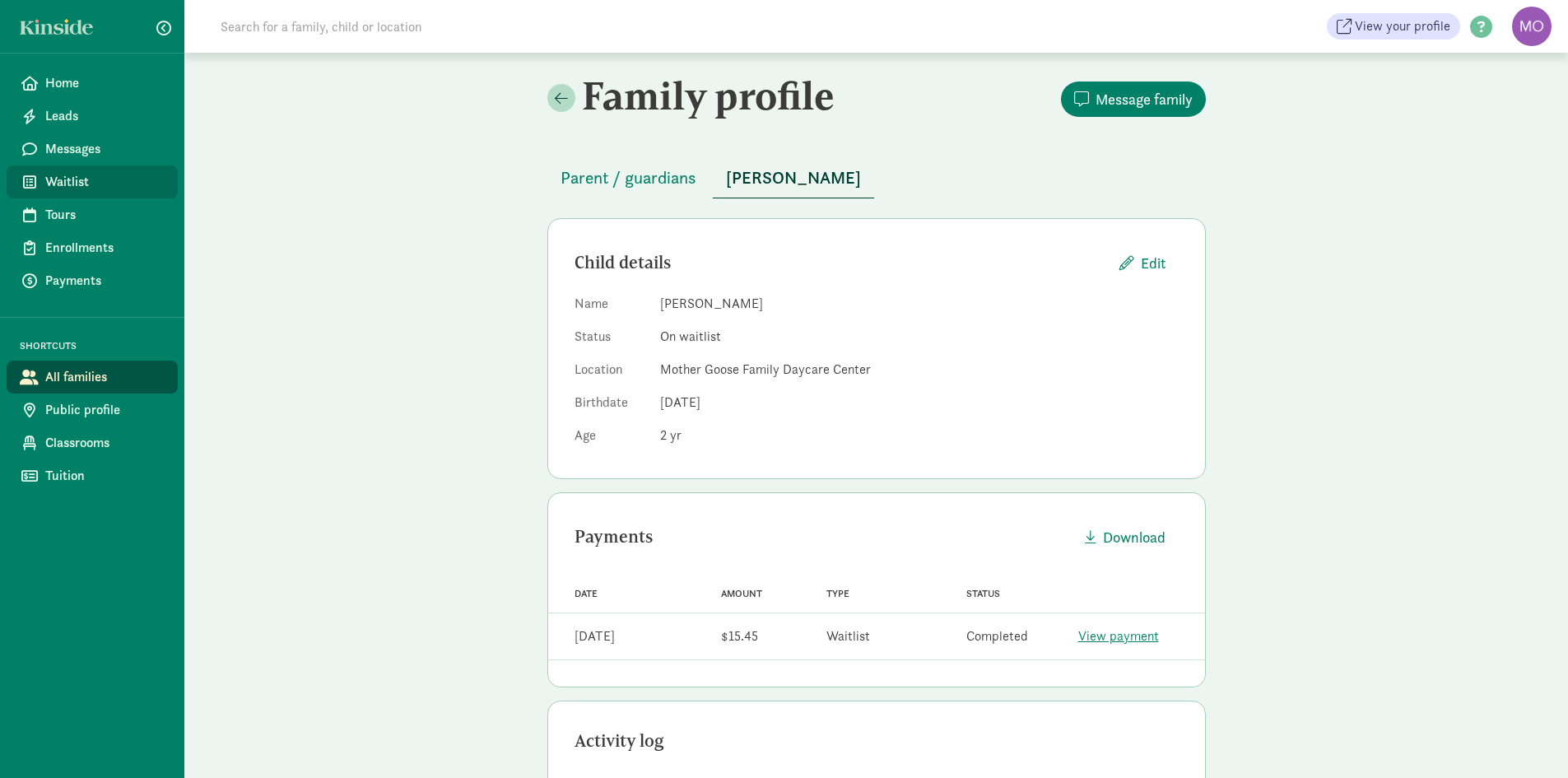
click at [78, 189] on span "Waitlist" at bounding box center [105, 182] width 119 height 20
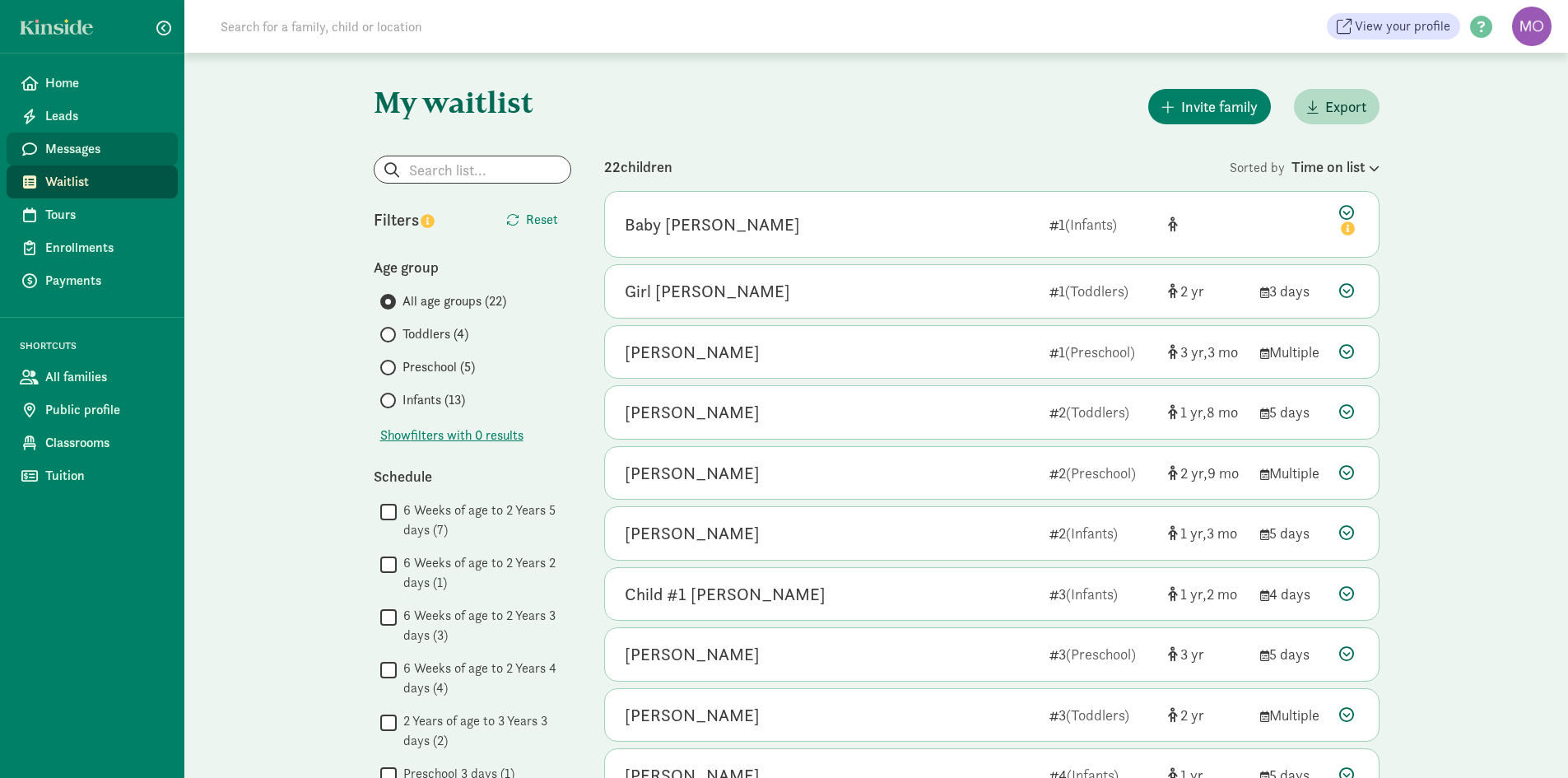
click at [89, 152] on span "Messages" at bounding box center [105, 149] width 119 height 20
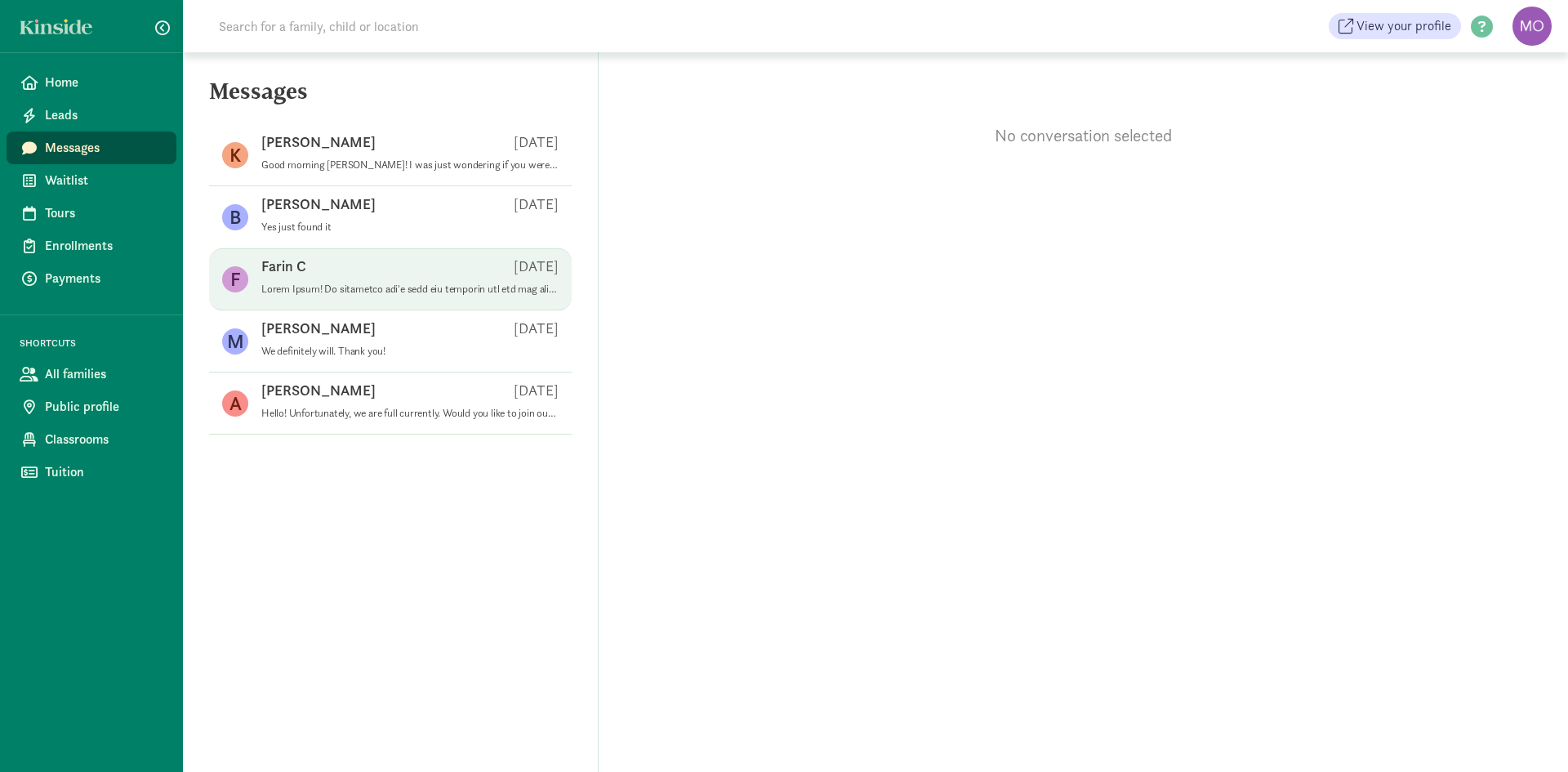
click at [349, 288] on p at bounding box center [409, 288] width 297 height 13
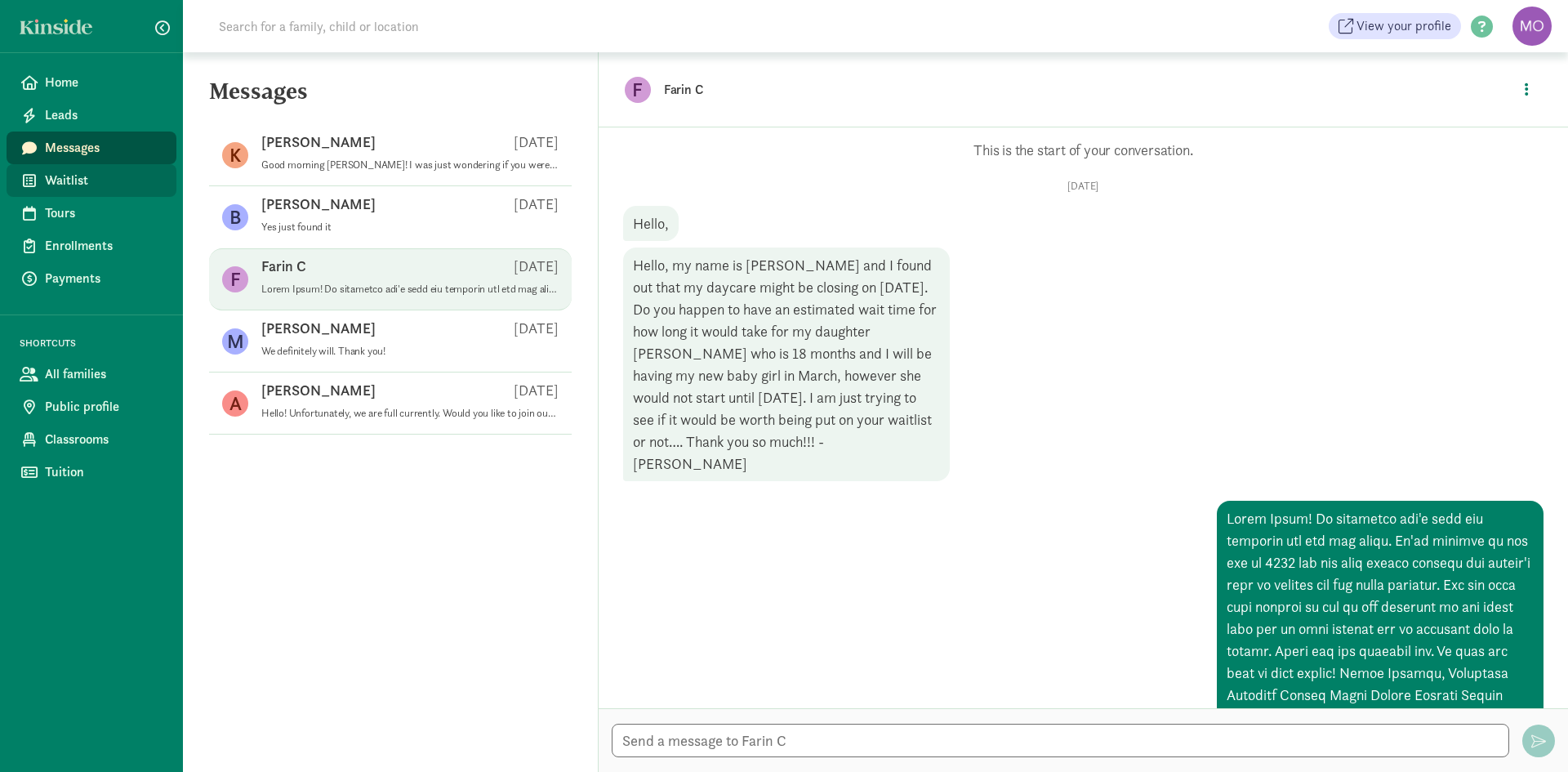
click at [80, 175] on span "Waitlist" at bounding box center [104, 180] width 119 height 19
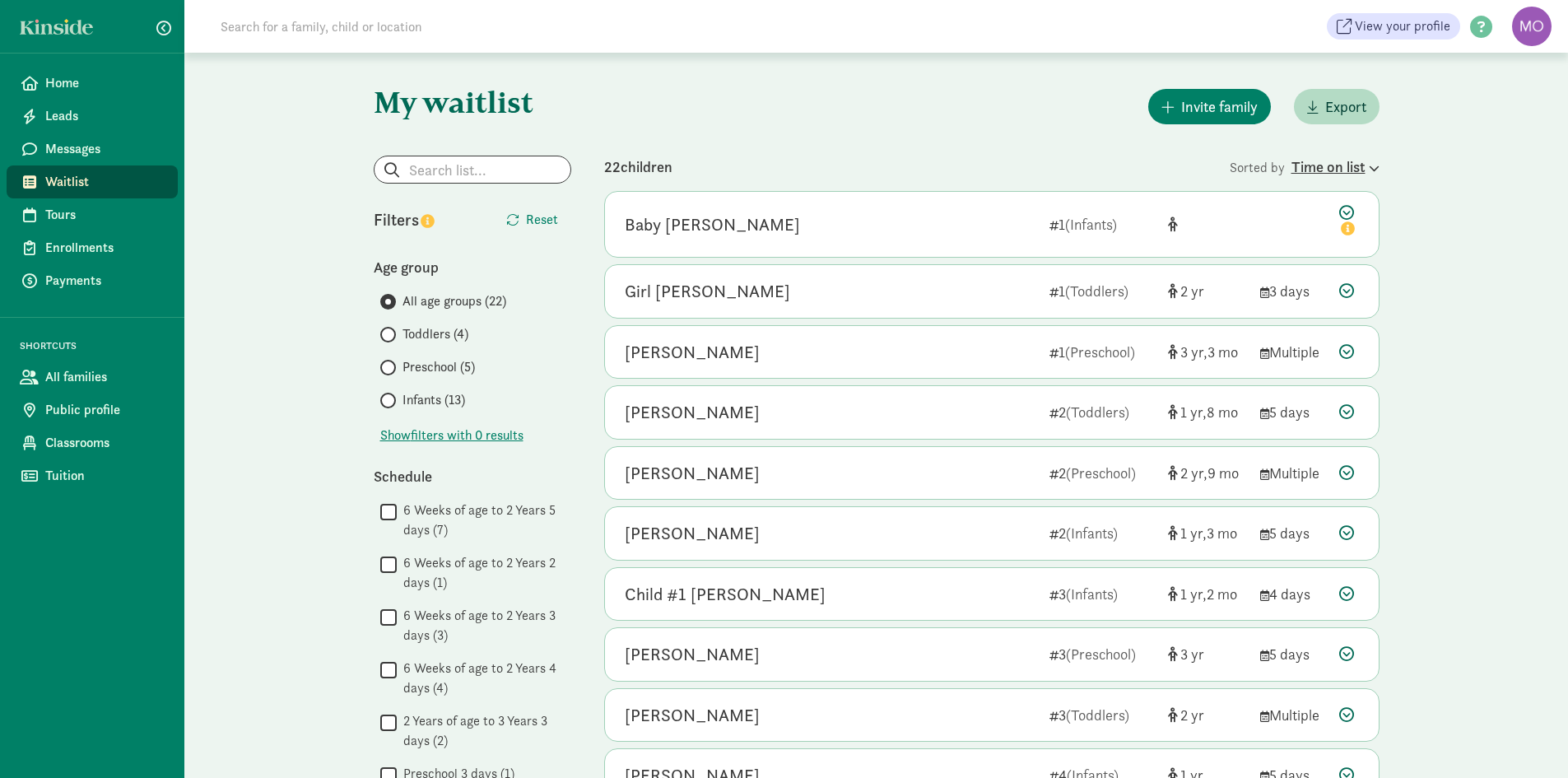
click at [1334, 164] on div "Time on list" at bounding box center [1335, 167] width 88 height 22
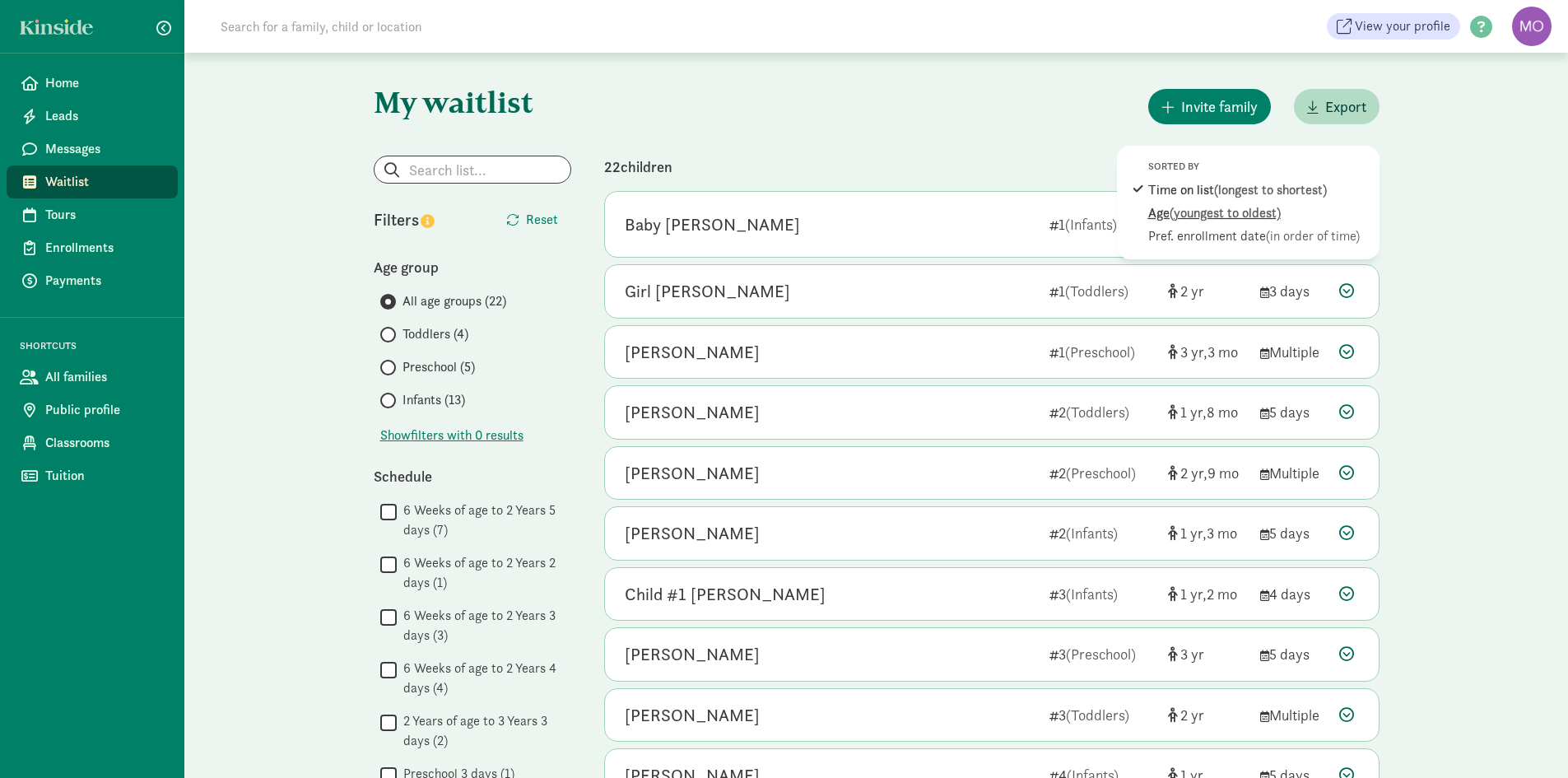
click at [1255, 211] on span "(youngest to oldest)" at bounding box center [1225, 212] width 111 height 17
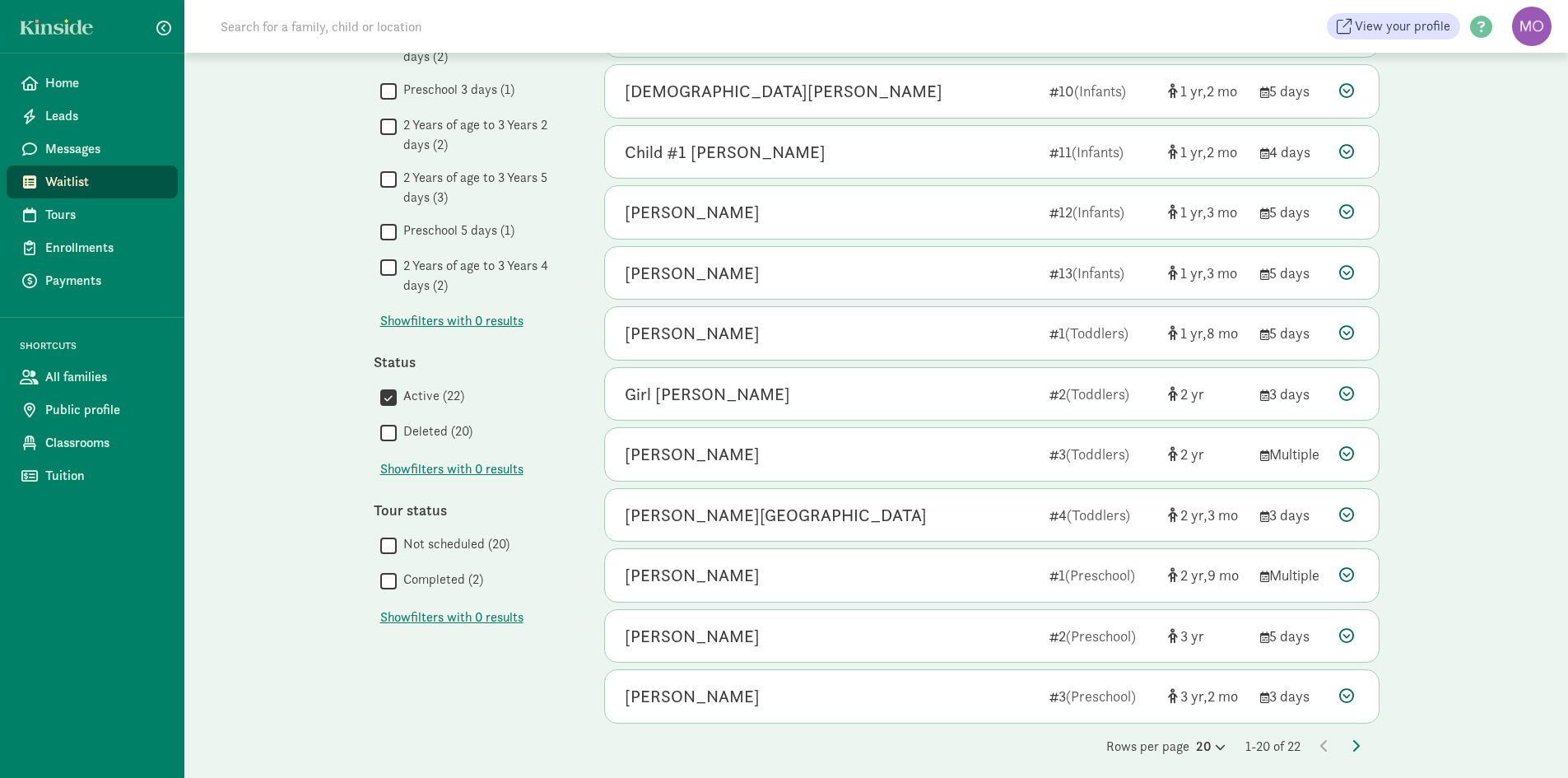
scroll to position [694, 0]
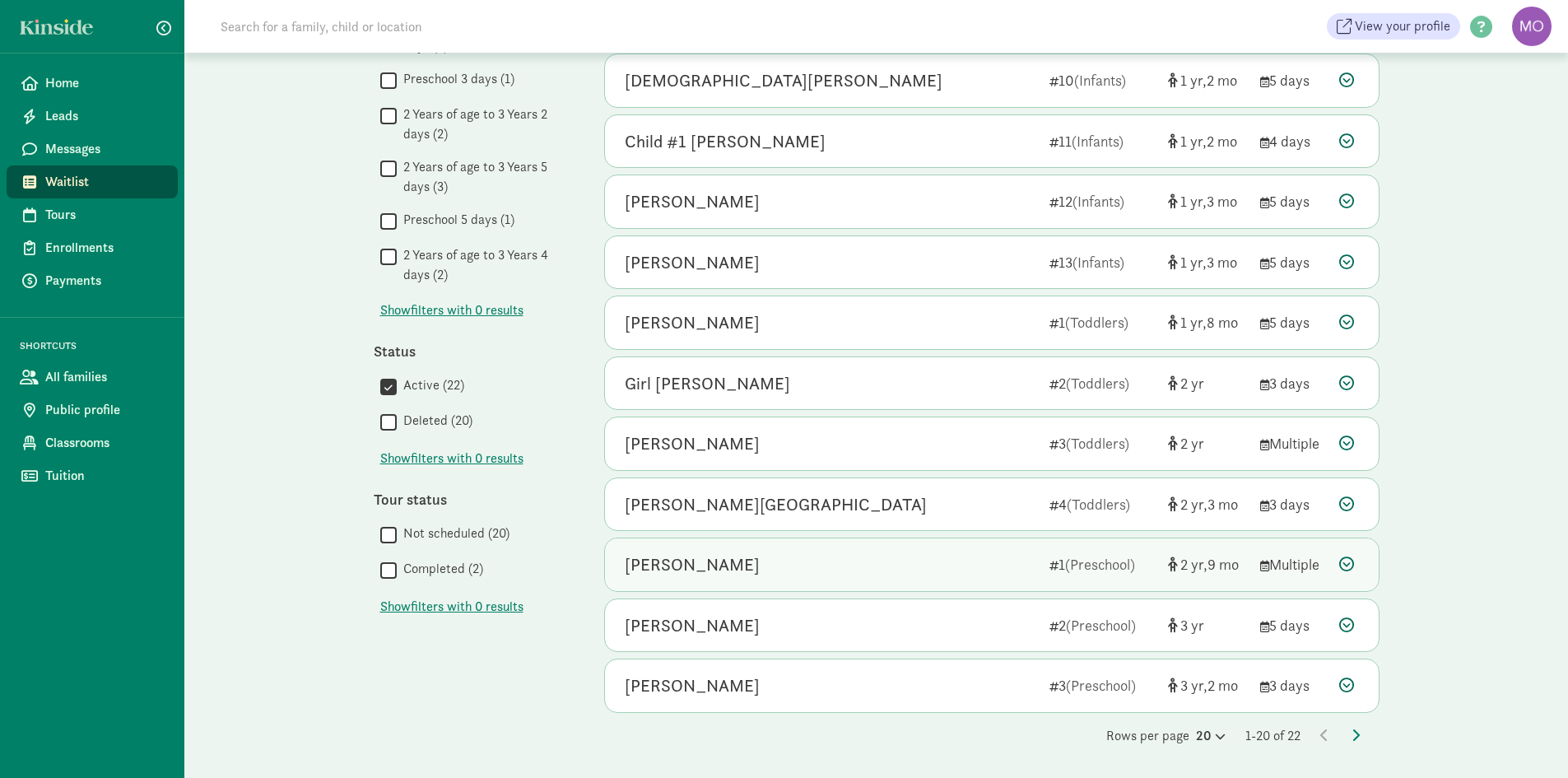
click at [908, 565] on div "[PERSON_NAME]" at bounding box center [831, 565] width 412 height 27
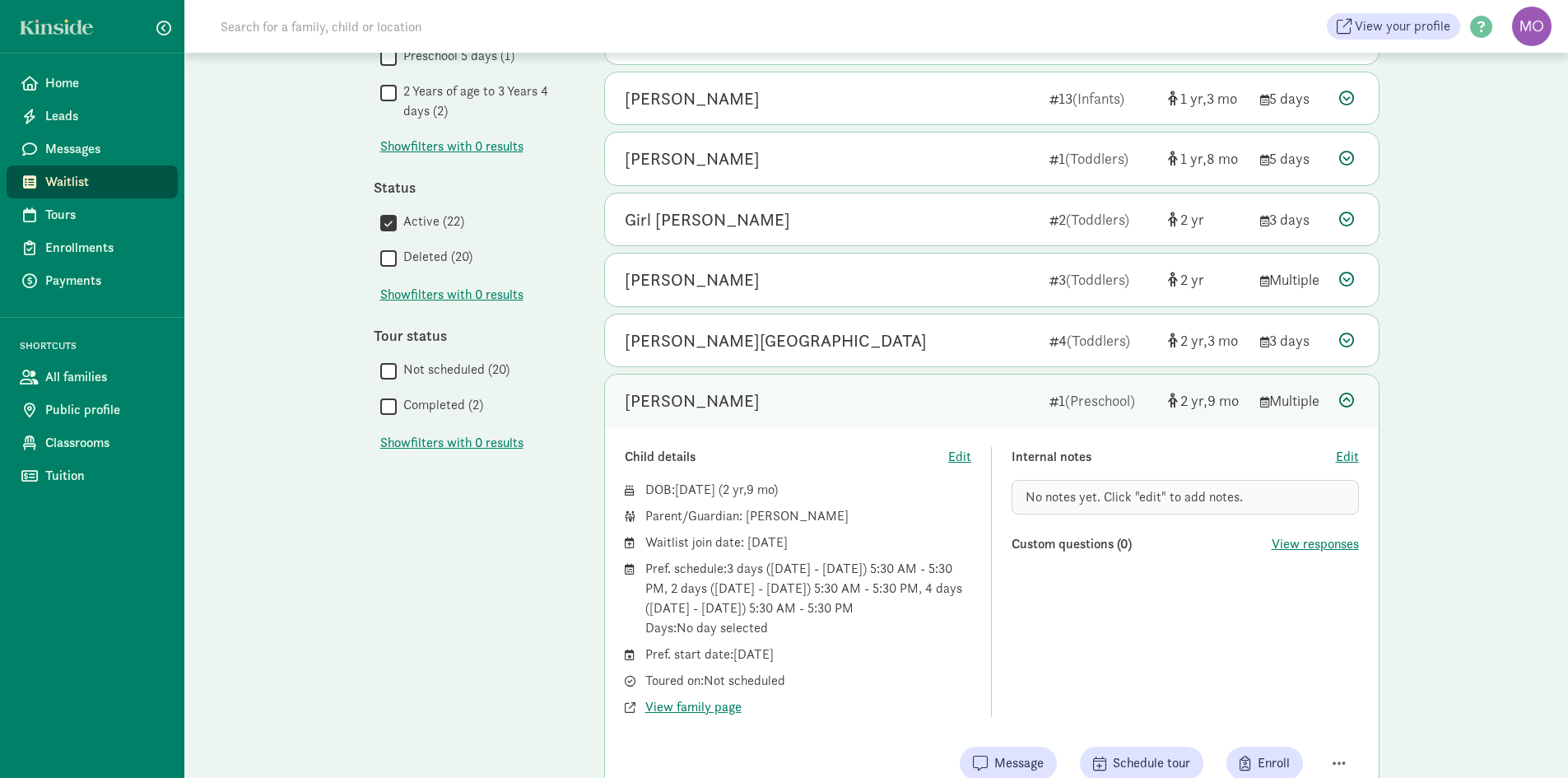
scroll to position [859, 0]
click at [718, 705] on span "View family page" at bounding box center [694, 706] width 96 height 20
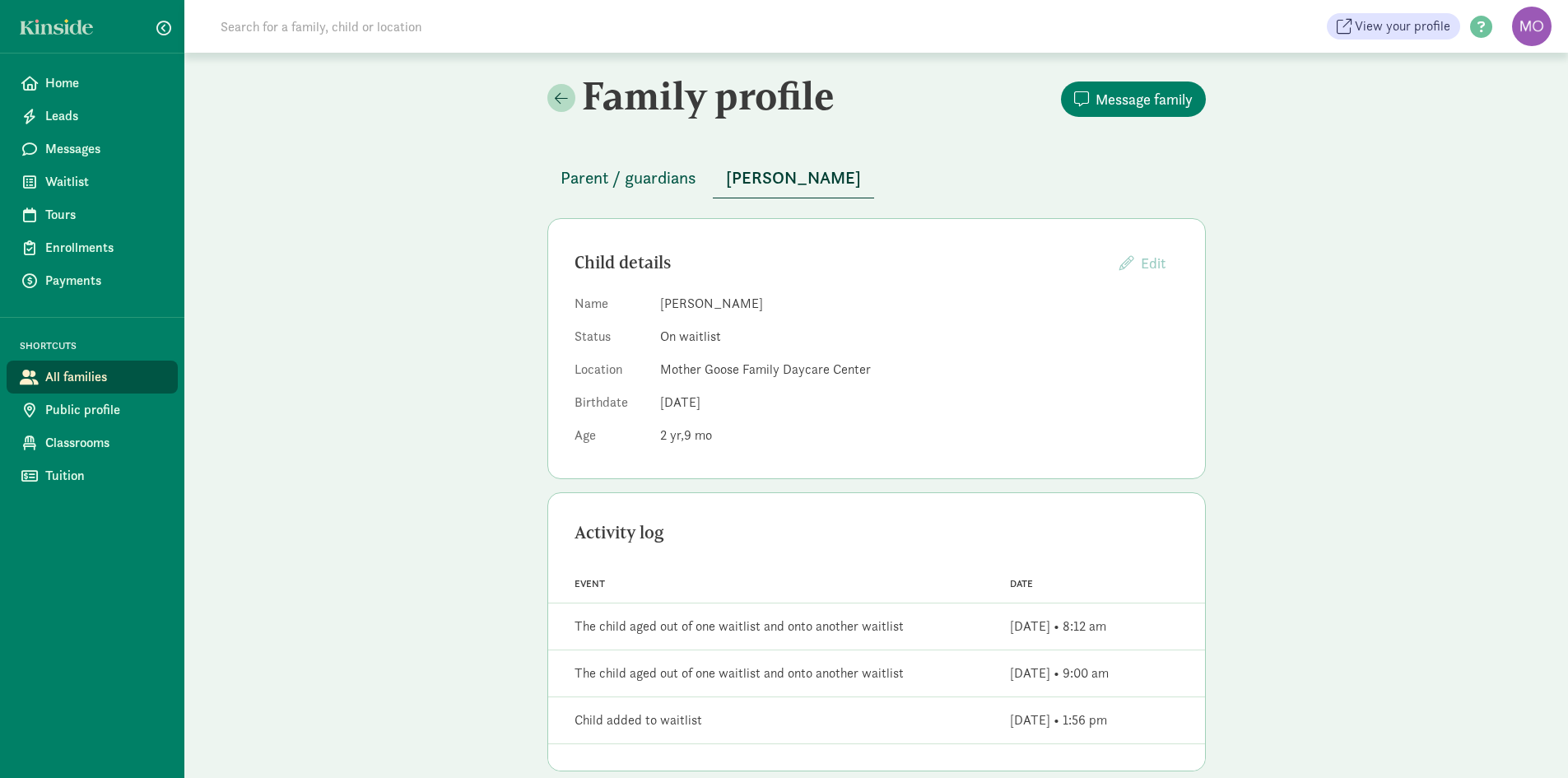
click at [640, 175] on span "Parent / guardians" at bounding box center [628, 178] width 135 height 27
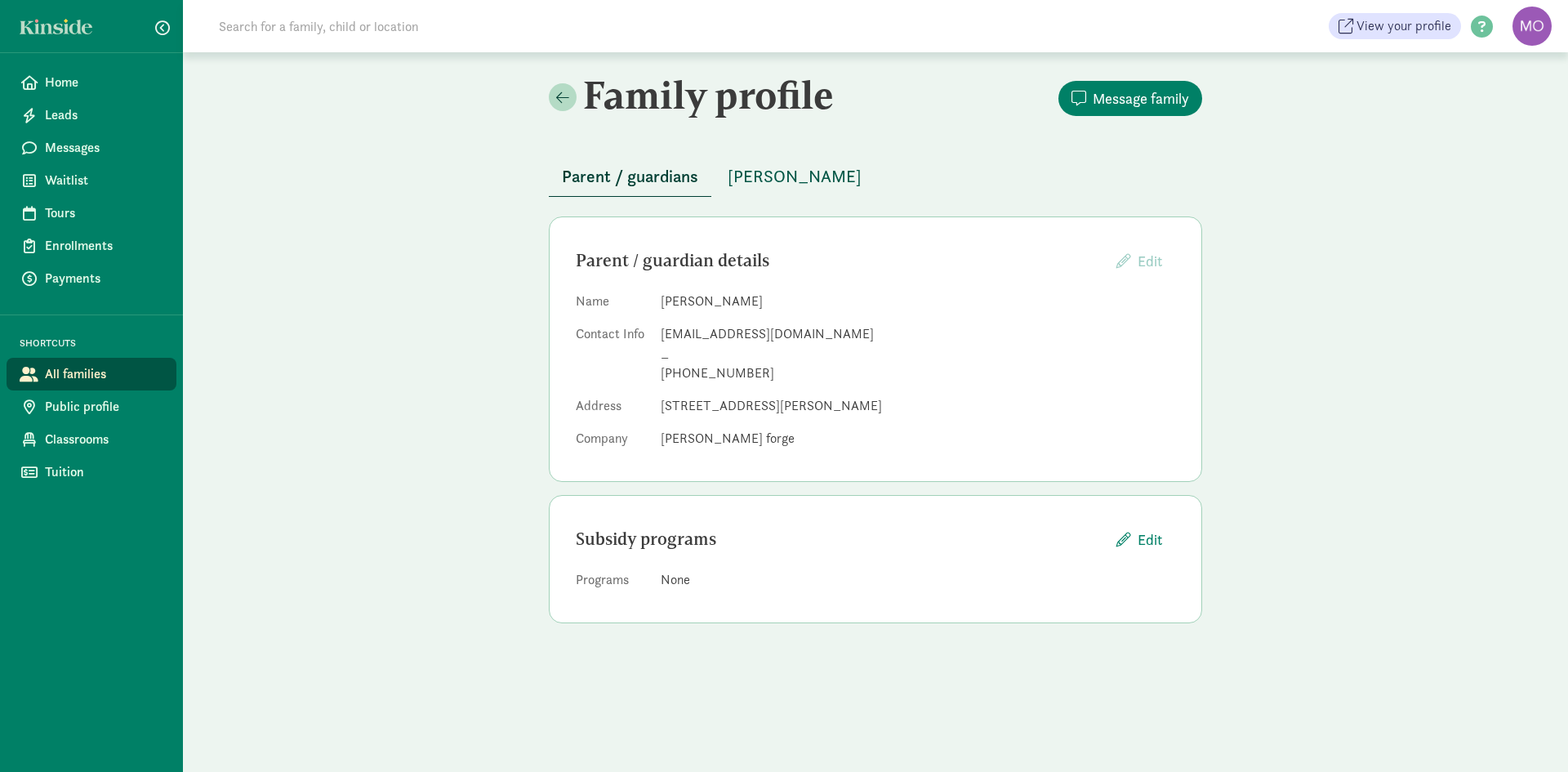
click at [783, 180] on span "[PERSON_NAME]" at bounding box center [794, 177] width 134 height 27
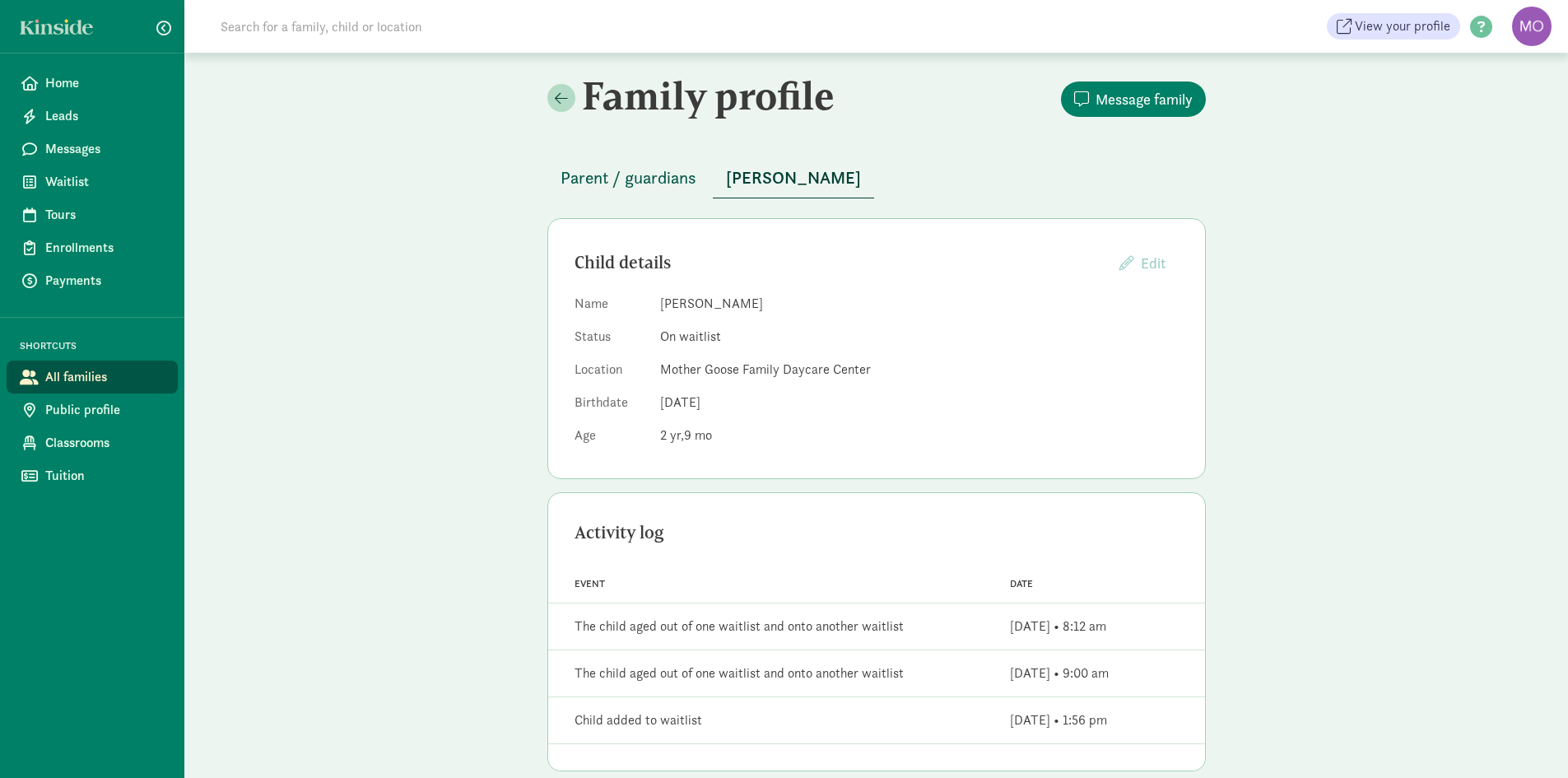
click at [636, 179] on span "Parent / guardians" at bounding box center [628, 178] width 135 height 27
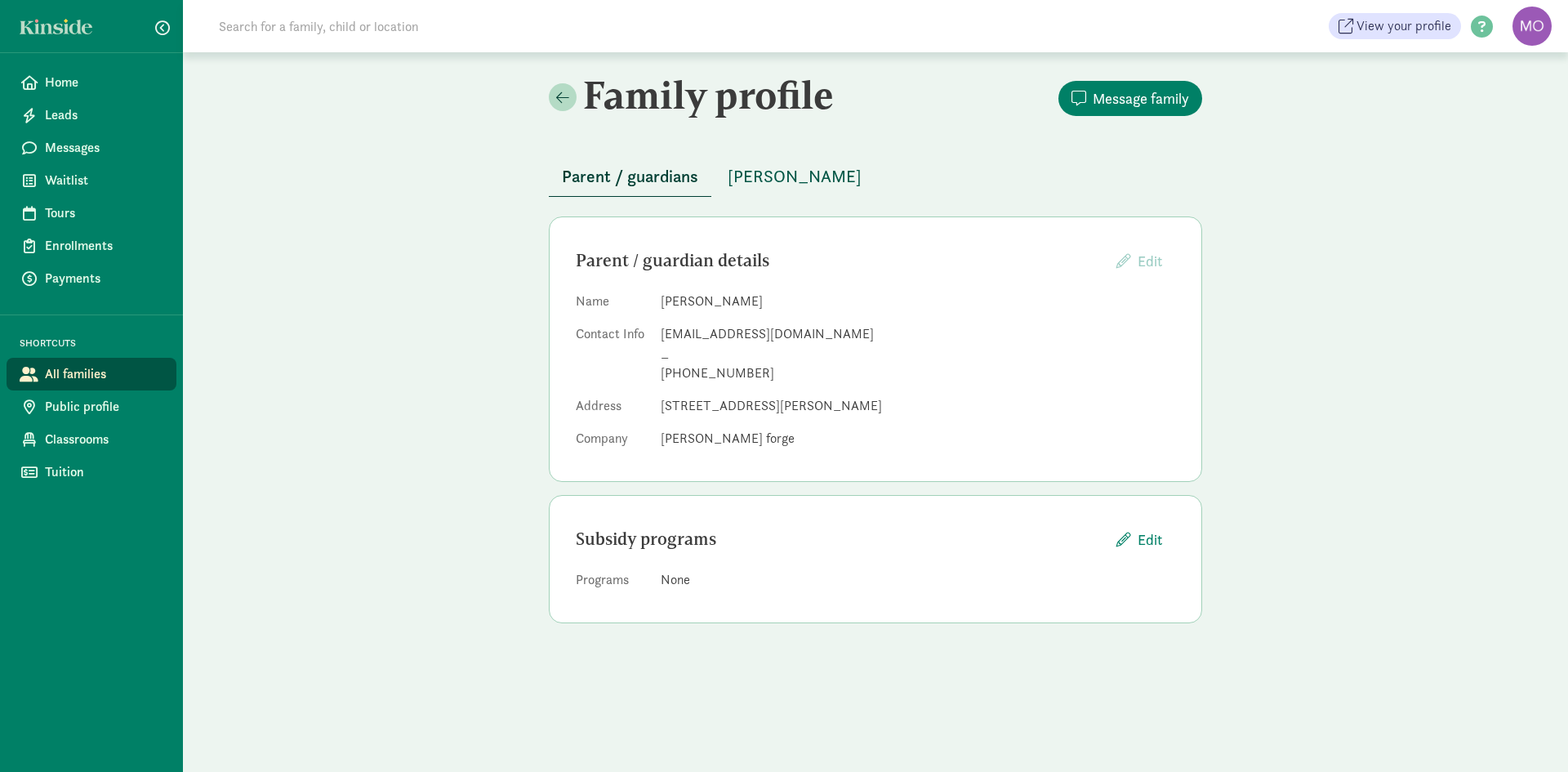
click at [783, 172] on span "[PERSON_NAME]" at bounding box center [794, 177] width 134 height 27
